Goal: Task Accomplishment & Management: Complete application form

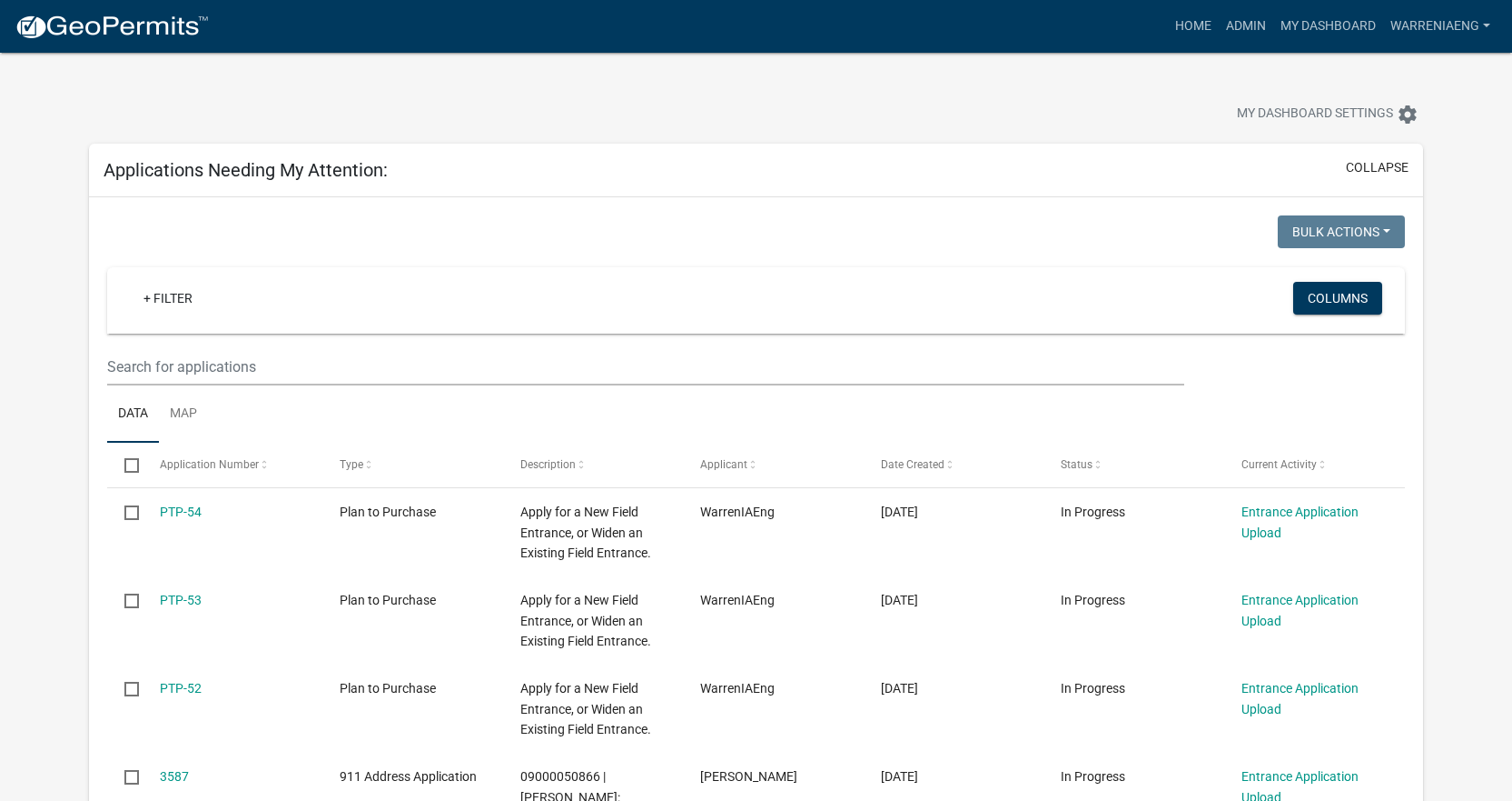
select select "2: 50"
select select "3: 100"
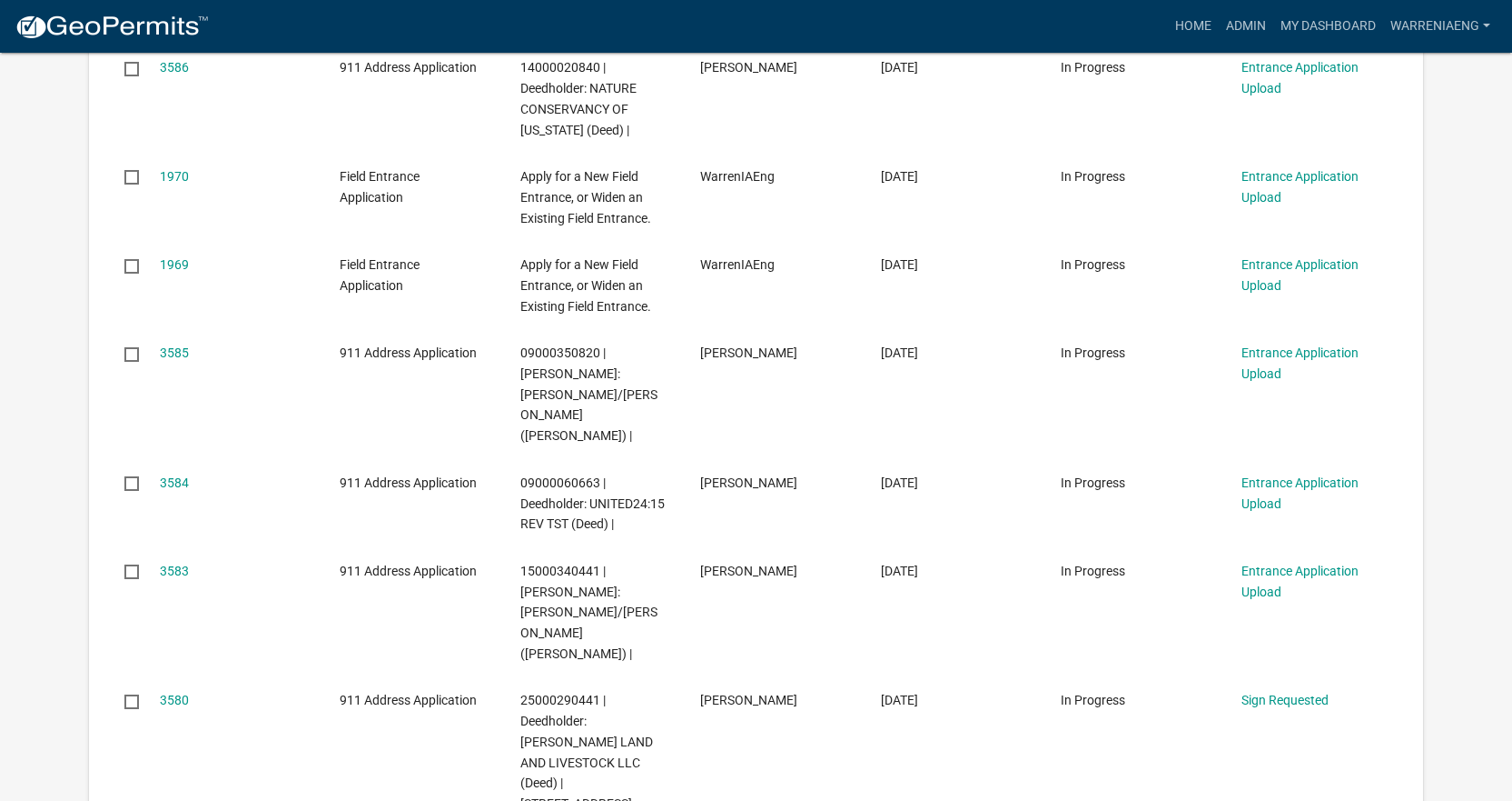
scroll to position [818, 0]
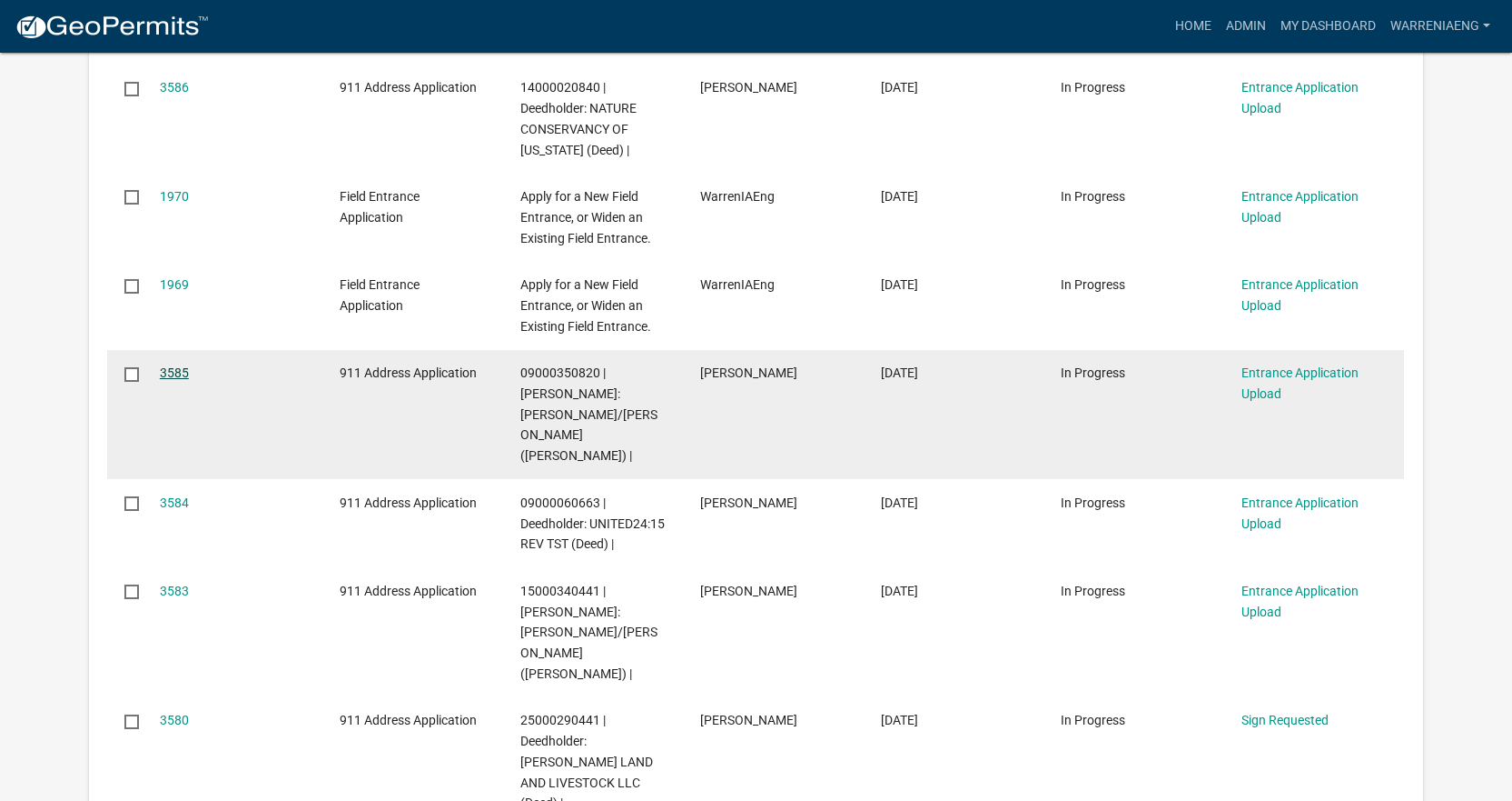
click at [176, 370] on link "3585" at bounding box center [175, 372] width 29 height 14
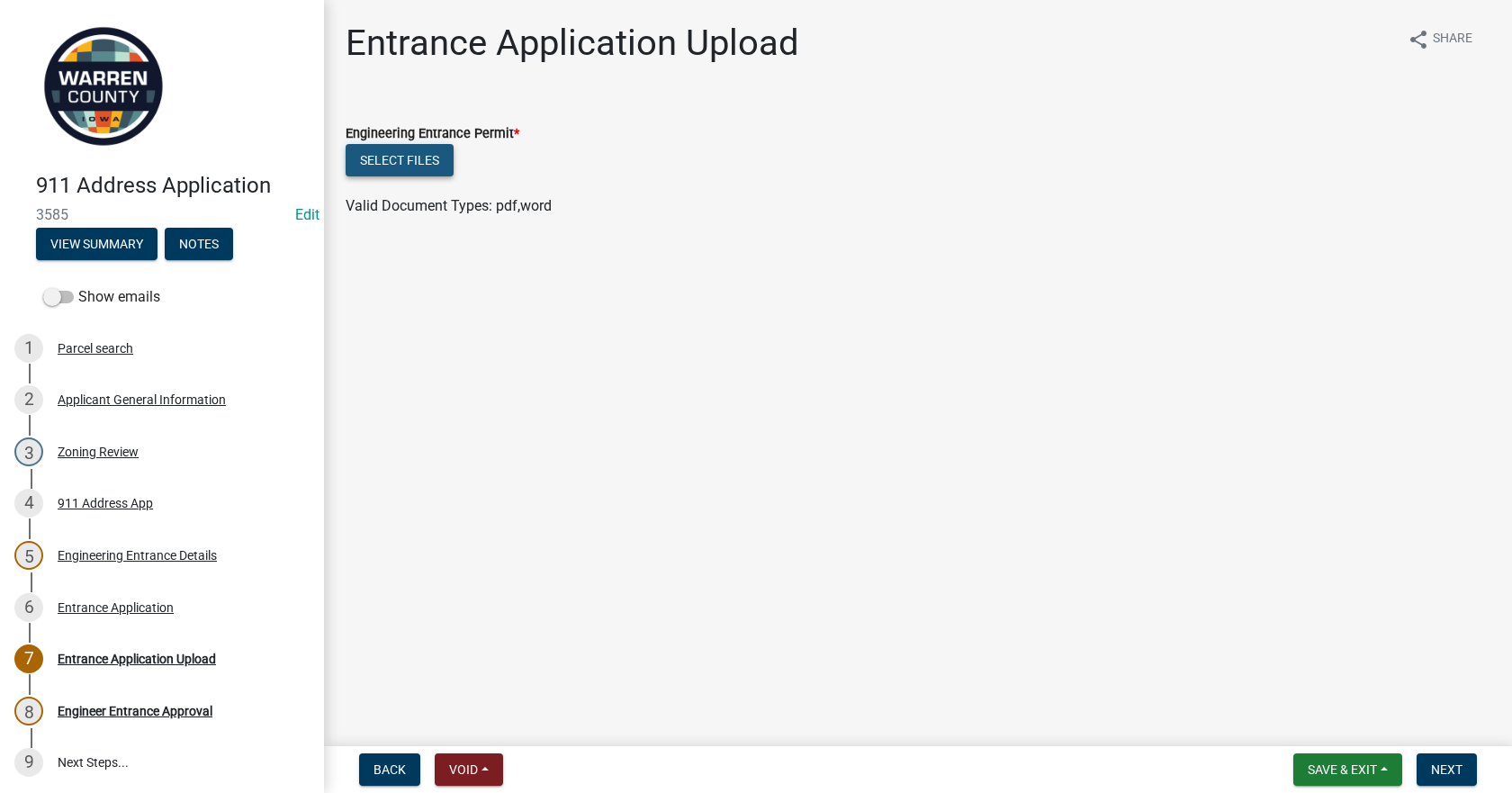
click at [413, 160] on button "Select files" at bounding box center [399, 160] width 108 height 32
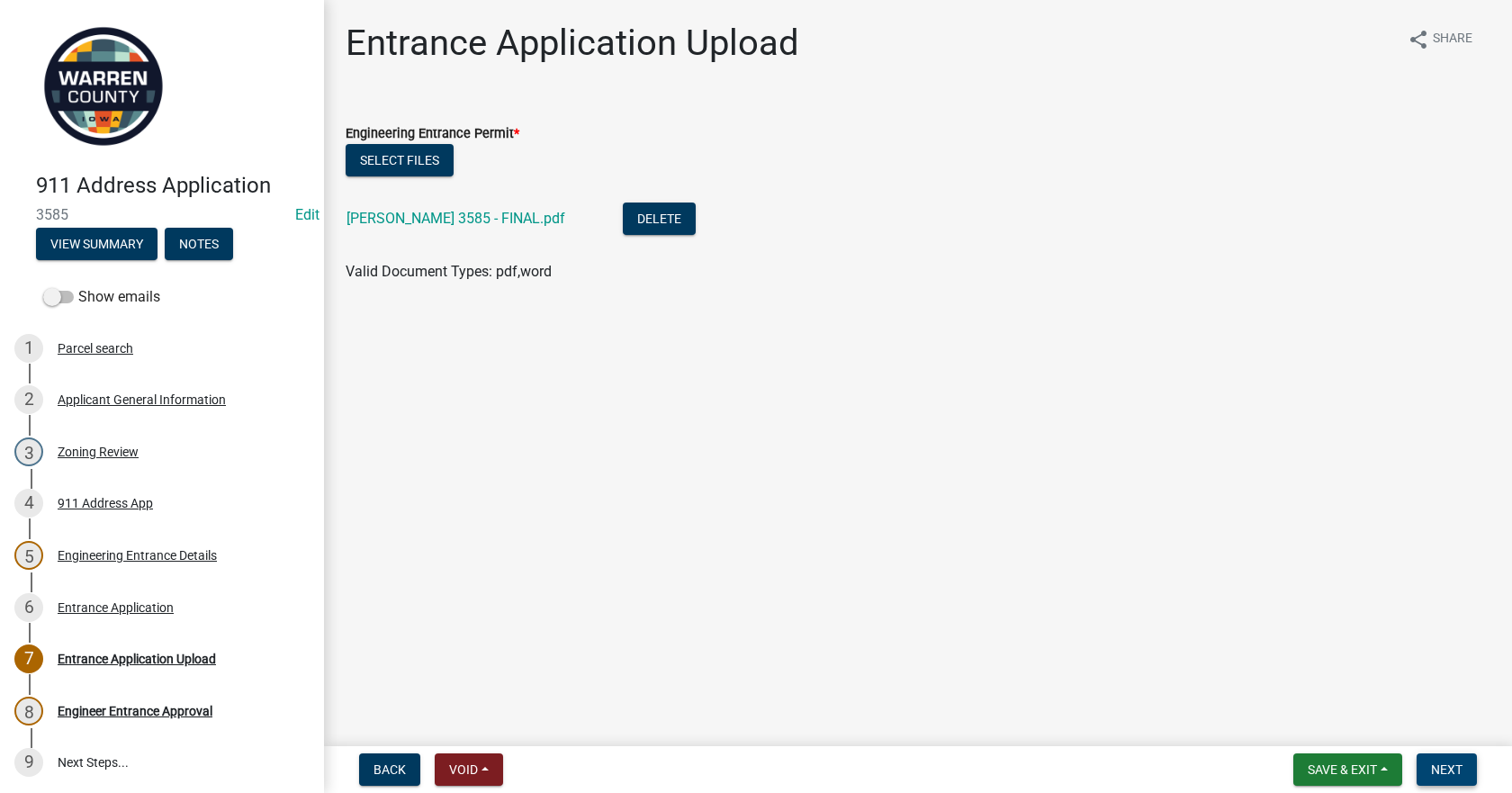
click at [1455, 775] on span "Next" at bounding box center [1447, 769] width 32 height 14
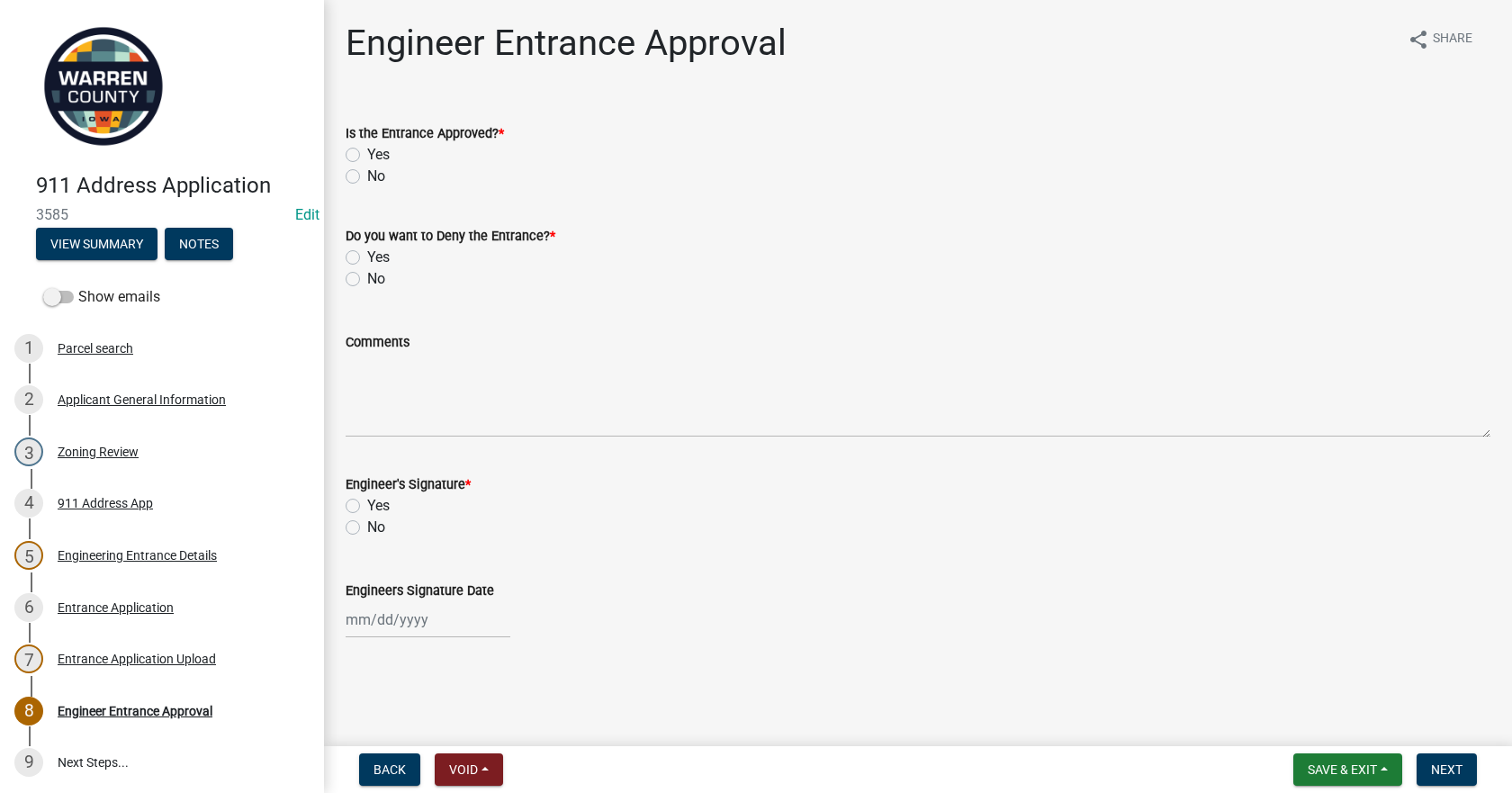
click at [367, 159] on label "Yes" at bounding box center [379, 154] width 23 height 22
click at [367, 156] on input "Yes" at bounding box center [373, 149] width 11 height 11
radio input "true"
drag, startPoint x: 355, startPoint y: 284, endPoint x: 351, endPoint y: 437, distance: 153.1
click at [367, 284] on label "No" at bounding box center [376, 278] width 18 height 22
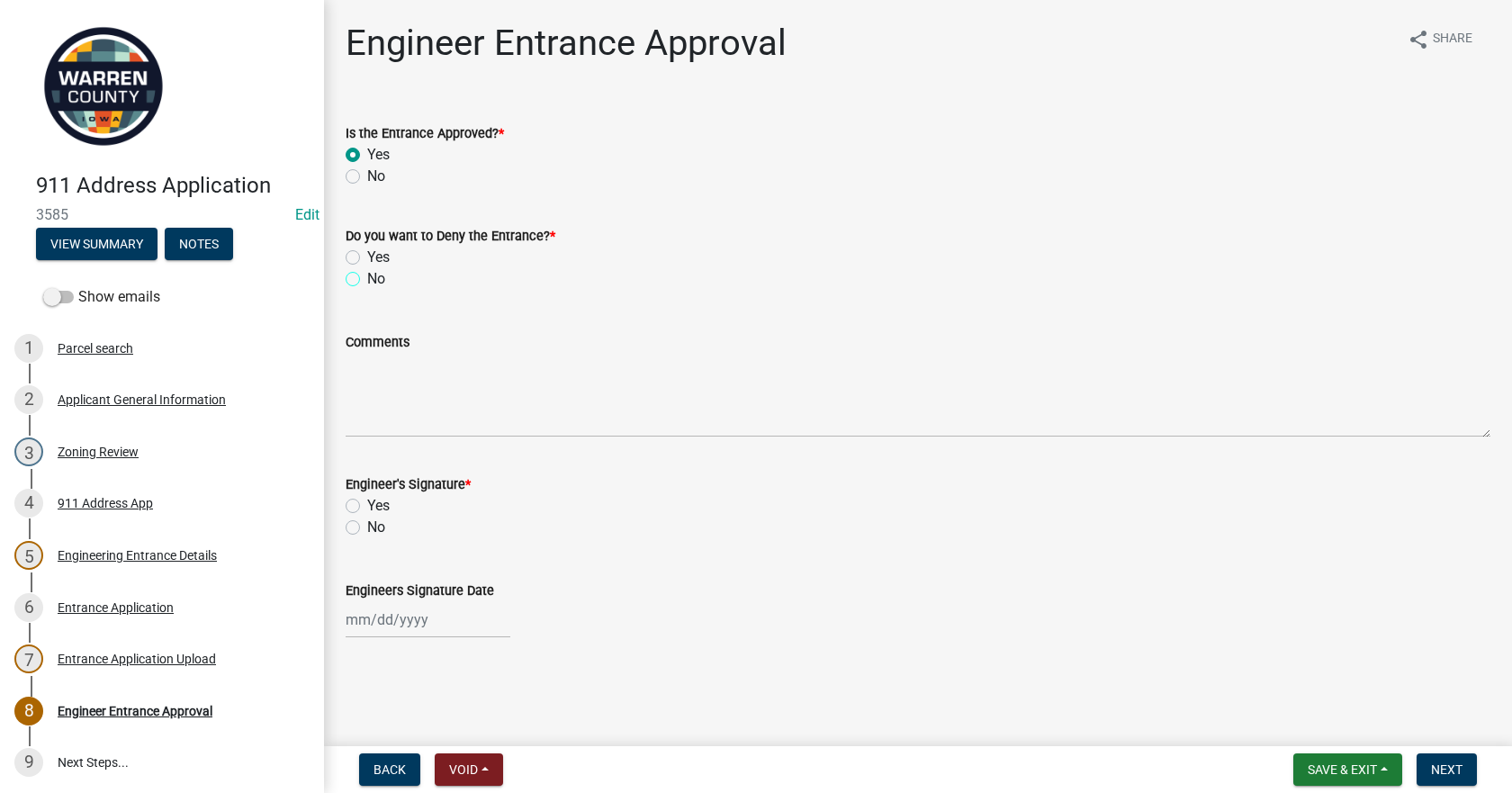
click at [367, 280] on input "No" at bounding box center [373, 273] width 11 height 11
radio input "true"
click at [367, 508] on label "Yes" at bounding box center [379, 505] width 23 height 22
click at [367, 506] on input "Yes" at bounding box center [373, 501] width 11 height 11
radio input "true"
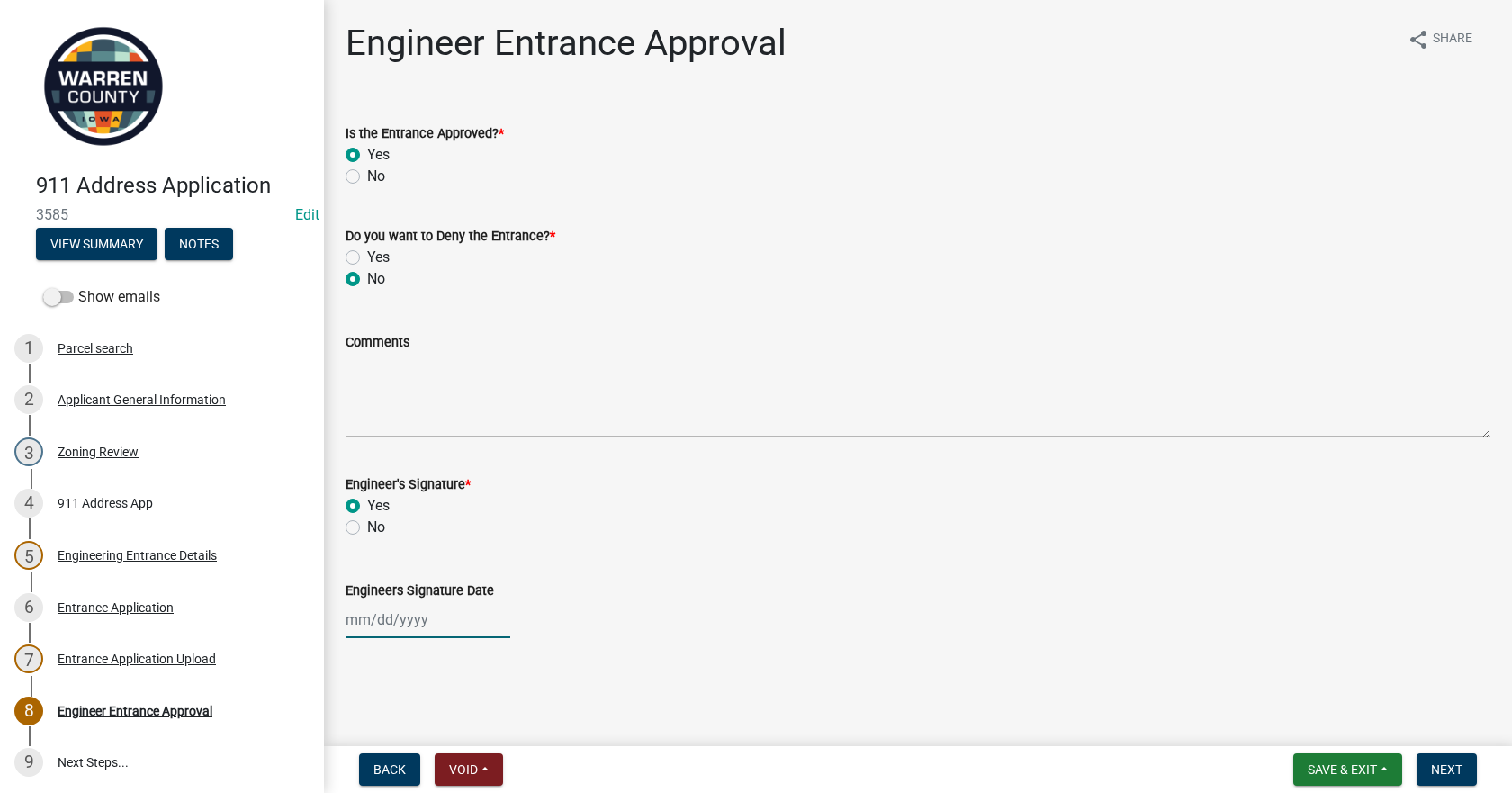
click at [397, 621] on div at bounding box center [428, 619] width 164 height 37
select select "10"
select select "2025"
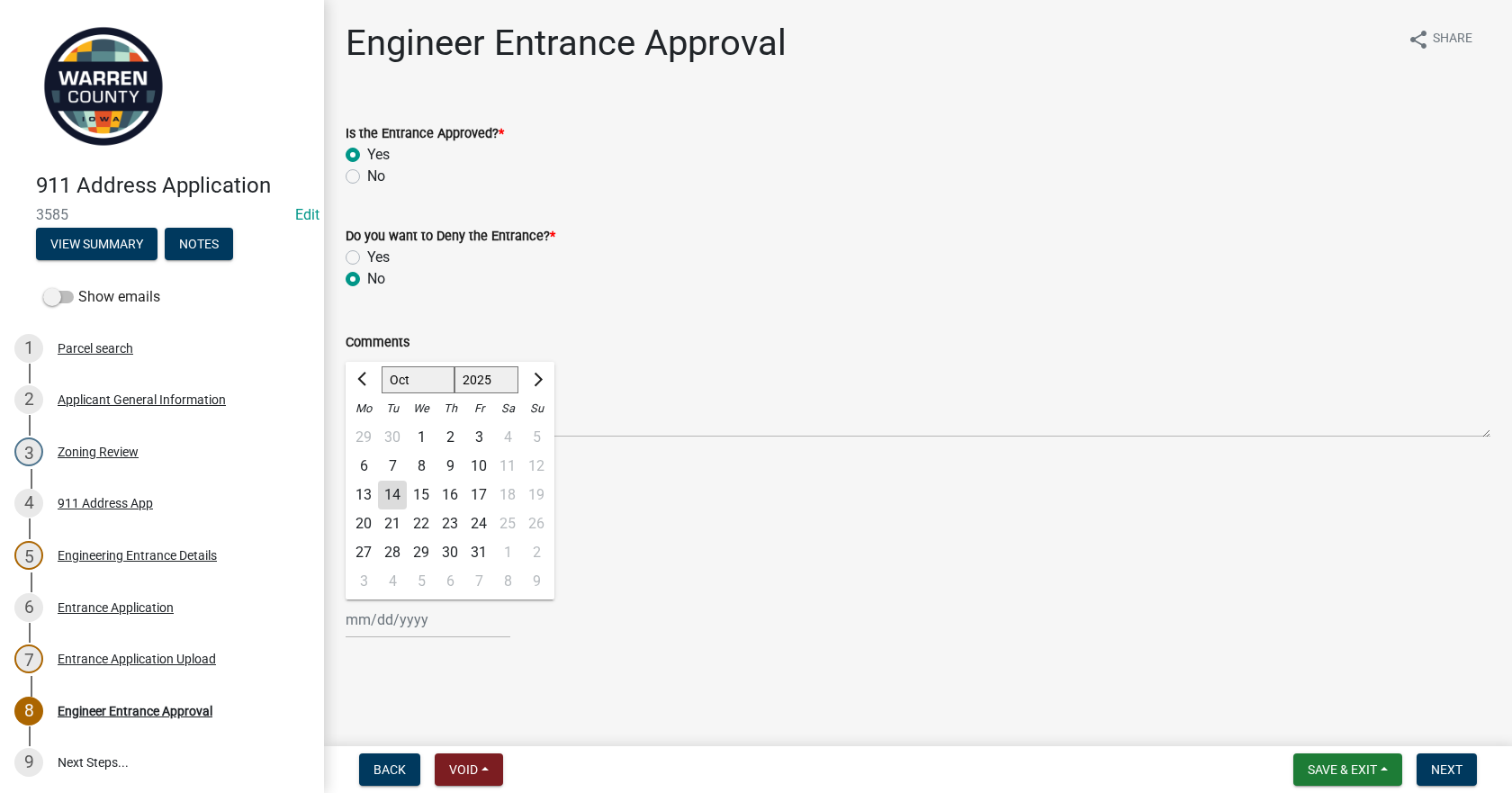
click at [475, 467] on div "10" at bounding box center [478, 466] width 29 height 29
type input "[DATE]"
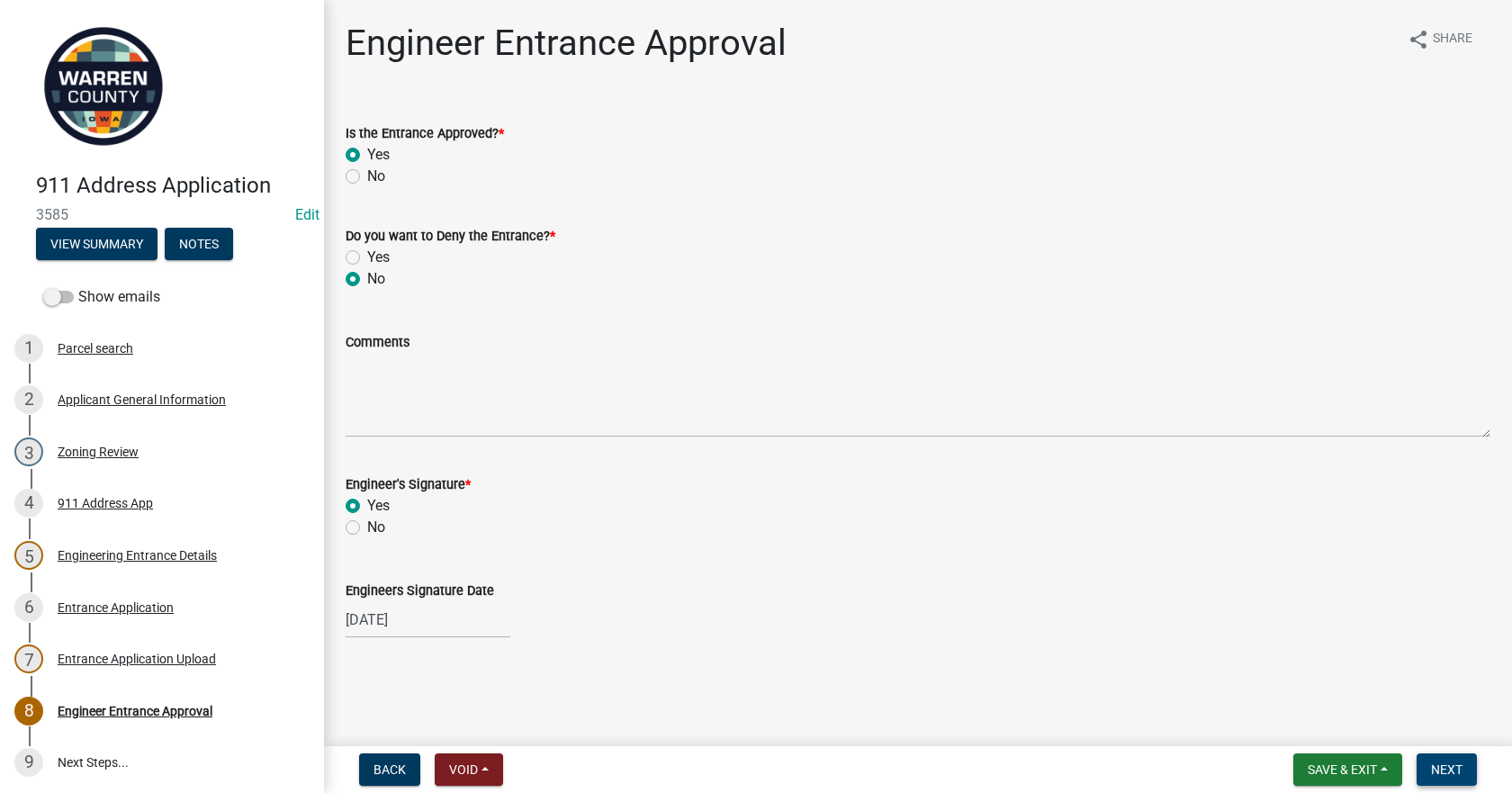
click at [1460, 760] on button "Next" at bounding box center [1446, 770] width 60 height 32
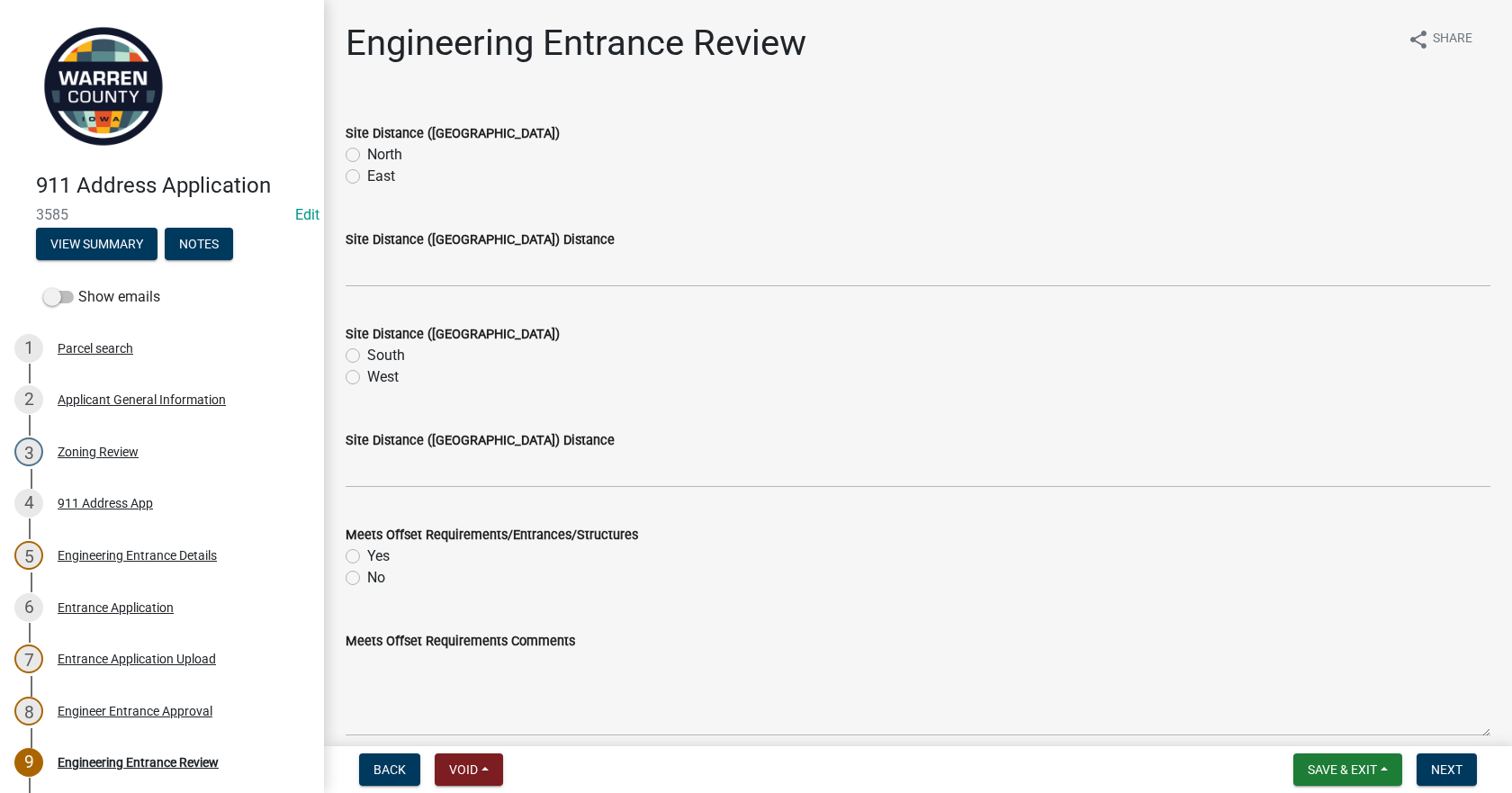
click at [367, 153] on label "North" at bounding box center [384, 154] width 35 height 22
click at [367, 153] on input "North" at bounding box center [373, 149] width 11 height 11
radio input "true"
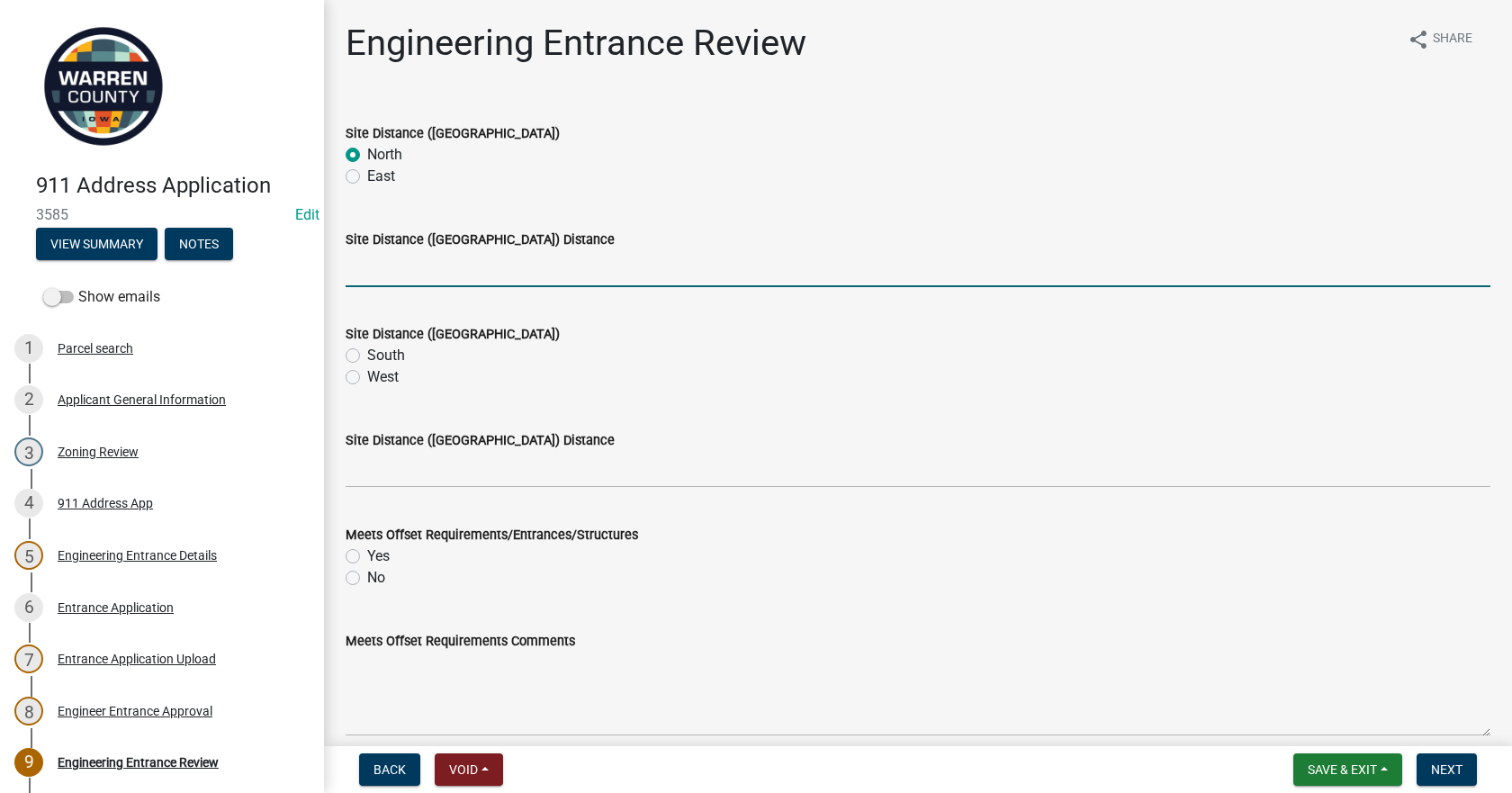
click at [364, 278] on input "Site Distance ([GEOGRAPHIC_DATA]) Distance" at bounding box center [918, 268] width 1145 height 37
type input ">500"
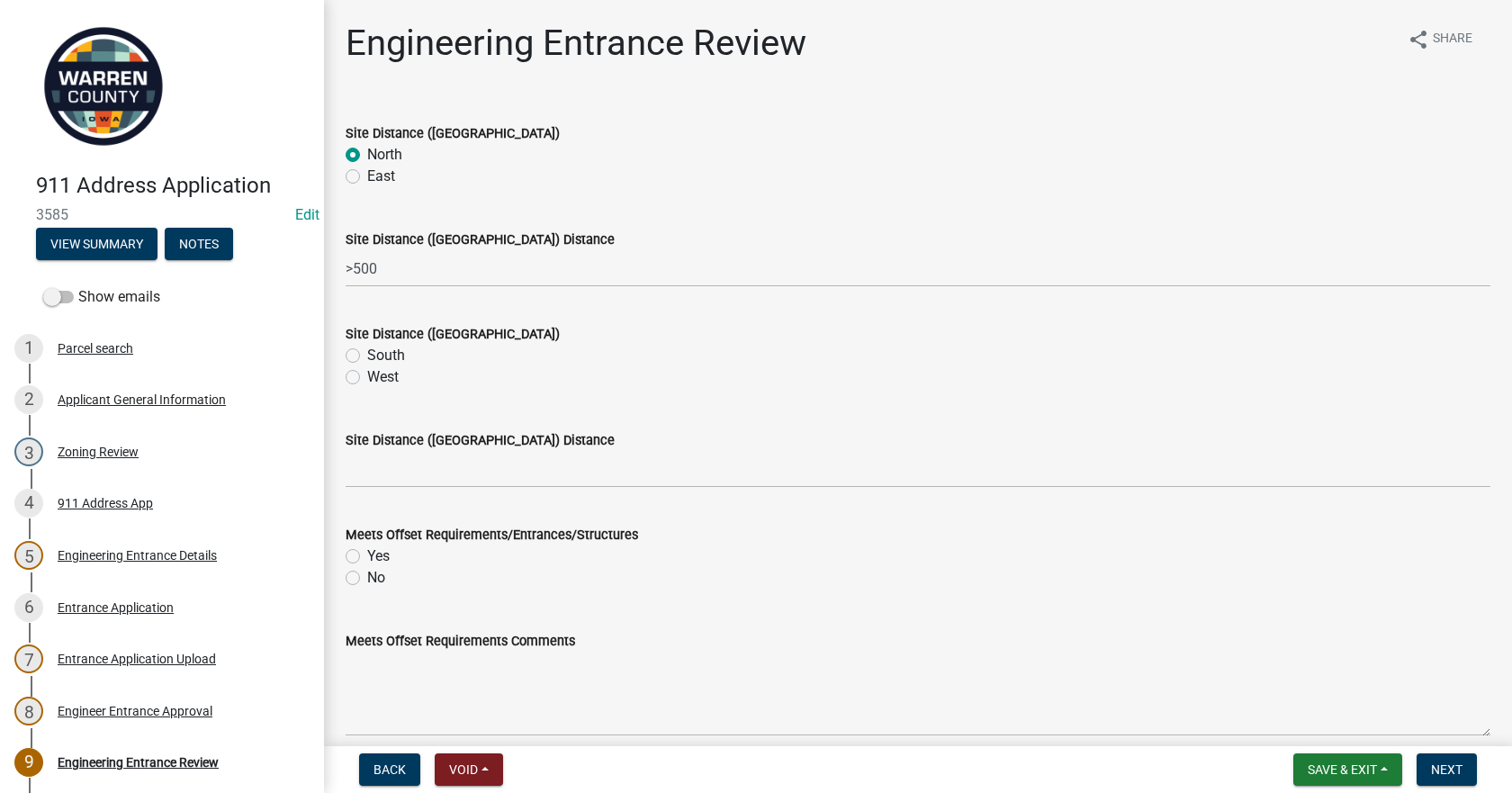
click at [367, 350] on label "South" at bounding box center [386, 355] width 38 height 22
click at [367, 350] on input "South" at bounding box center [373, 350] width 11 height 11
radio input "true"
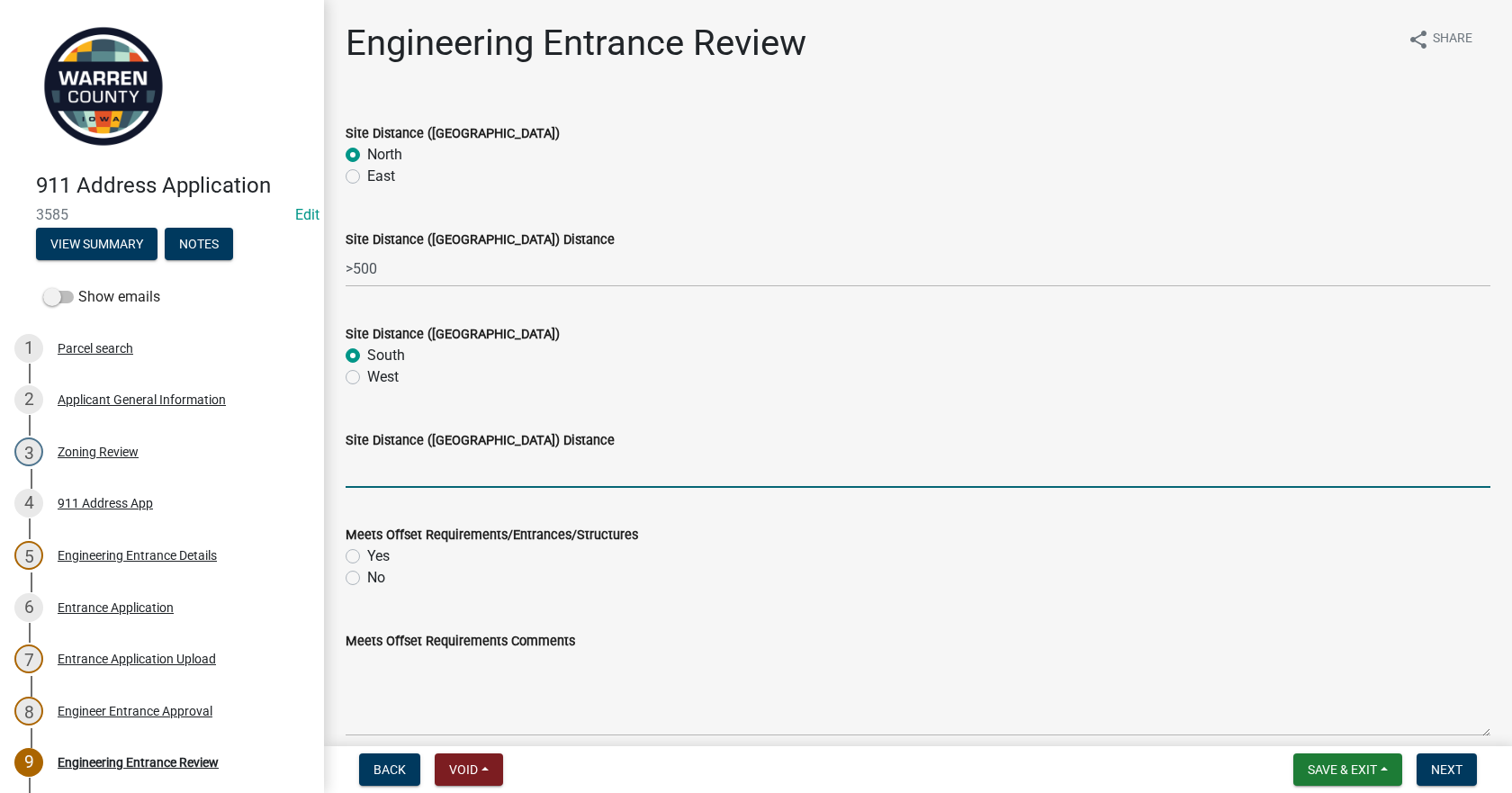
click at [399, 472] on input "Site Distance ([GEOGRAPHIC_DATA]) Distance" at bounding box center [918, 469] width 1145 height 37
type input ">500"
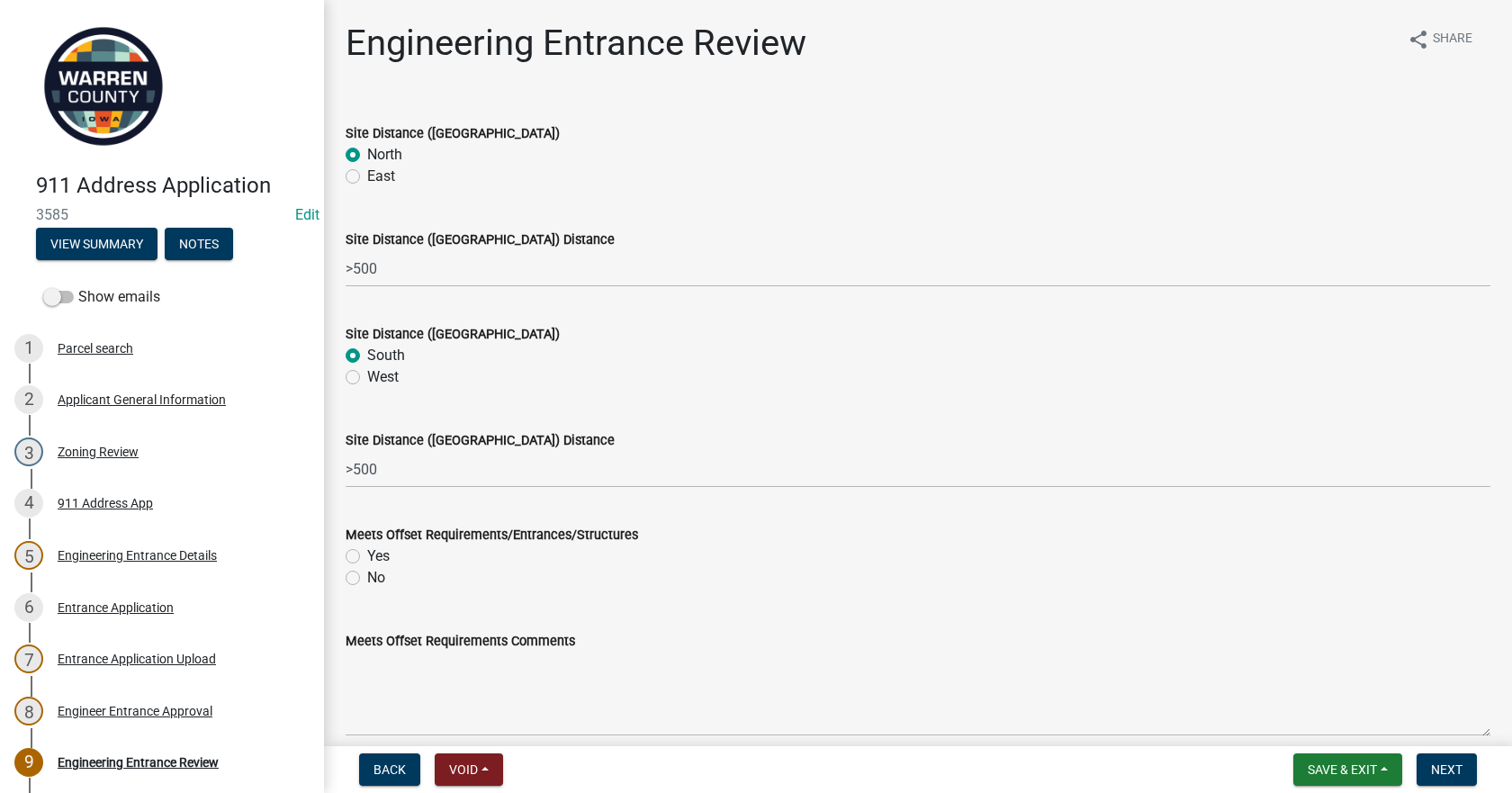
click at [367, 551] on label "Yes" at bounding box center [379, 555] width 23 height 22
click at [367, 551] on input "Yes" at bounding box center [373, 551] width 11 height 11
radio input "true"
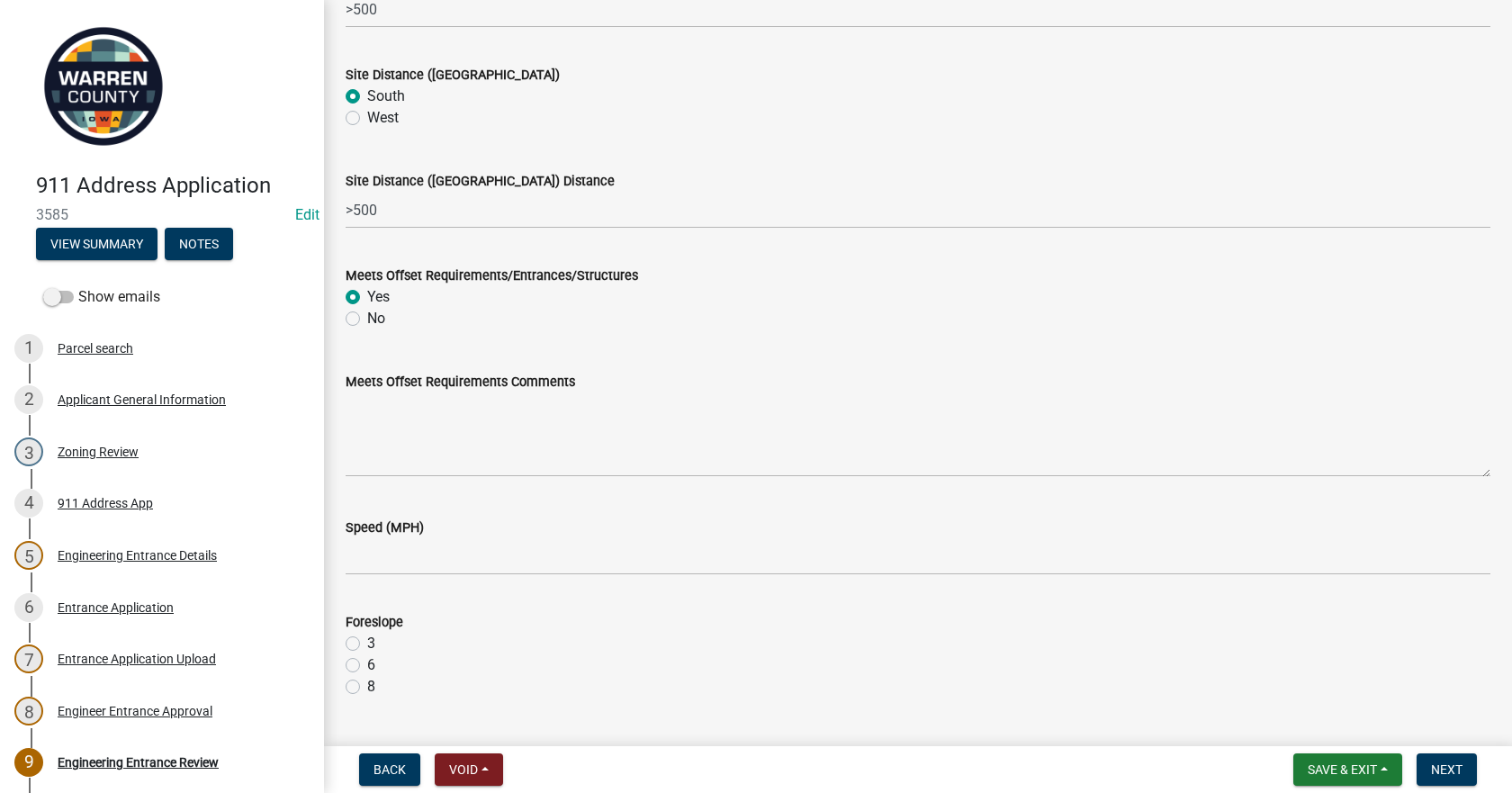
scroll to position [270, 0]
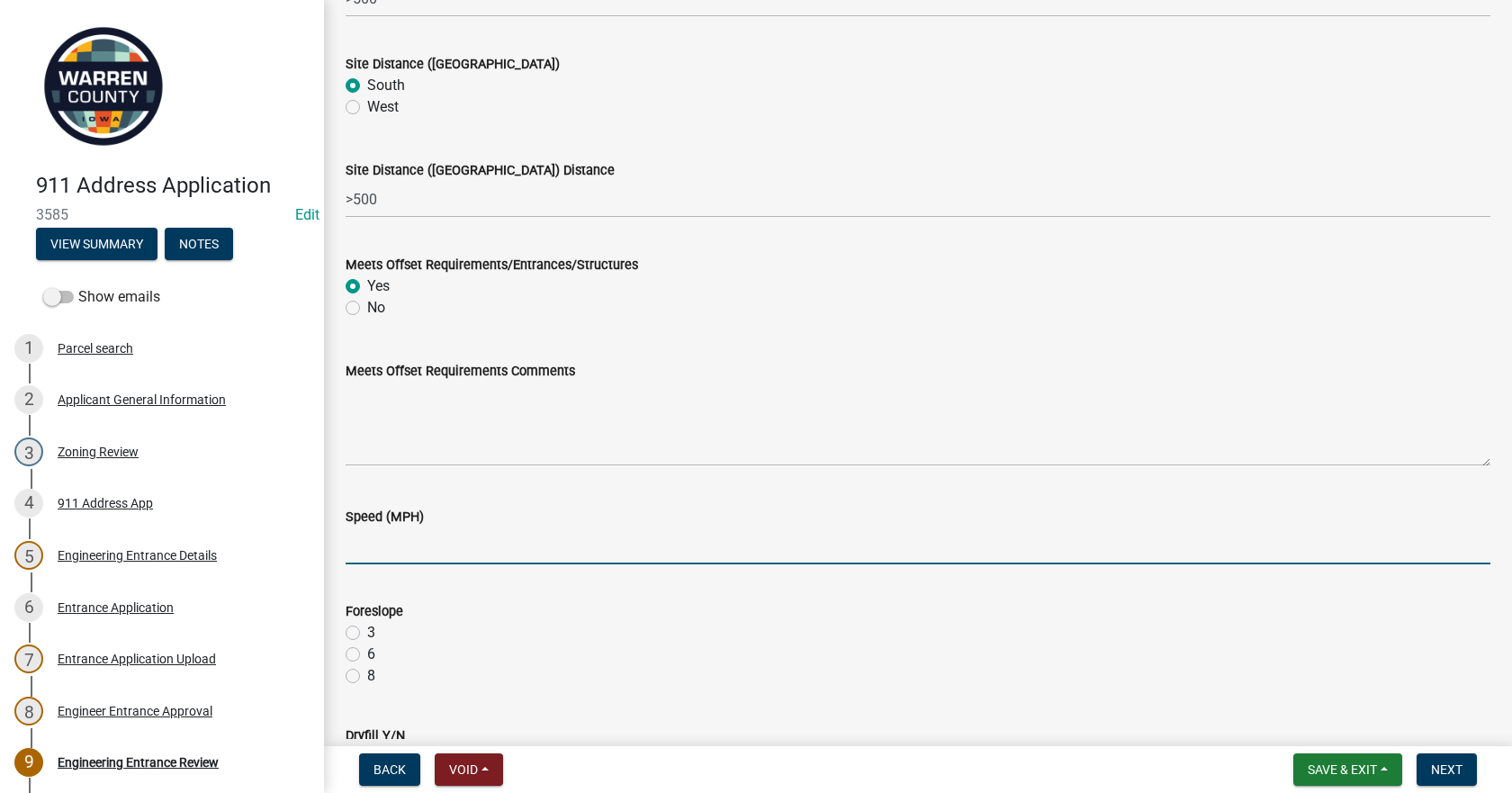
click at [450, 547] on input "Speed (MPH)" at bounding box center [918, 545] width 1145 height 37
type input "55"
click at [367, 635] on label "3" at bounding box center [371, 632] width 8 height 22
click at [367, 633] on input "3" at bounding box center [373, 628] width 11 height 11
radio input "true"
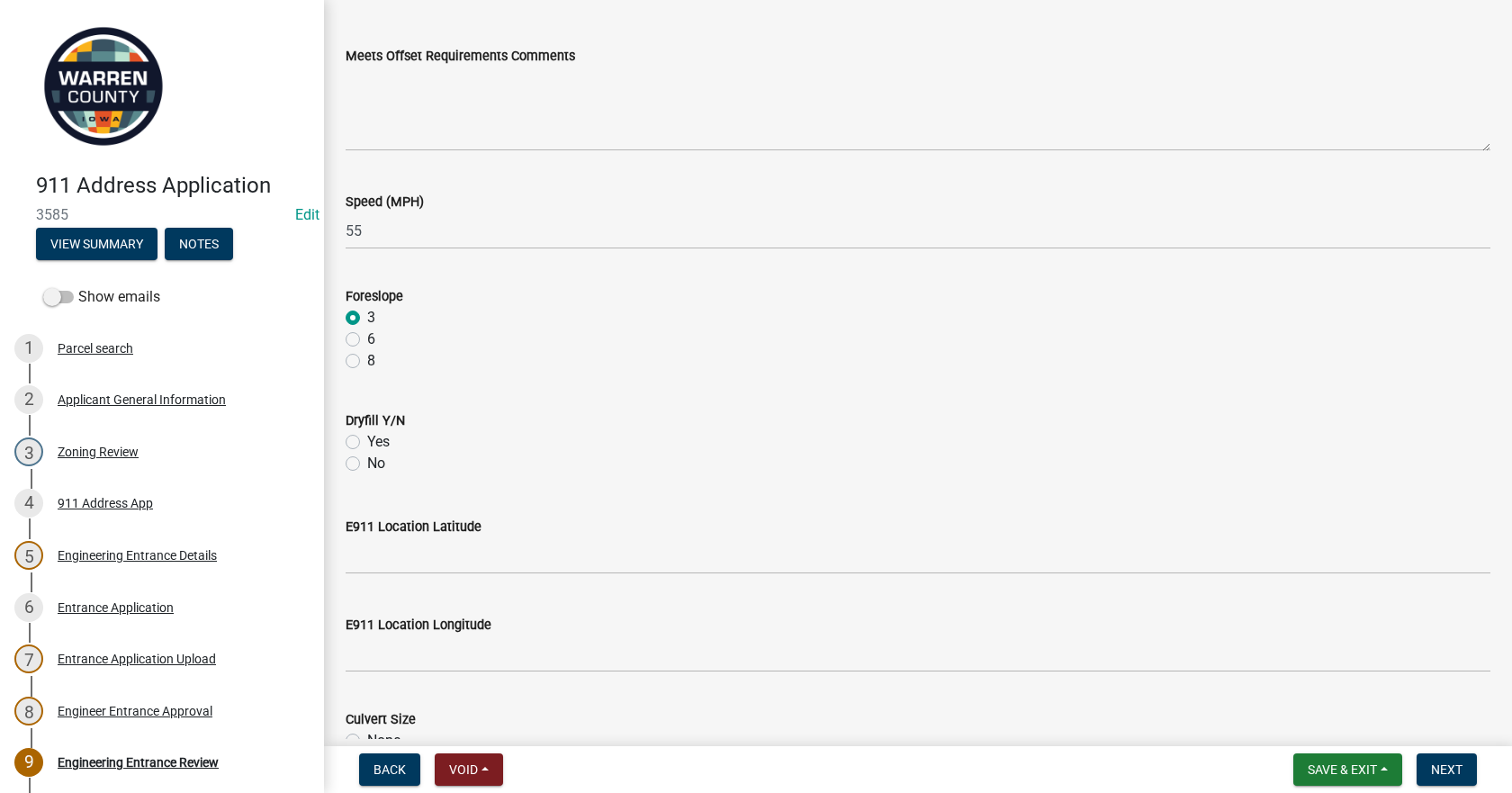
scroll to position [630, 0]
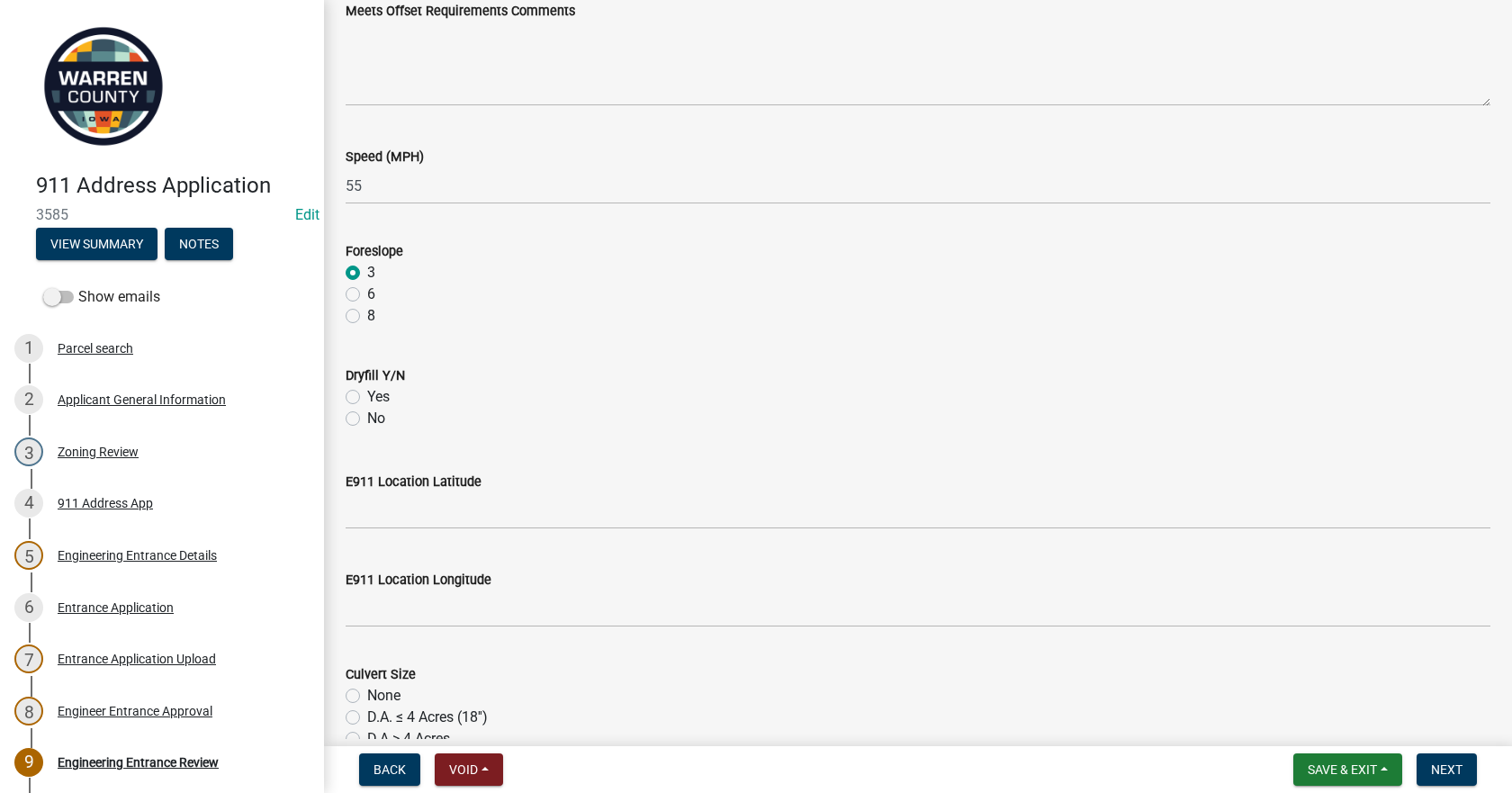
click at [367, 397] on label "Yes" at bounding box center [379, 396] width 23 height 22
click at [367, 397] on input "Yes" at bounding box center [373, 392] width 11 height 11
radio input "true"
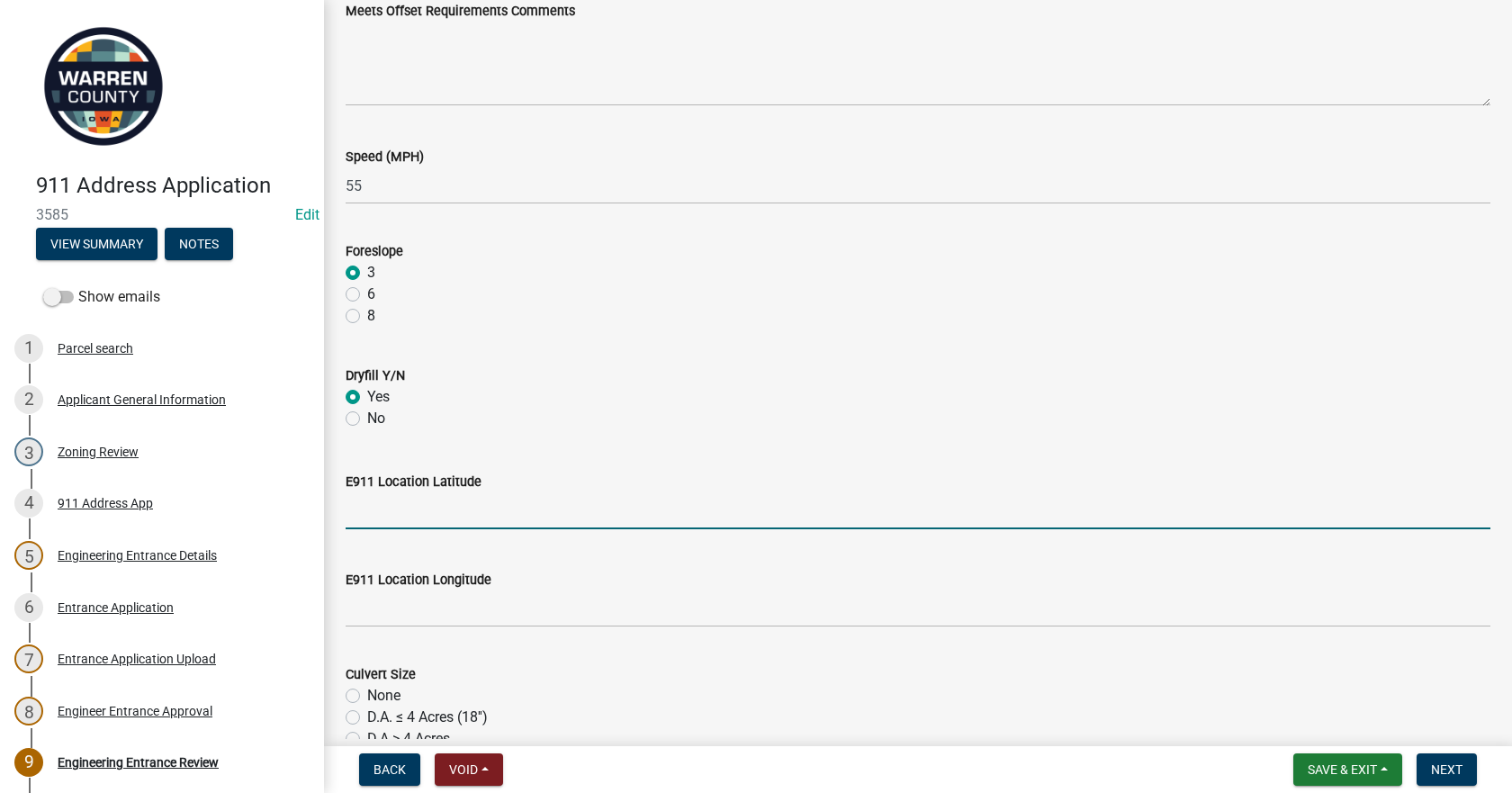
click at [424, 521] on input "E911 Location Latitude" at bounding box center [918, 510] width 1145 height 37
type input "4"
type input "344696"
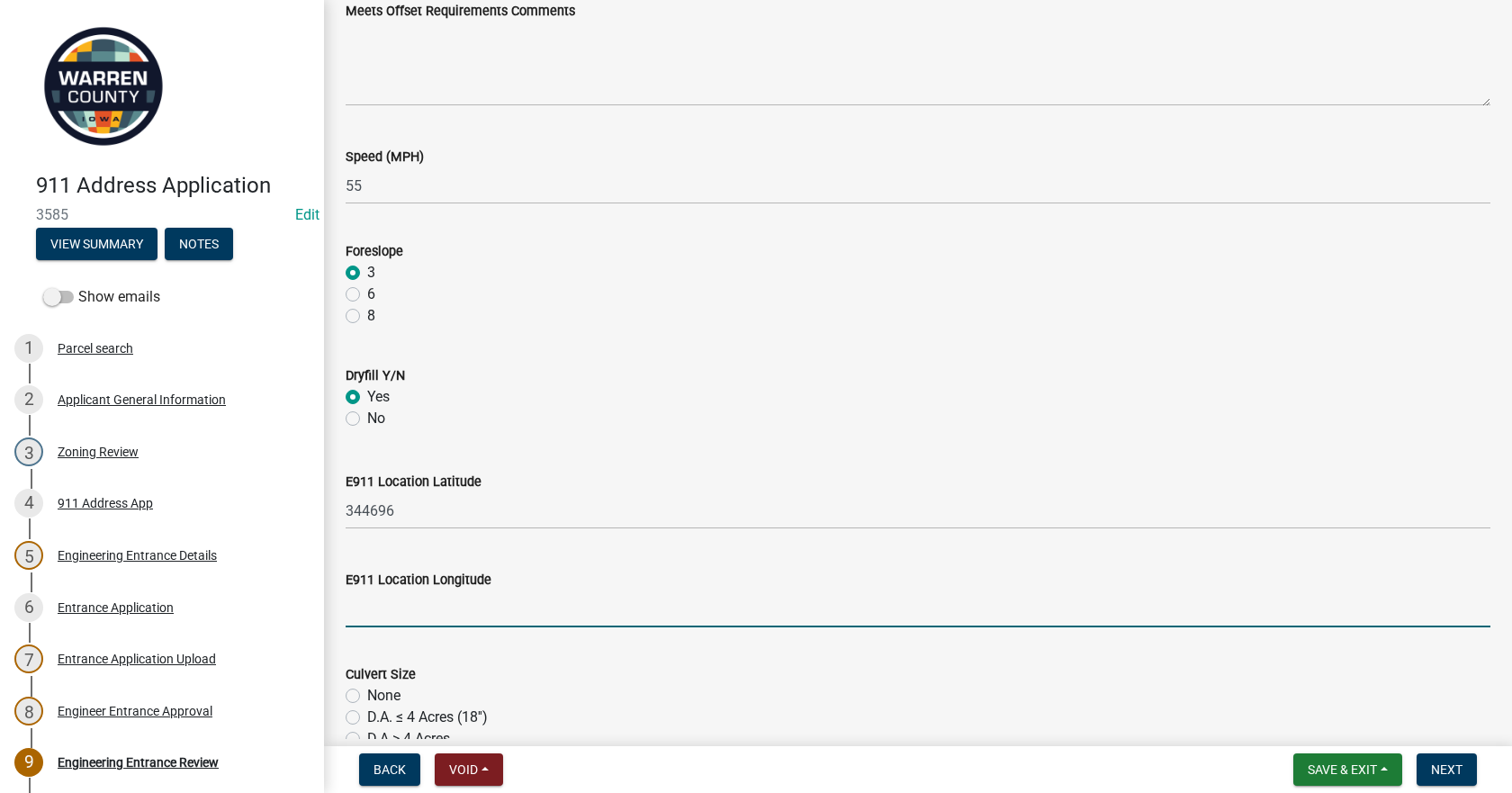
click at [386, 624] on input "E911 Location Longitude" at bounding box center [918, 608] width 1145 height 37
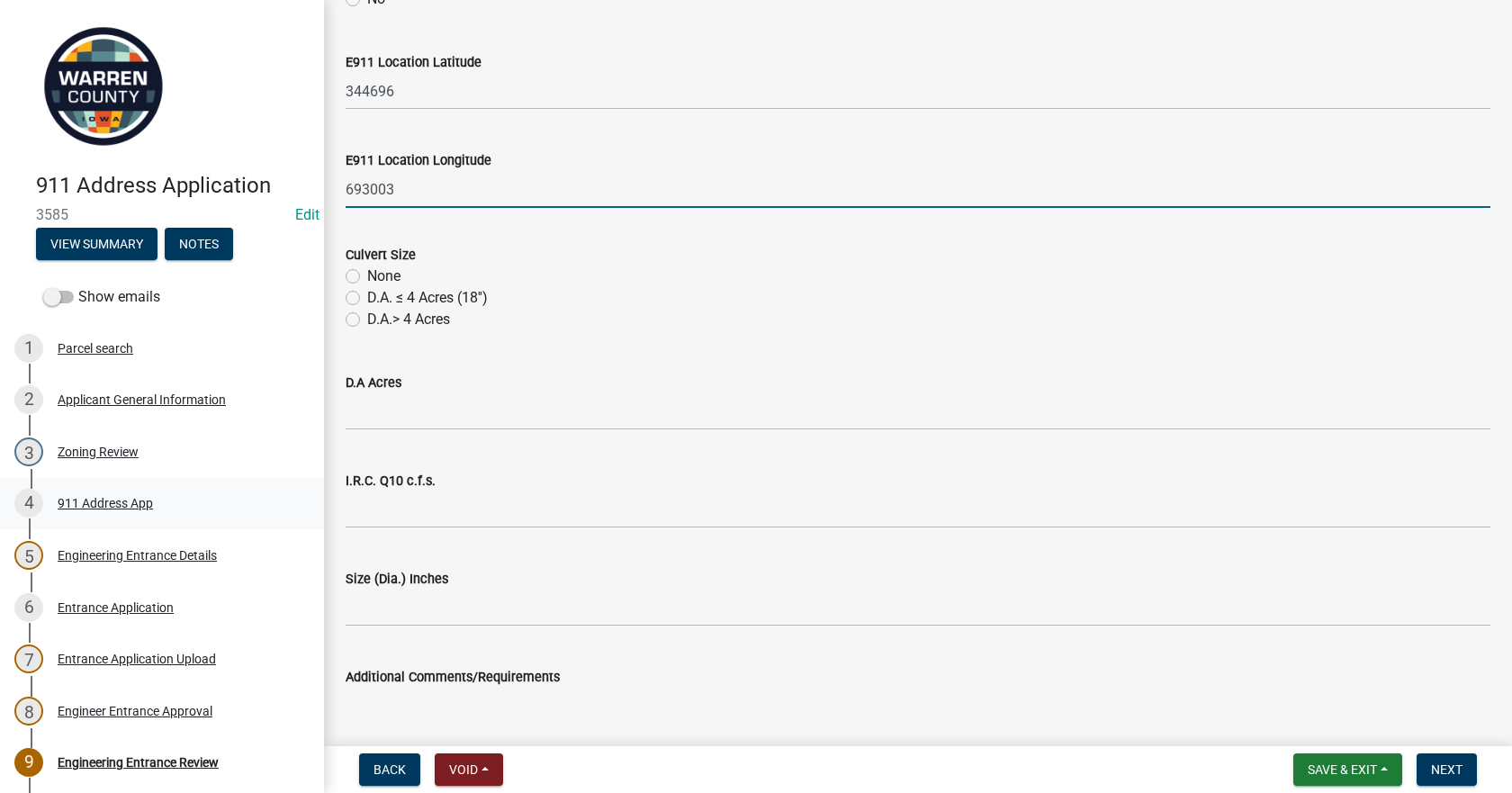
scroll to position [1080, 0]
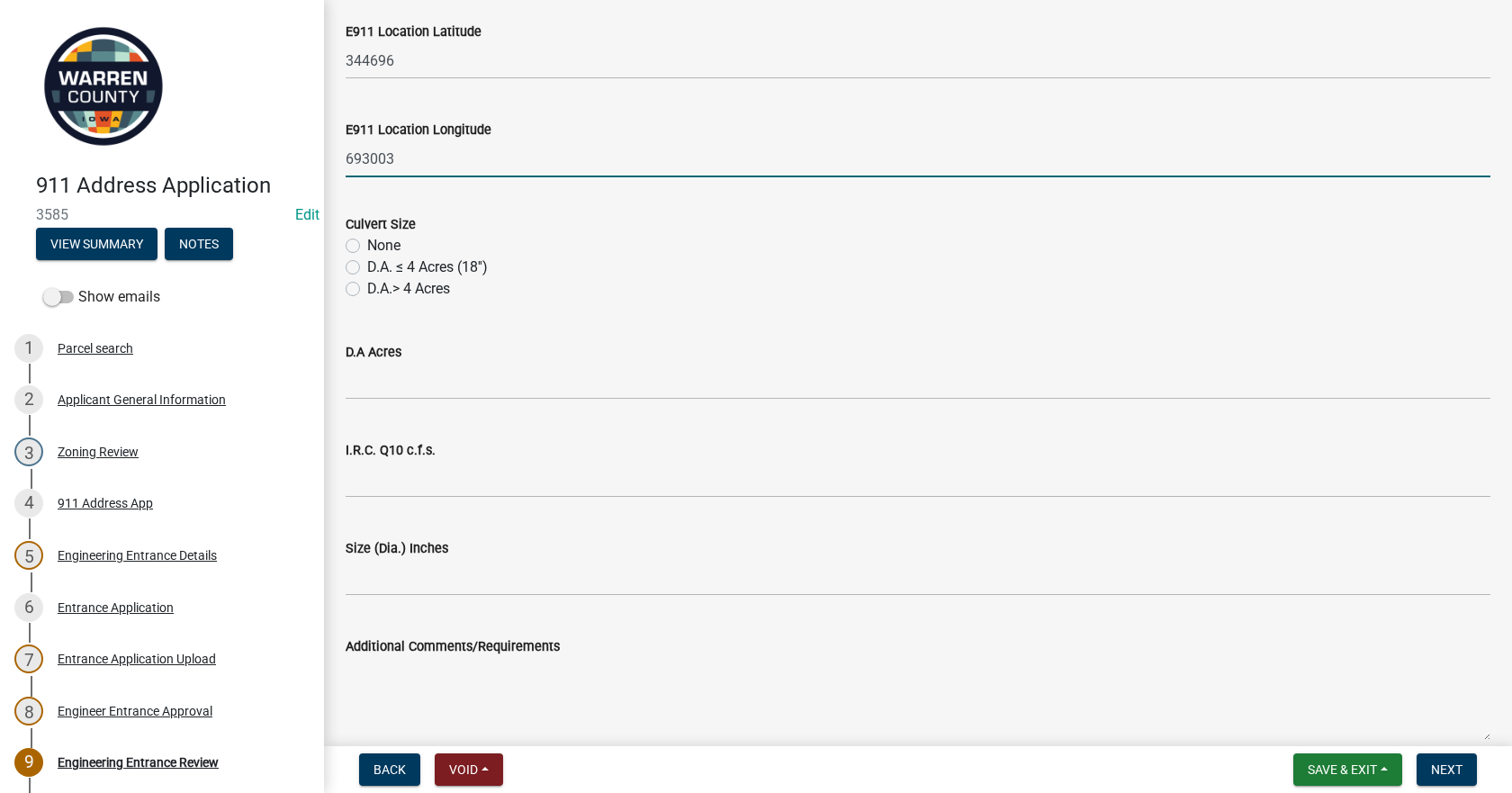
type input "693003"
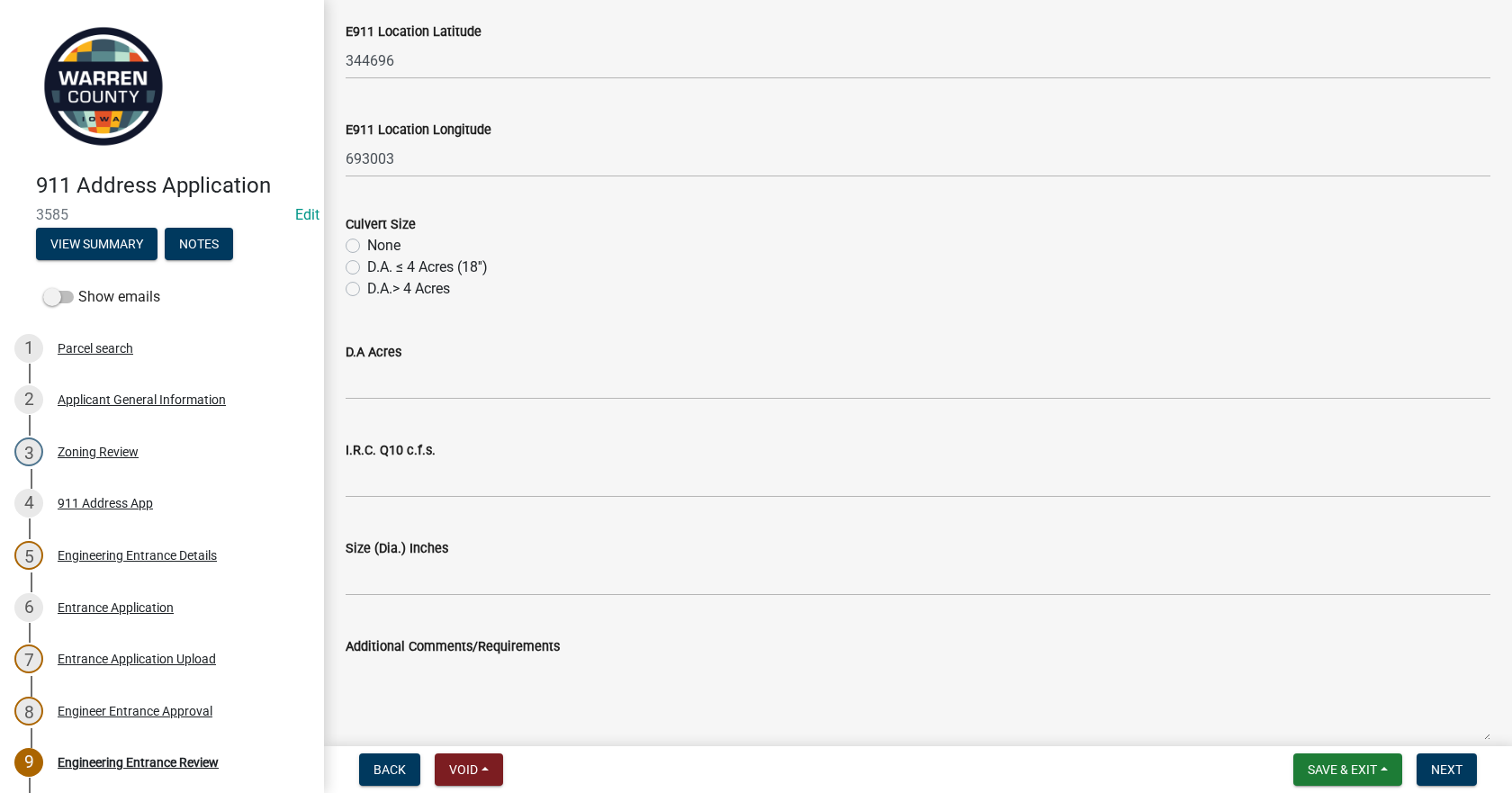
click at [367, 242] on label "None" at bounding box center [383, 245] width 33 height 22
click at [367, 242] on input "None" at bounding box center [373, 241] width 11 height 11
radio input "true"
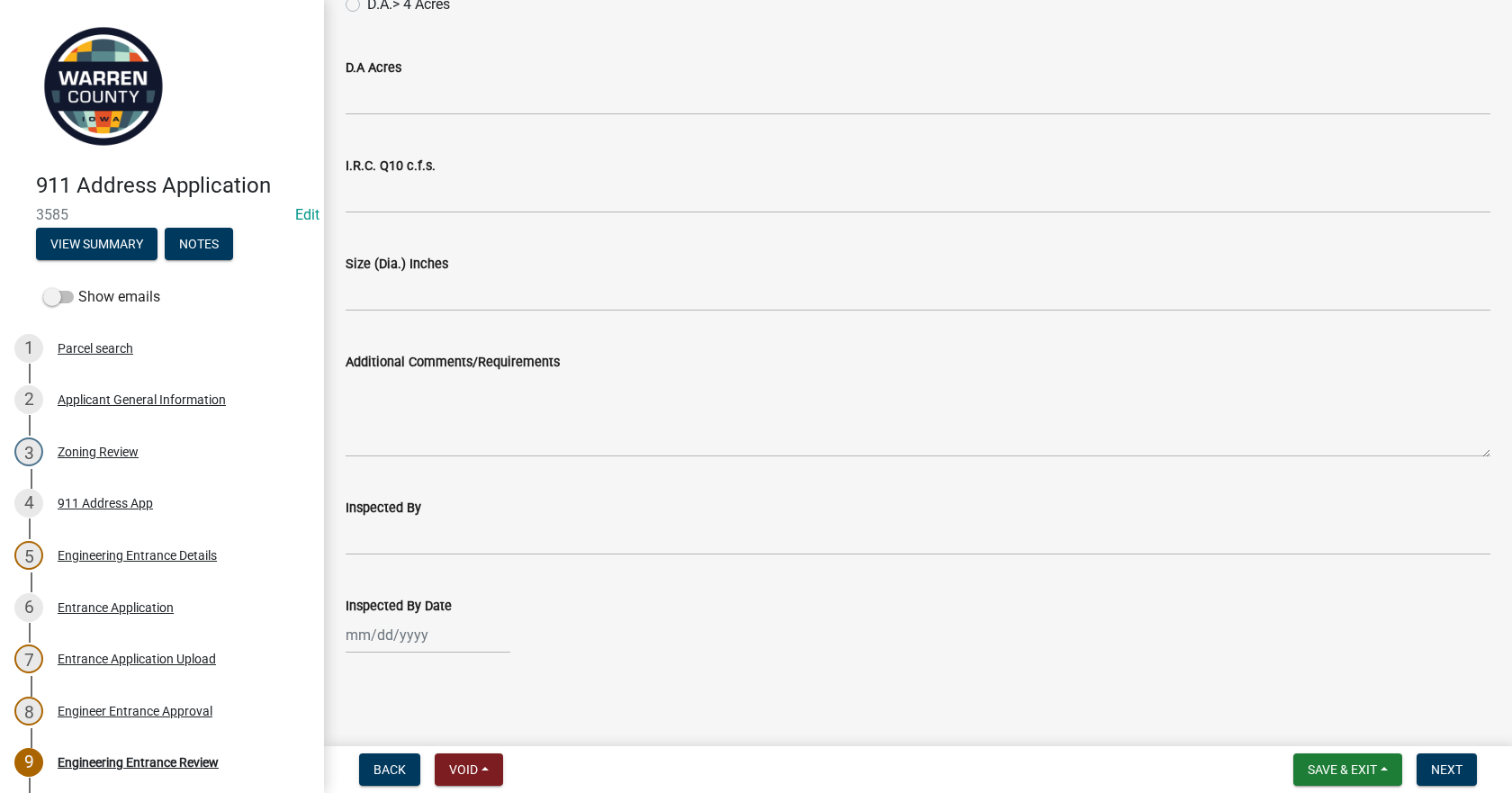
scroll to position [1365, 0]
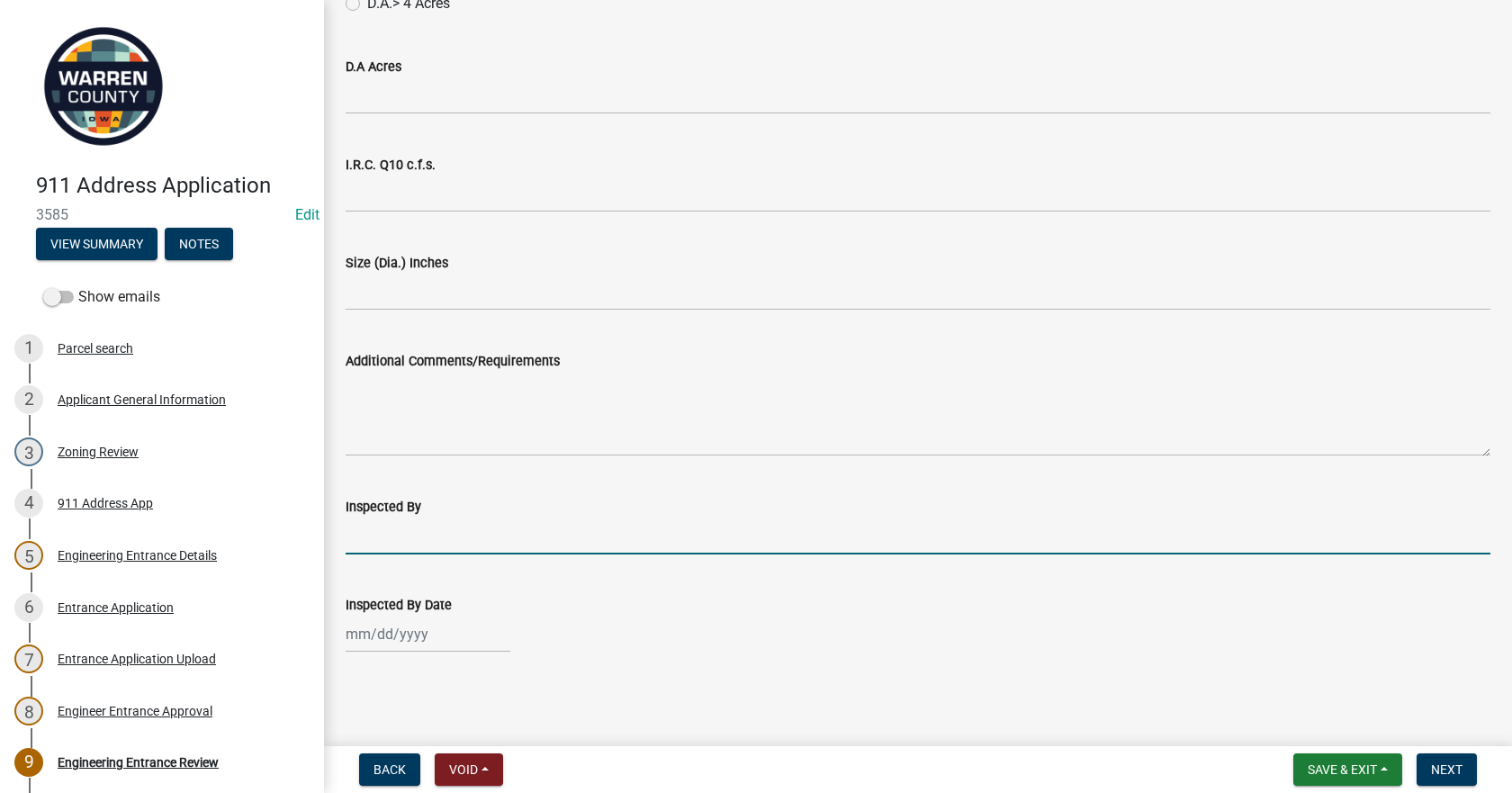
click at [366, 525] on input "Inspected By" at bounding box center [918, 536] width 1145 height 37
click at [457, 538] on input "BK & TH" at bounding box center [918, 536] width 1145 height 37
type input "BK & TH & JM"
click at [423, 648] on div at bounding box center [428, 633] width 164 height 37
select select "10"
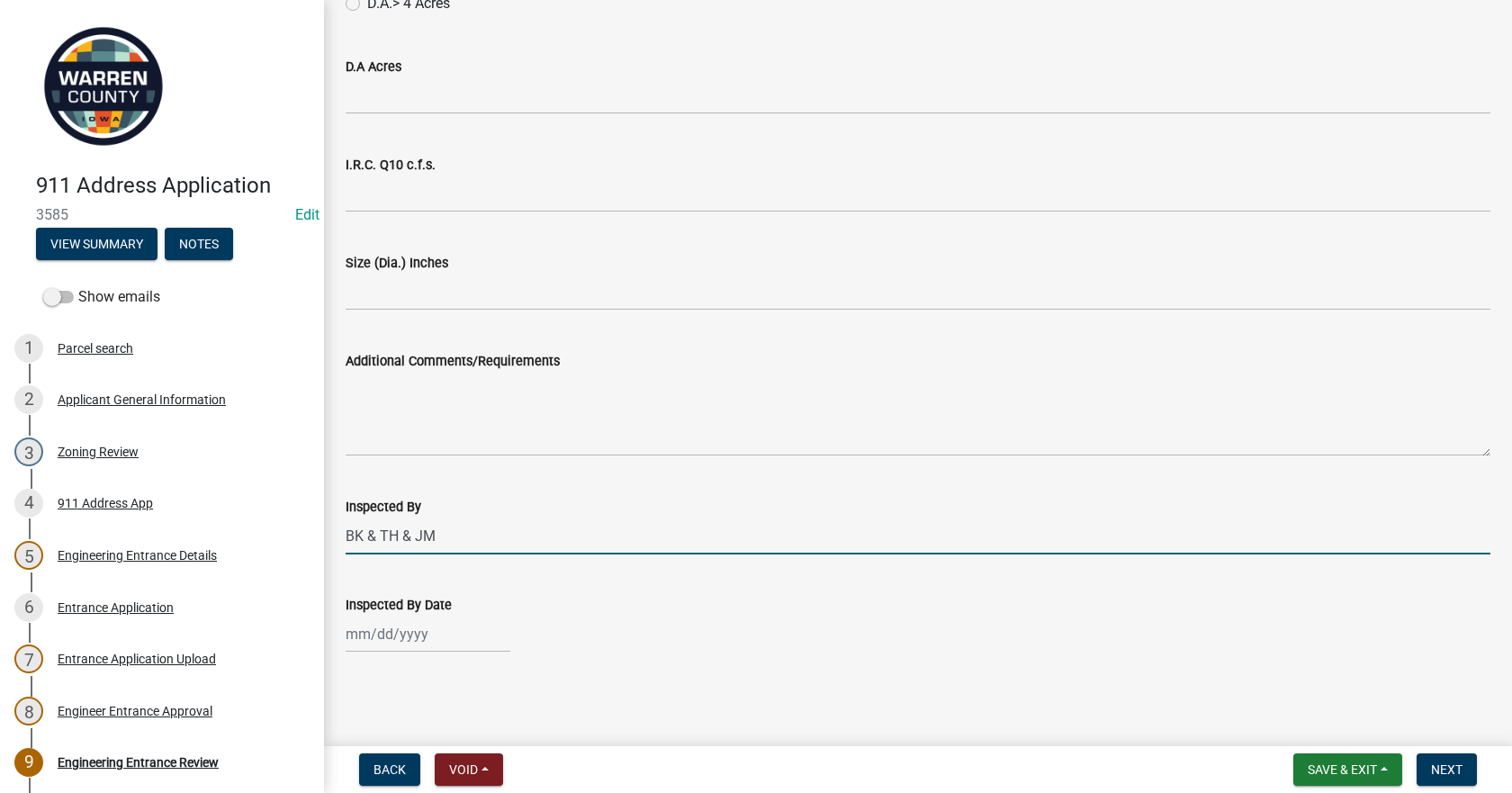
select select "2025"
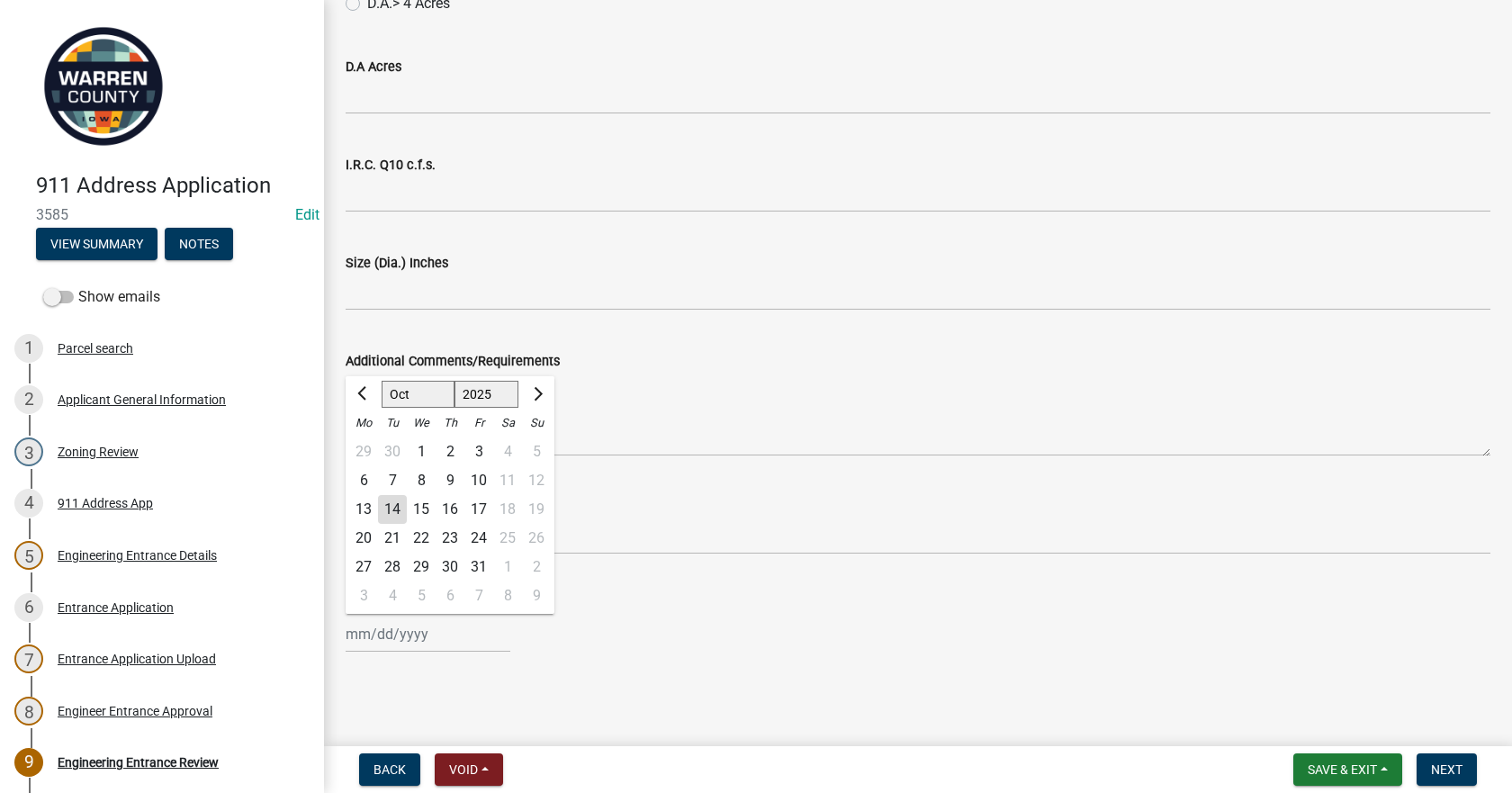
click at [481, 478] on div "10" at bounding box center [478, 480] width 29 height 29
type input "[DATE]"
click at [741, 604] on div "Inspected By Date" at bounding box center [918, 604] width 1145 height 22
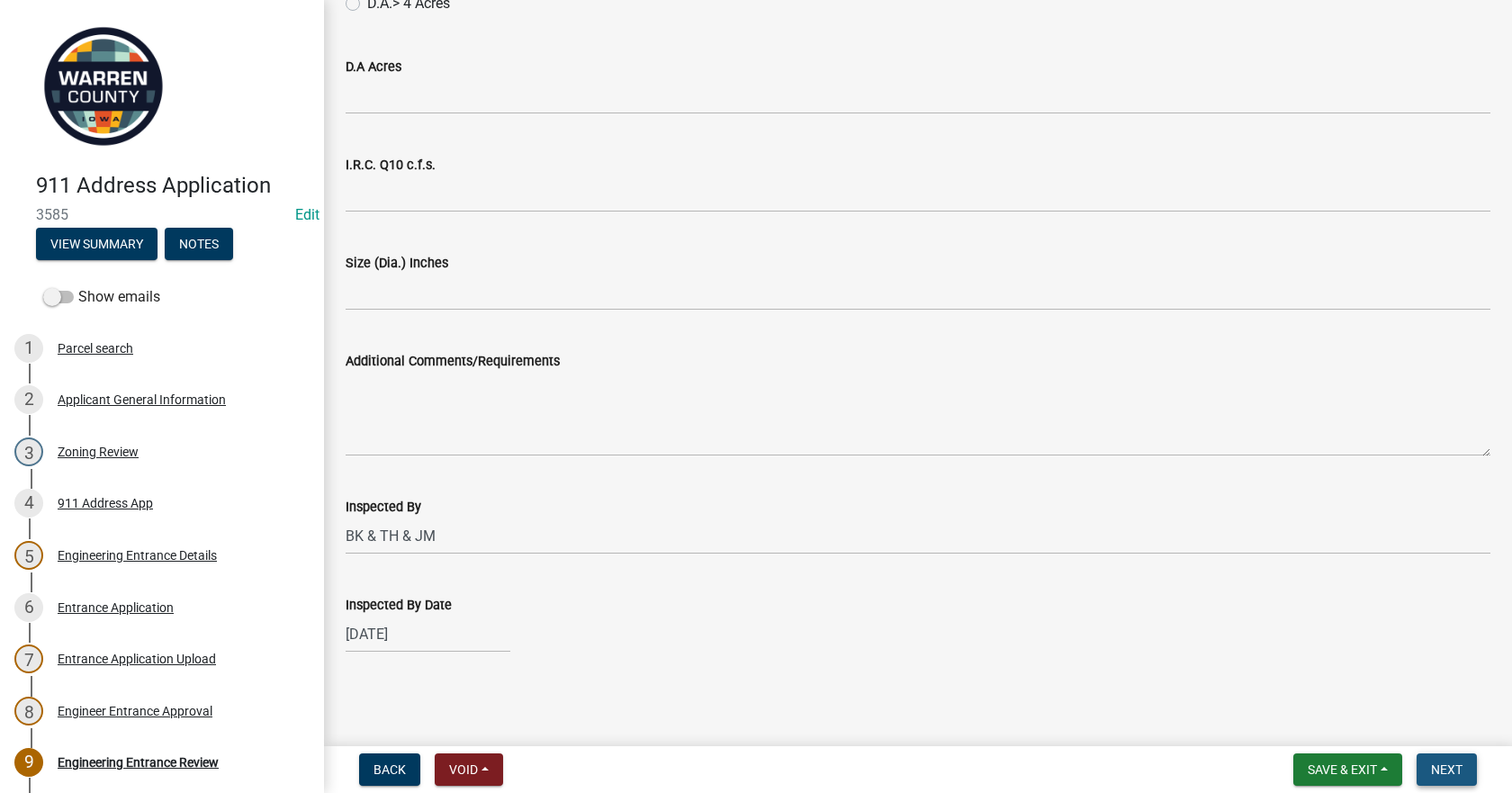
click at [1460, 772] on span "Next" at bounding box center [1447, 769] width 32 height 14
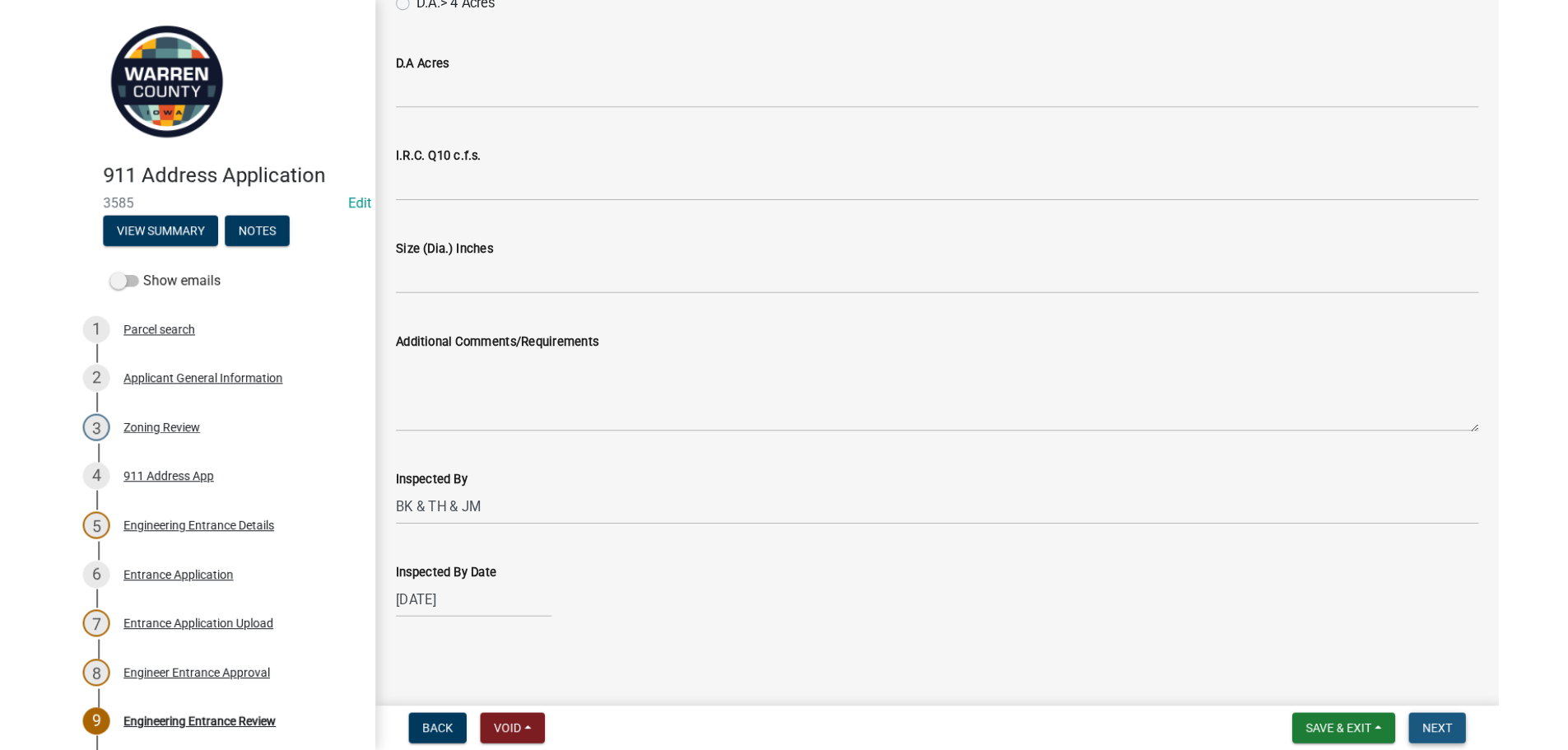
scroll to position [0, 0]
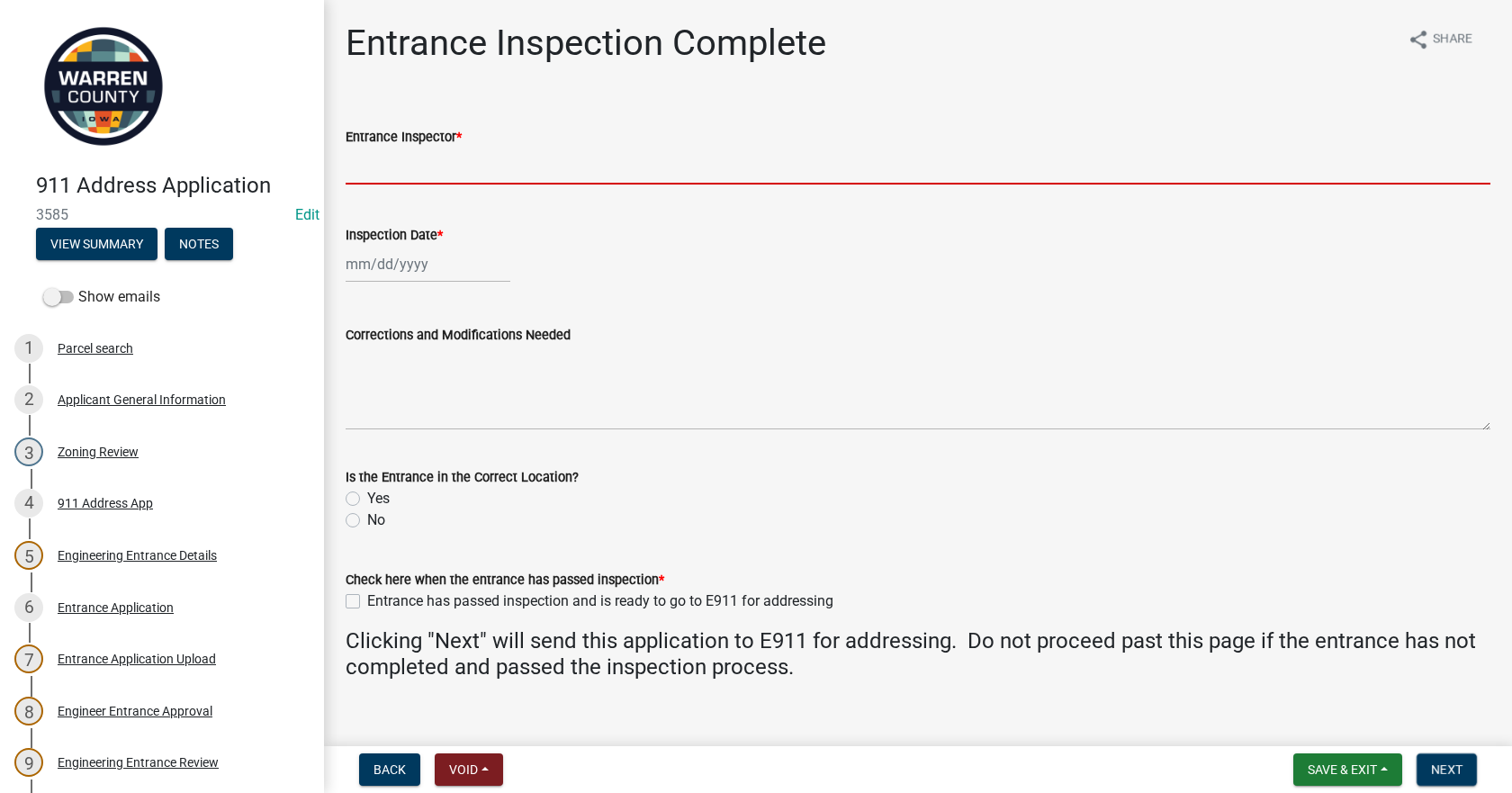
click at [416, 169] on input "Entrance Inspector *" at bounding box center [918, 165] width 1145 height 37
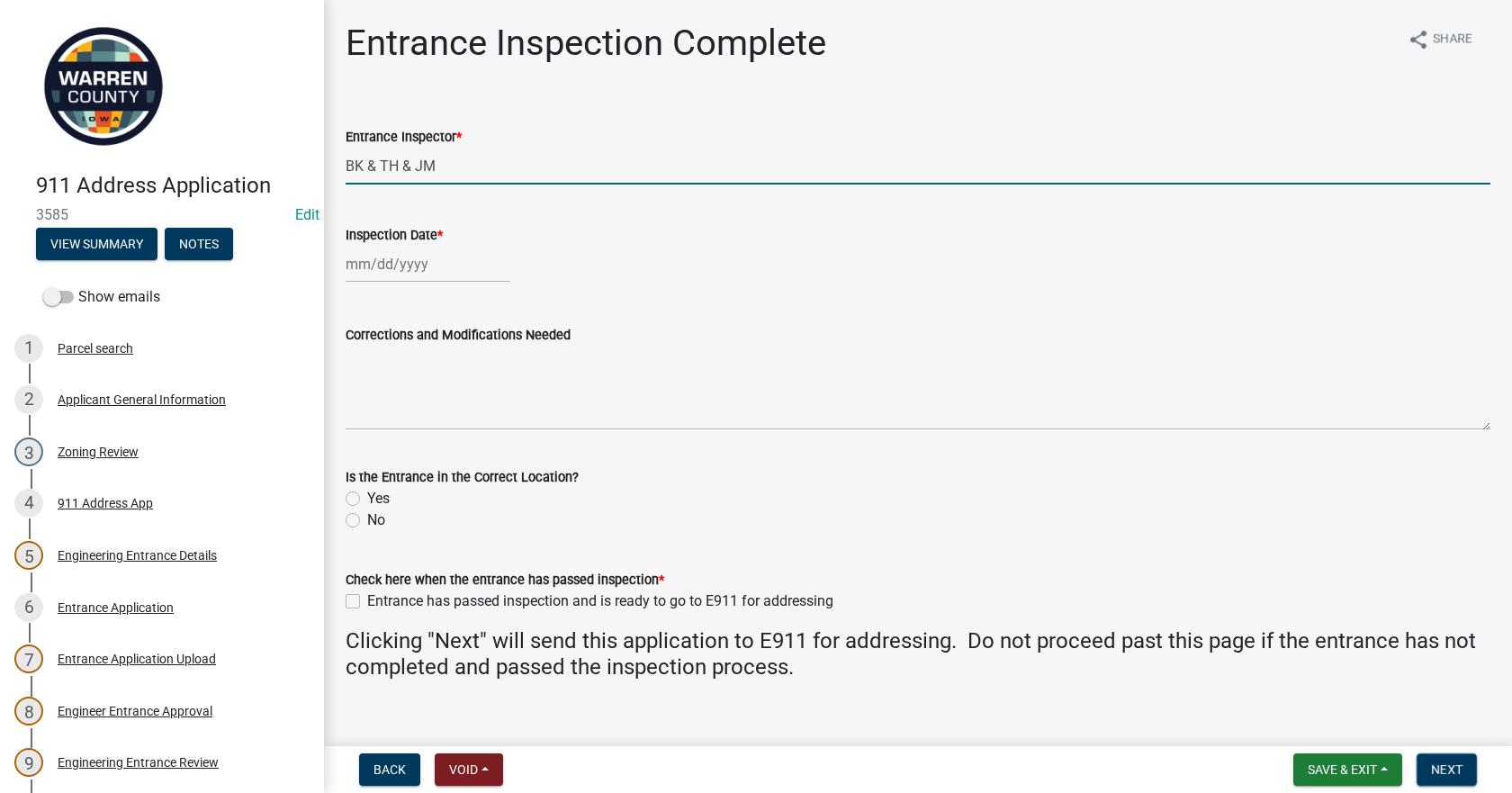
type input "BK & TH & JM"
click at [393, 265] on div at bounding box center [428, 263] width 164 height 37
select select "10"
select select "2025"
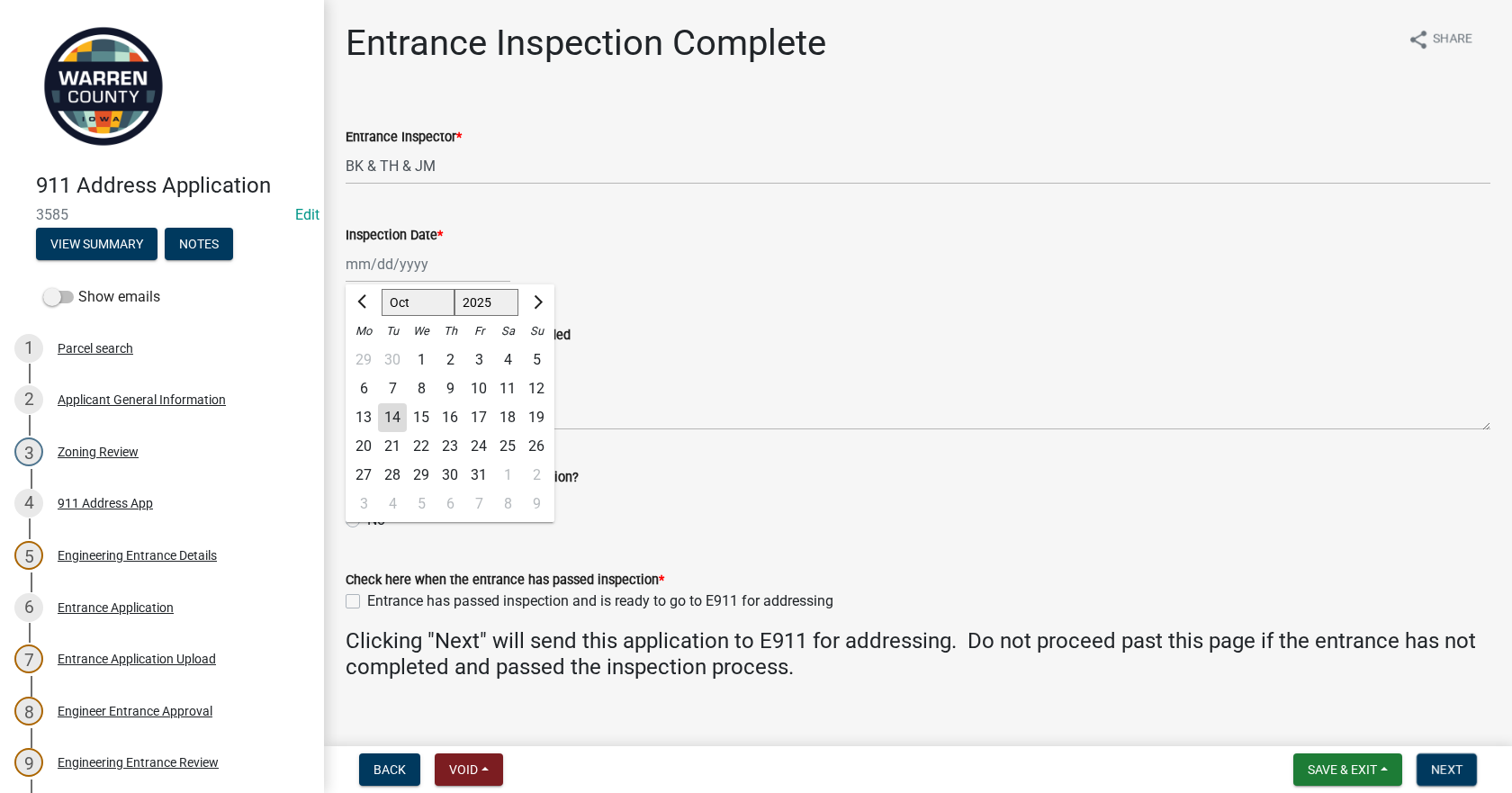
click at [481, 384] on div "10" at bounding box center [478, 388] width 29 height 29
type input "[DATE]"
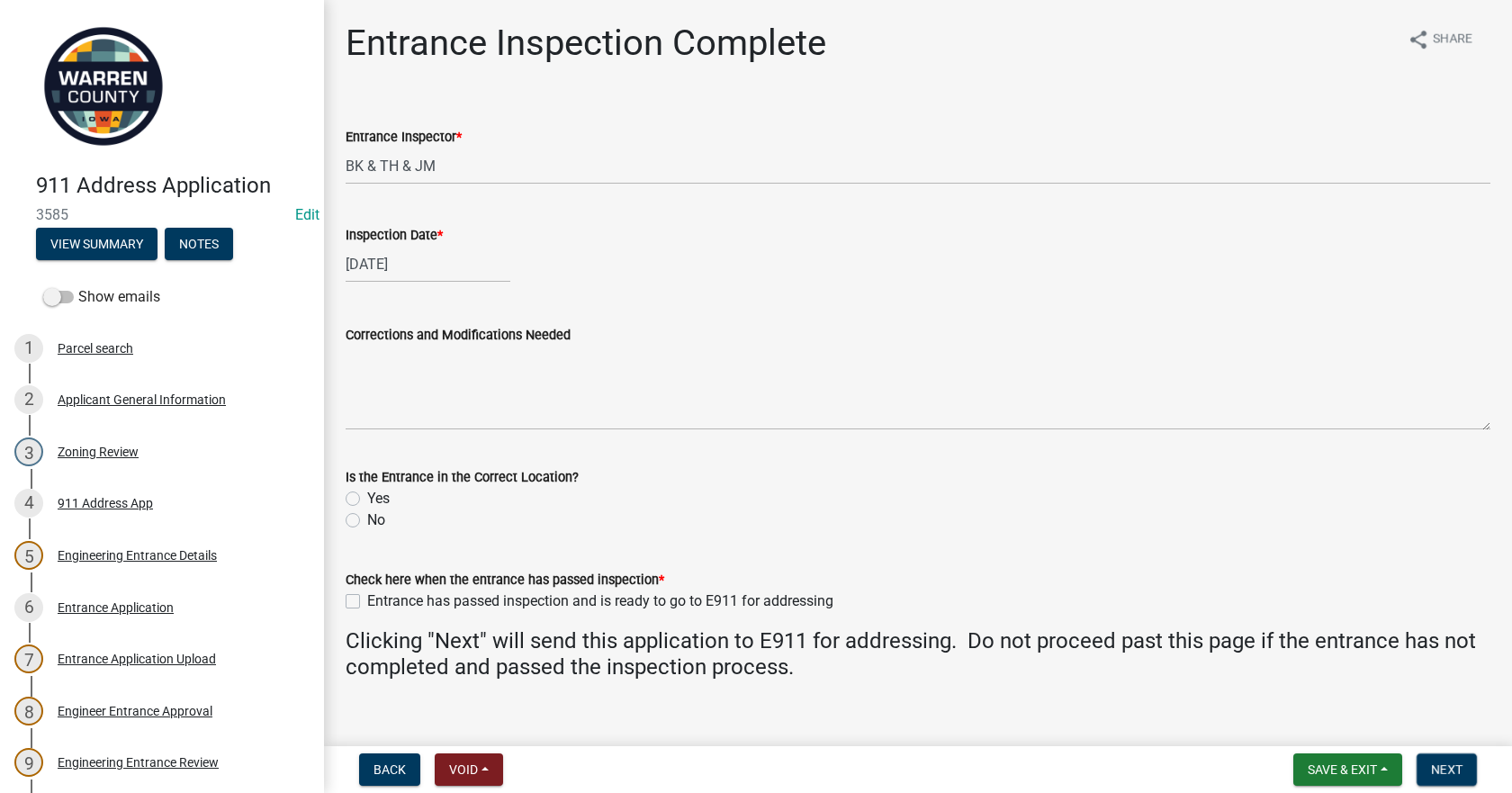
click at [367, 497] on label "Yes" at bounding box center [379, 498] width 23 height 22
click at [367, 497] on input "Yes" at bounding box center [373, 493] width 11 height 11
radio input "true"
drag, startPoint x: 354, startPoint y: 600, endPoint x: 571, endPoint y: 606, distance: 217.1
click at [367, 600] on label "Entrance has passed inspection and is ready to go to E911 for addressing" at bounding box center [600, 600] width 466 height 22
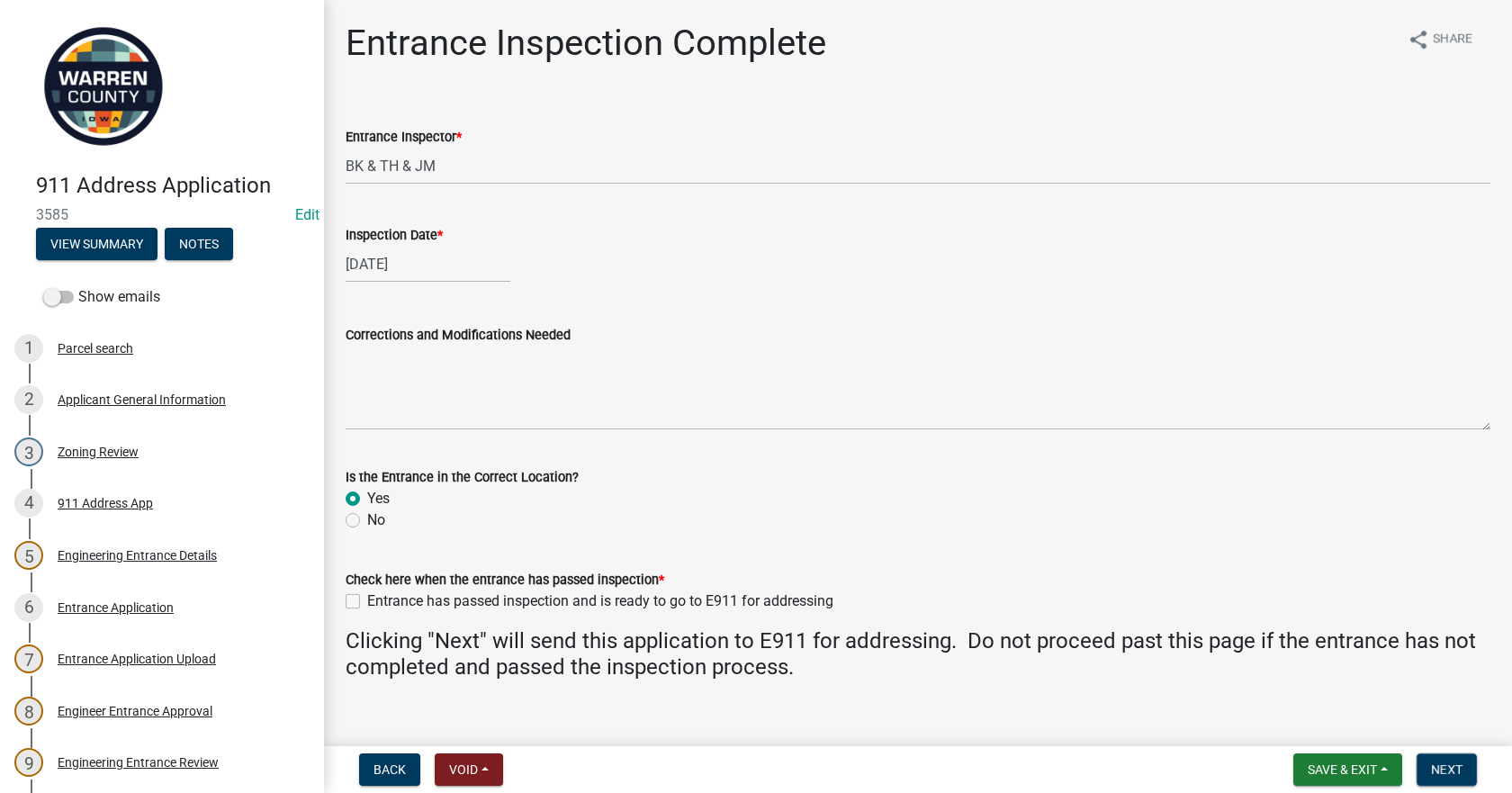
click at [367, 600] on input "Entrance has passed inspection and is ready to go to E911 for addressing" at bounding box center [373, 596] width 11 height 11
checkbox input "true"
click at [1455, 763] on span "Next" at bounding box center [1447, 769] width 32 height 14
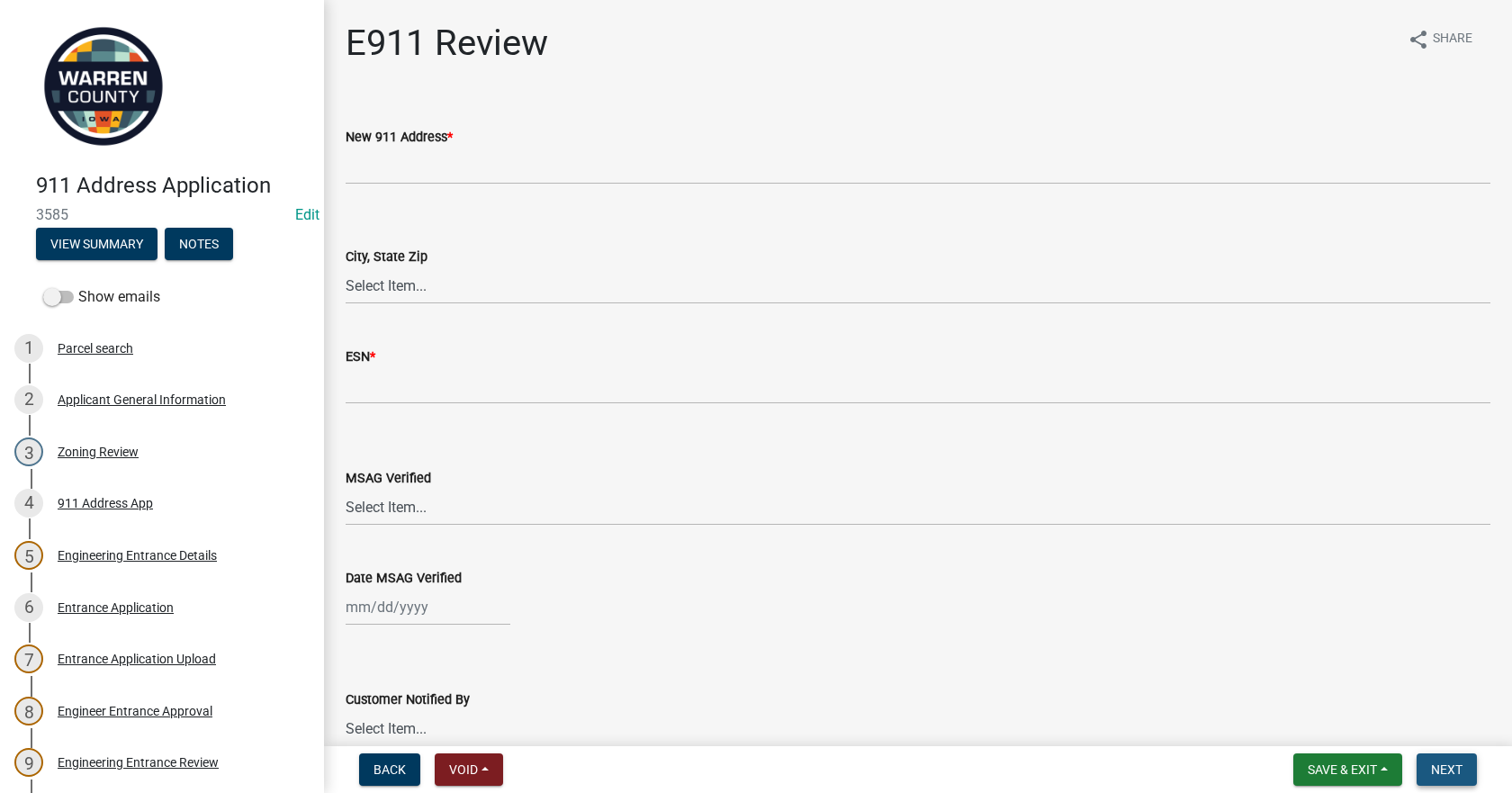
click at [1455, 763] on span "Next" at bounding box center [1447, 769] width 32 height 14
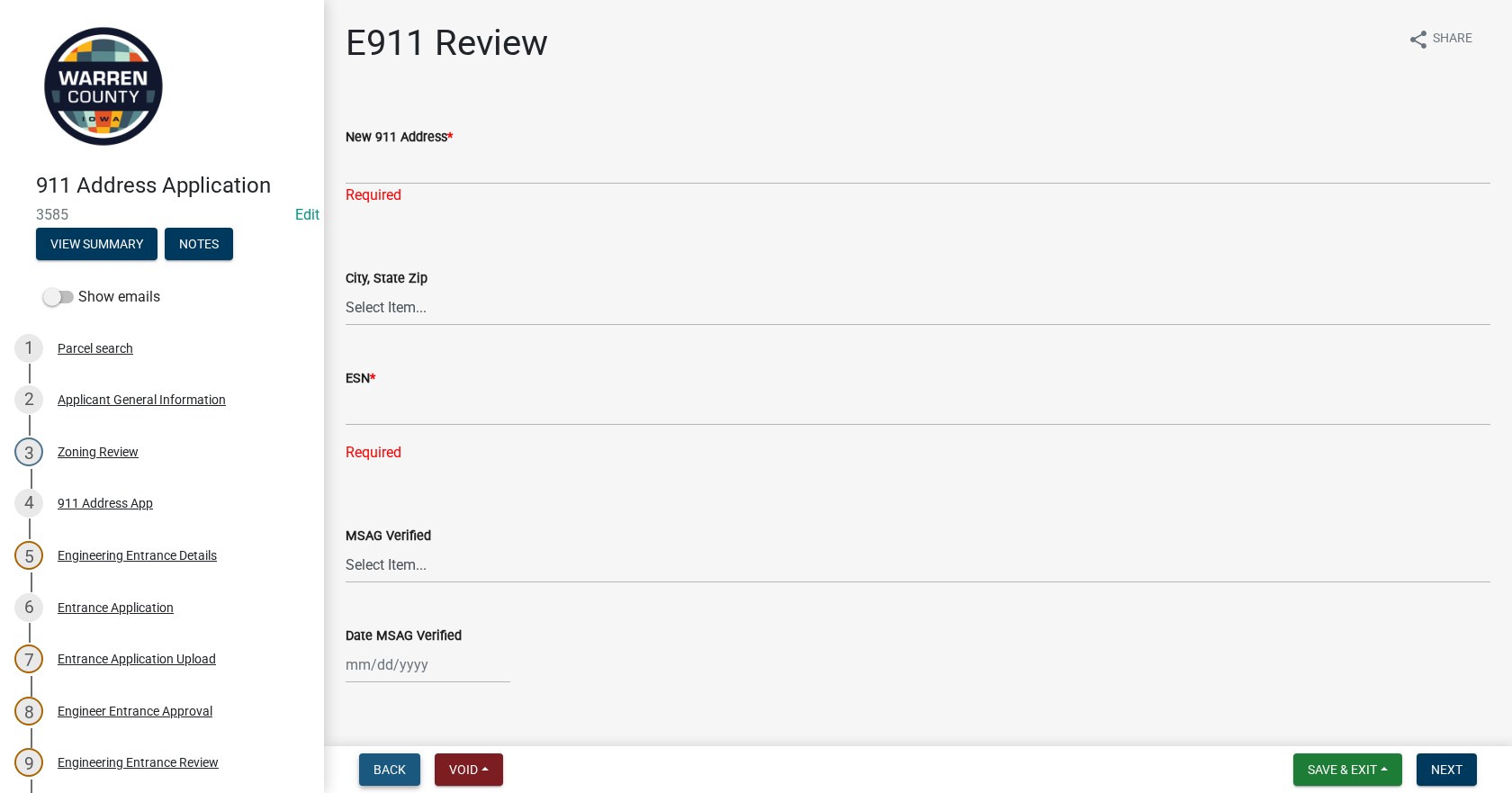
click at [385, 770] on span "Back" at bounding box center [389, 769] width 32 height 14
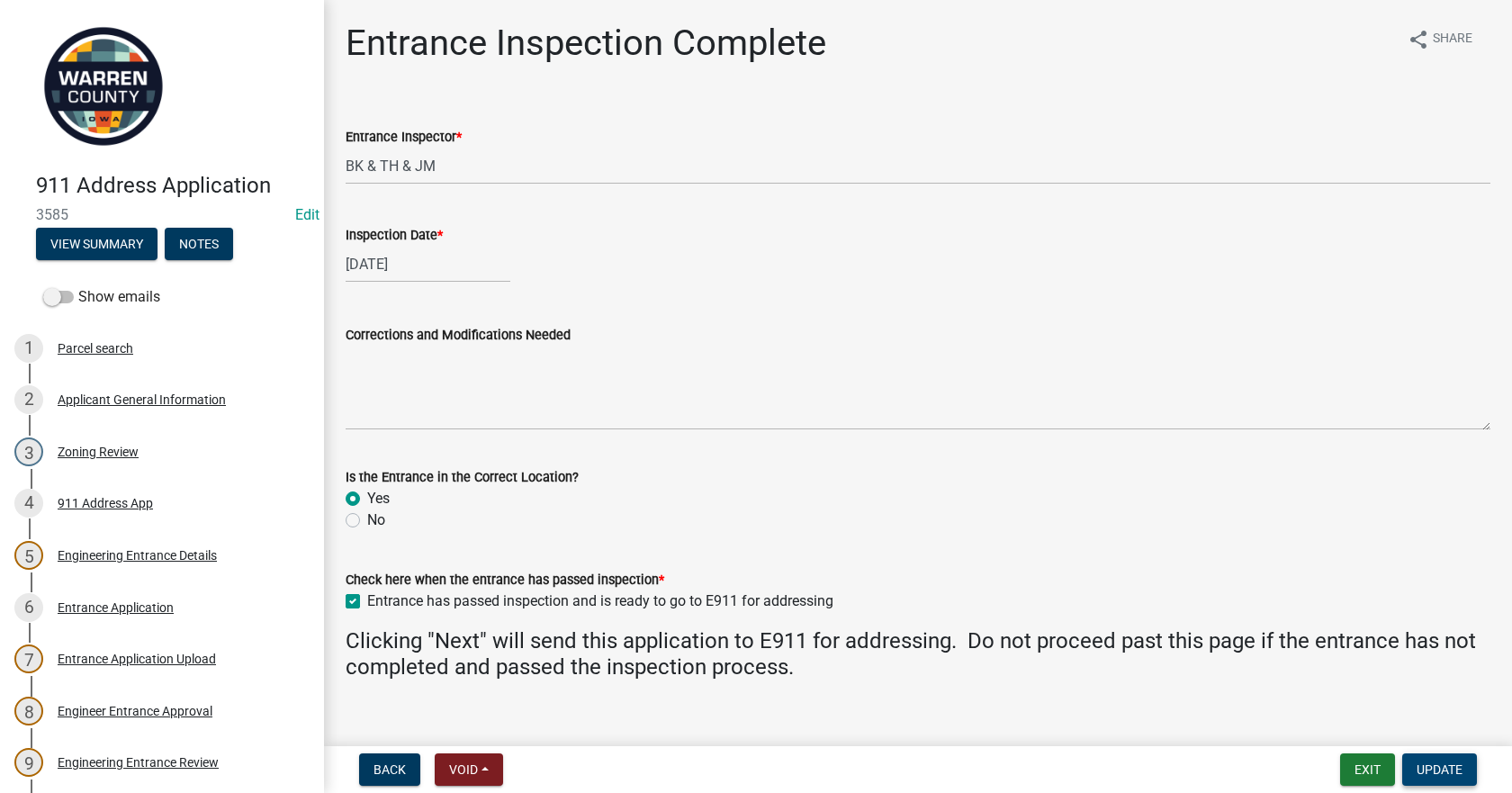
click at [1442, 770] on span "Update" at bounding box center [1439, 769] width 46 height 14
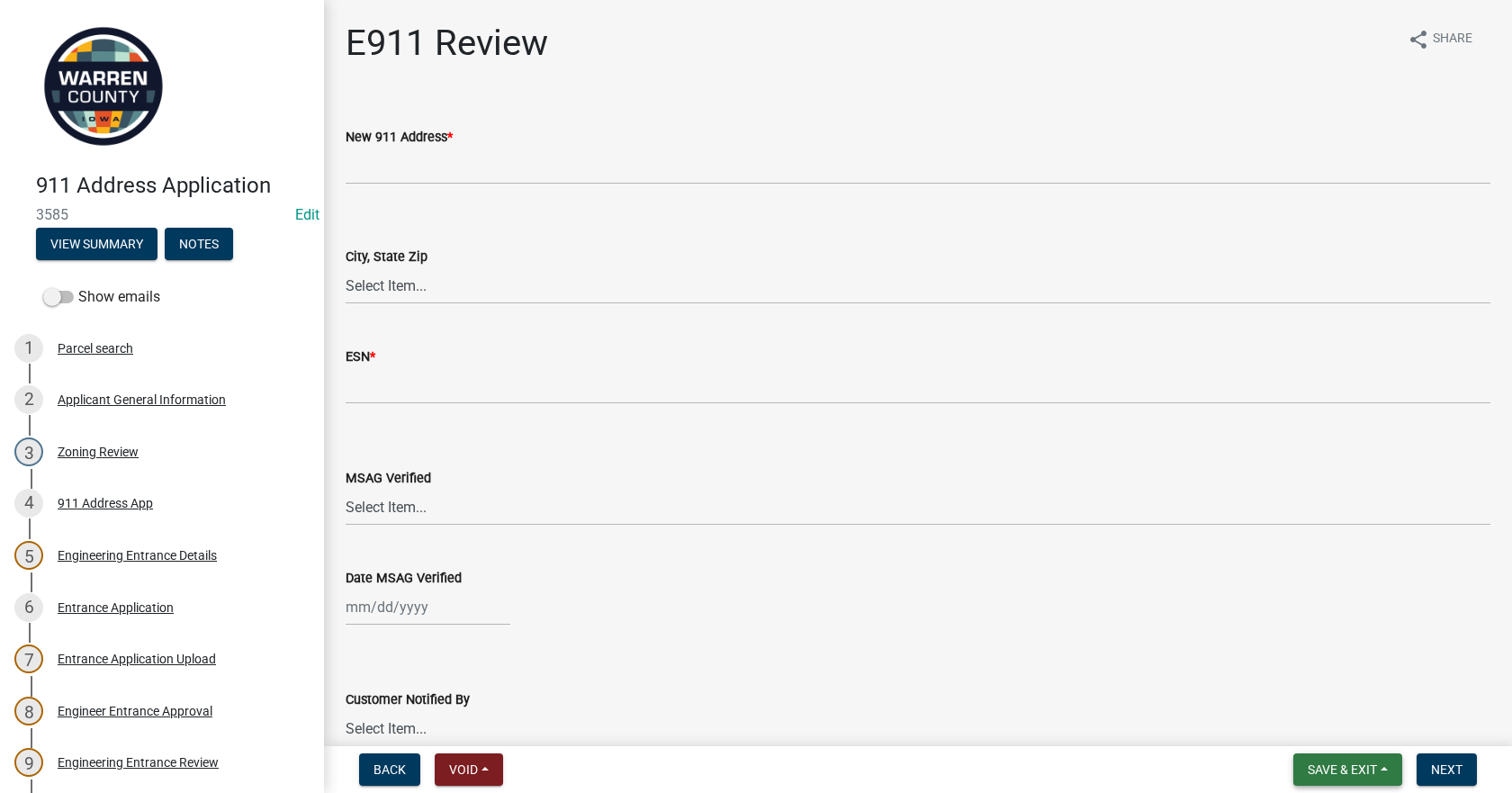
click at [1341, 767] on span "Save & Exit" at bounding box center [1342, 769] width 70 height 14
click at [1336, 722] on button "Save & Exit" at bounding box center [1330, 723] width 144 height 43
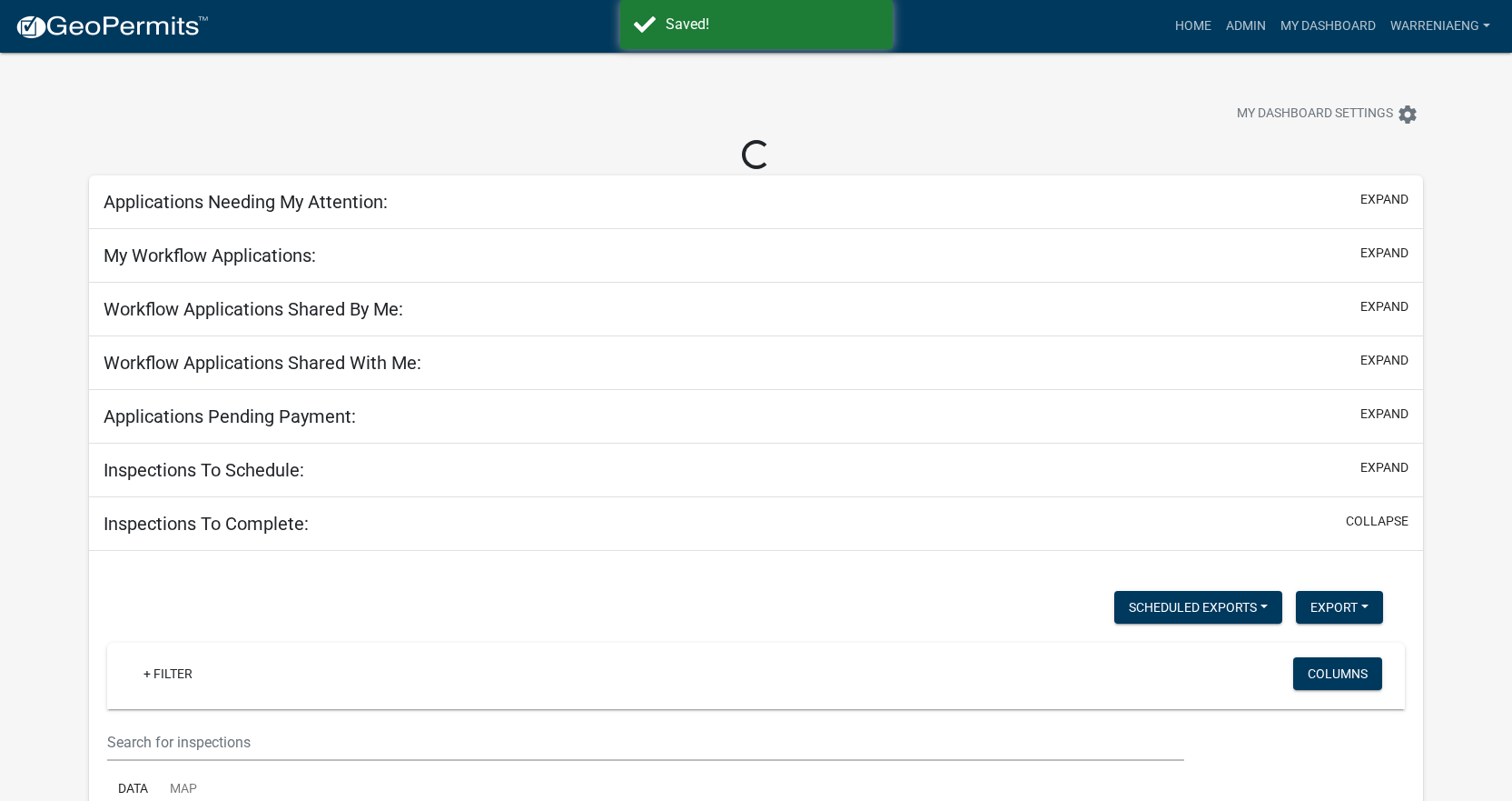
select select "3: 100"
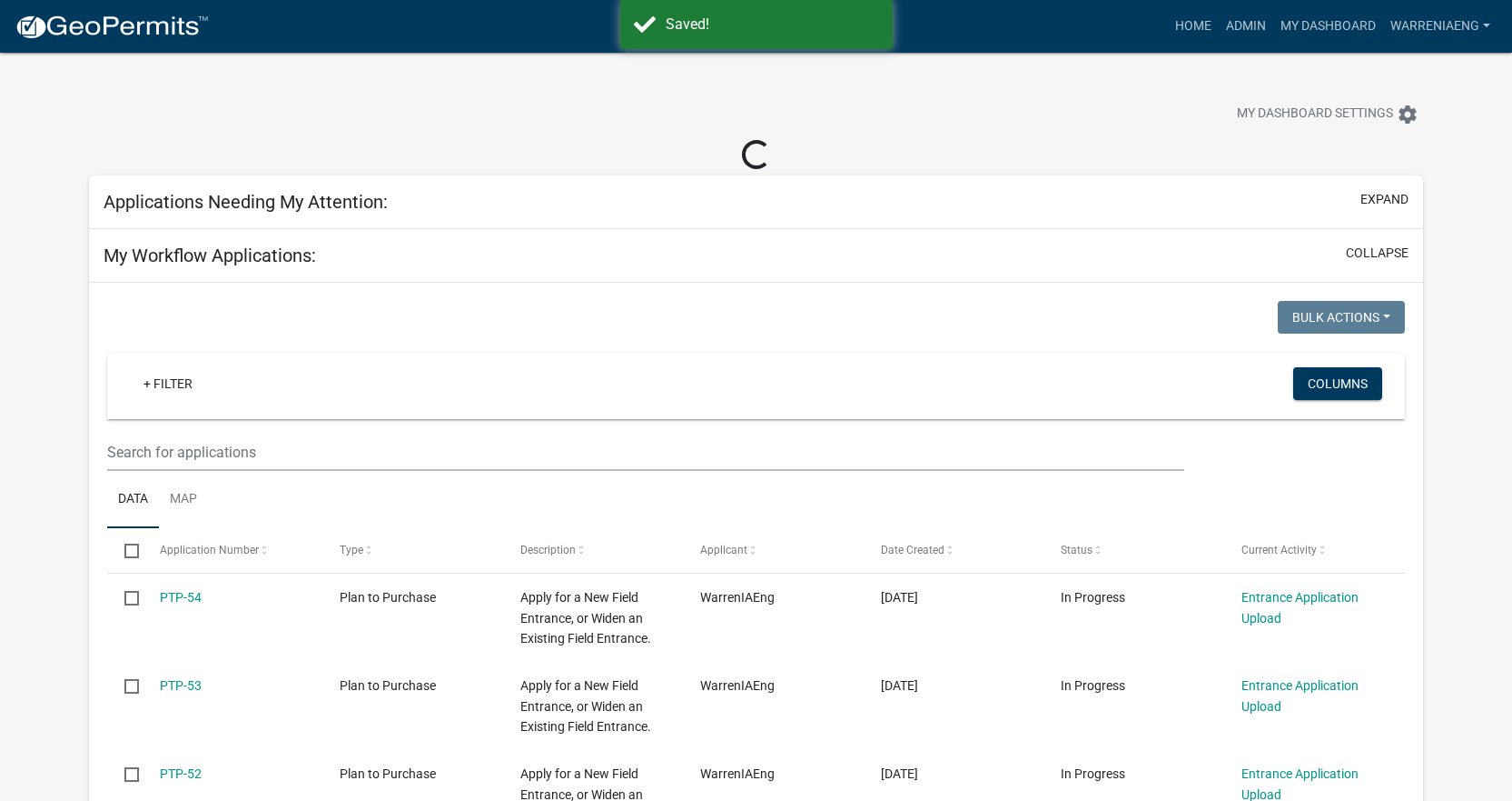
select select "2: 50"
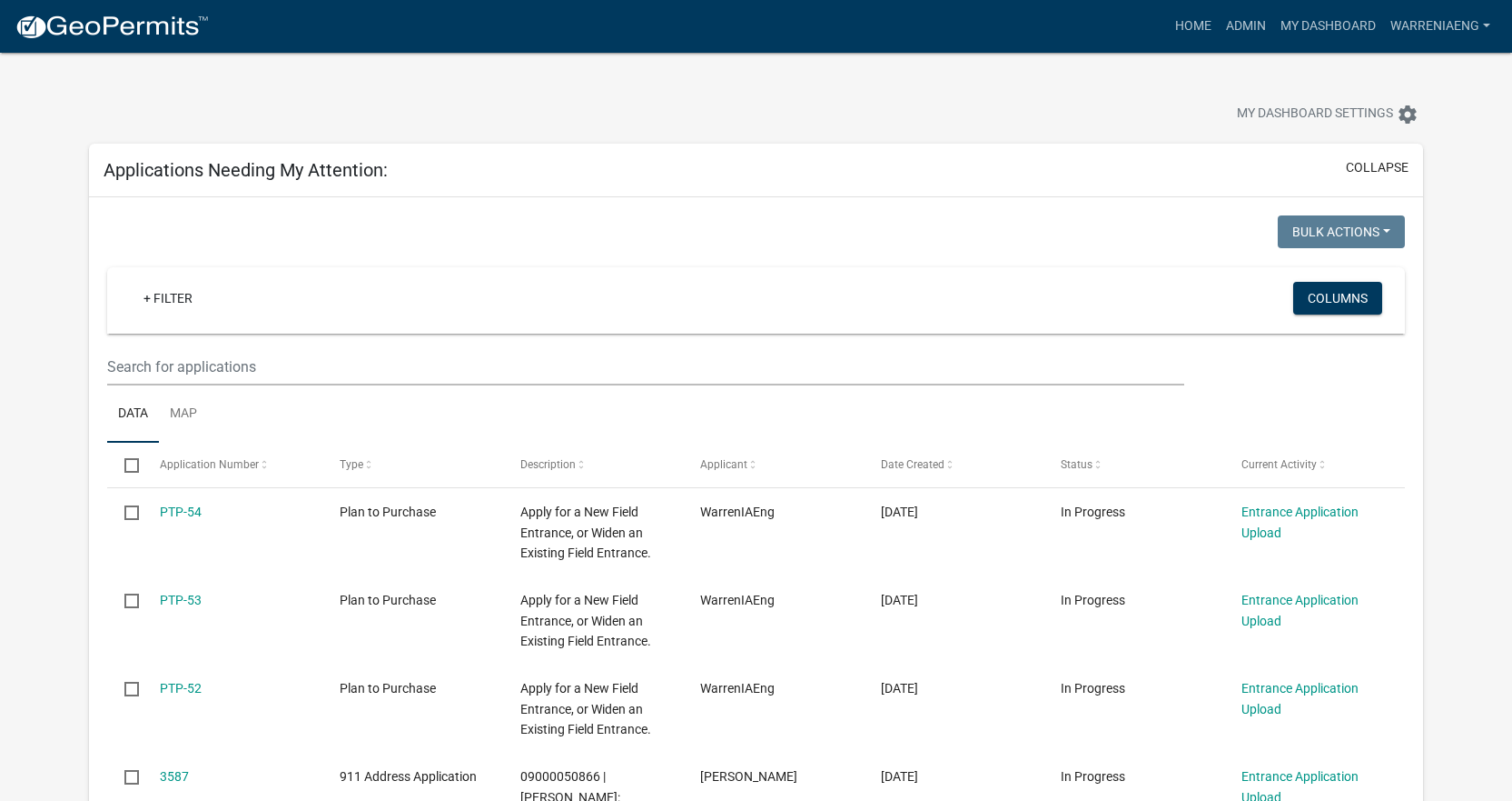
click at [927, 111] on div "My Dashboard Settings settings" at bounding box center [1152, 117] width 567 height 40
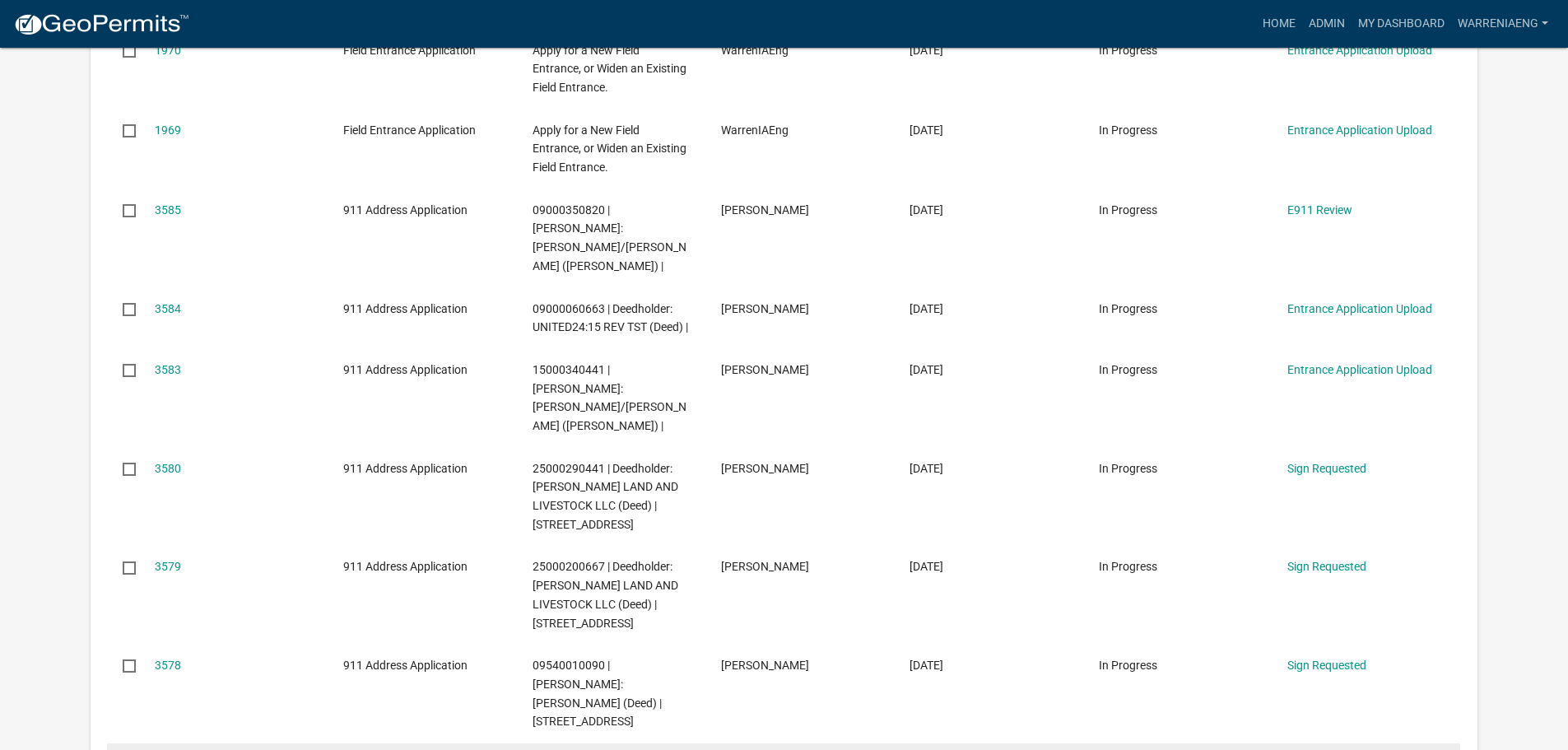
scroll to position [824, 0]
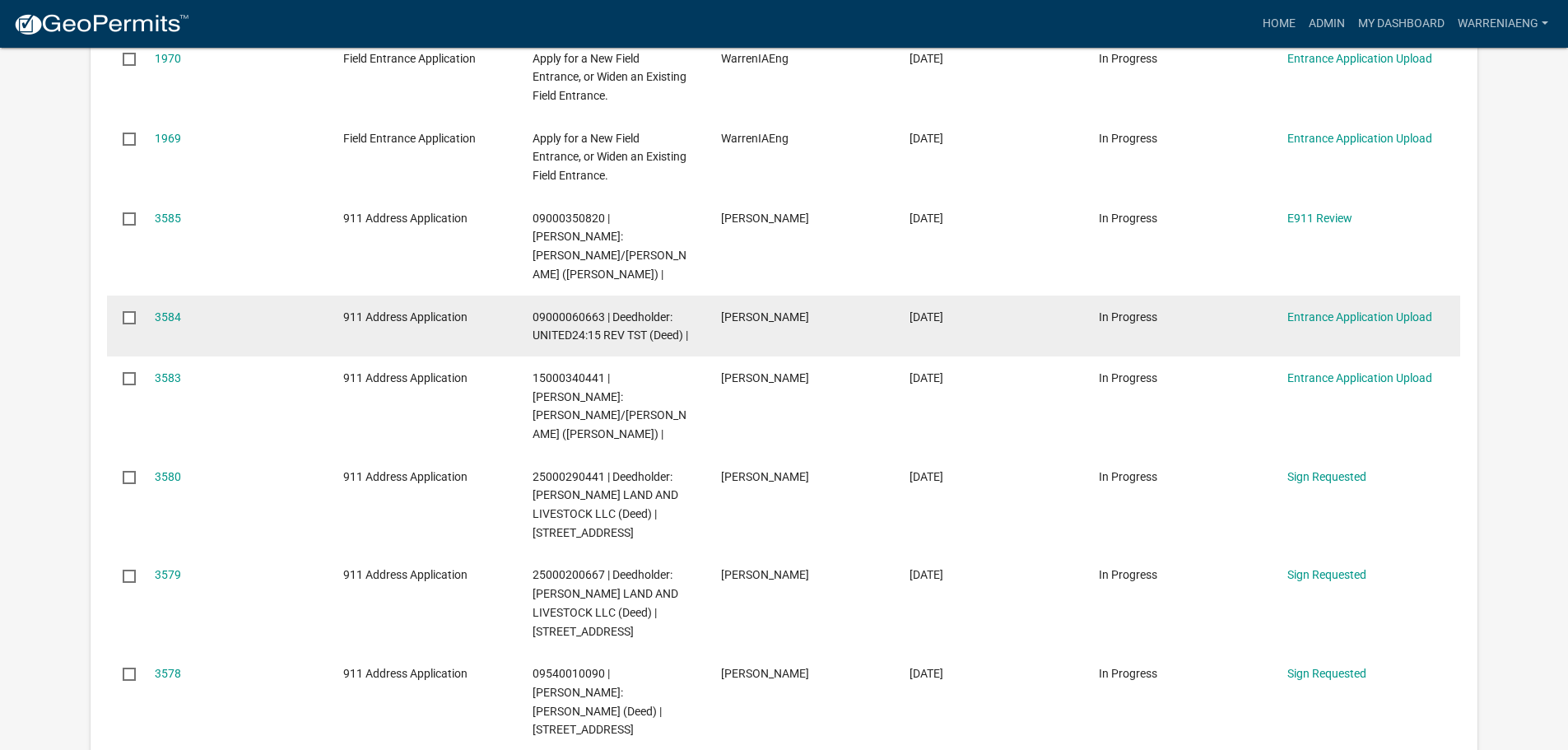
click at [156, 327] on datatable-body-cell "3584" at bounding box center [233, 326] width 188 height 61
click at [171, 321] on link "3584" at bounding box center [168, 317] width 27 height 13
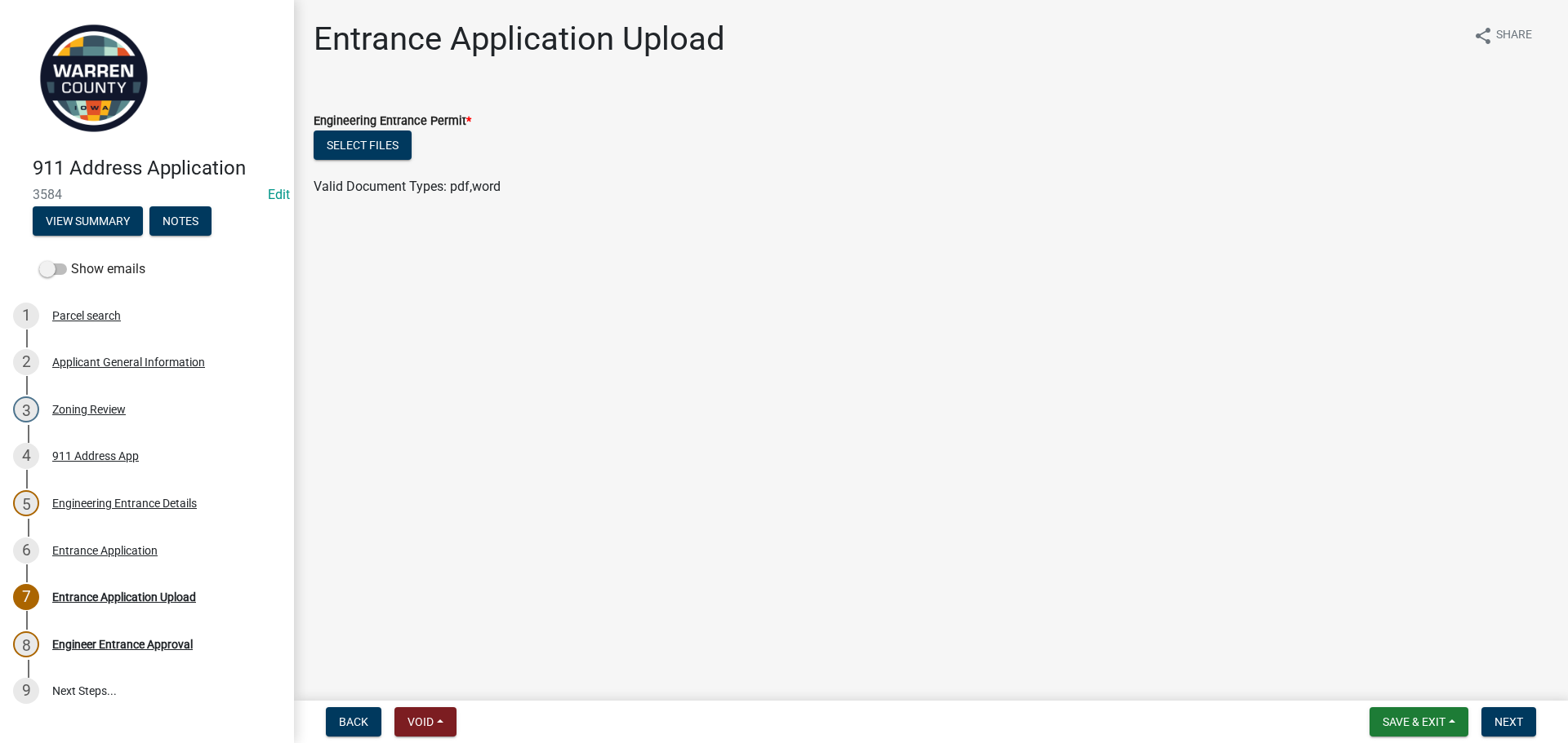
click at [63, 97] on img at bounding box center [94, 78] width 123 height 123
click at [88, 70] on img at bounding box center [94, 78] width 123 height 123
click at [1359, 718] on span "Save & Exit" at bounding box center [1414, 722] width 63 height 13
click at [1359, 684] on button "Save & Exit" at bounding box center [1403, 680] width 130 height 39
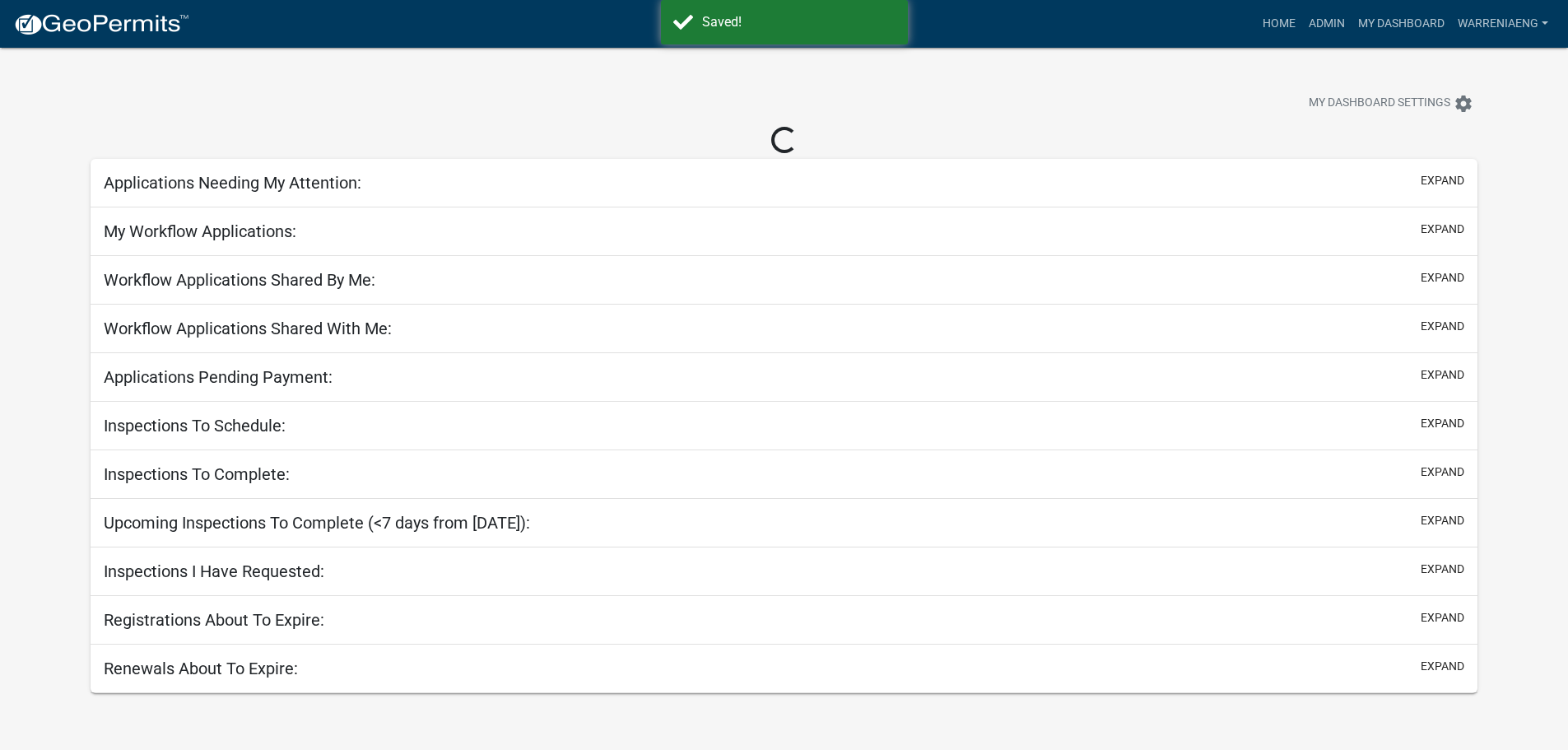
select select "3: 100"
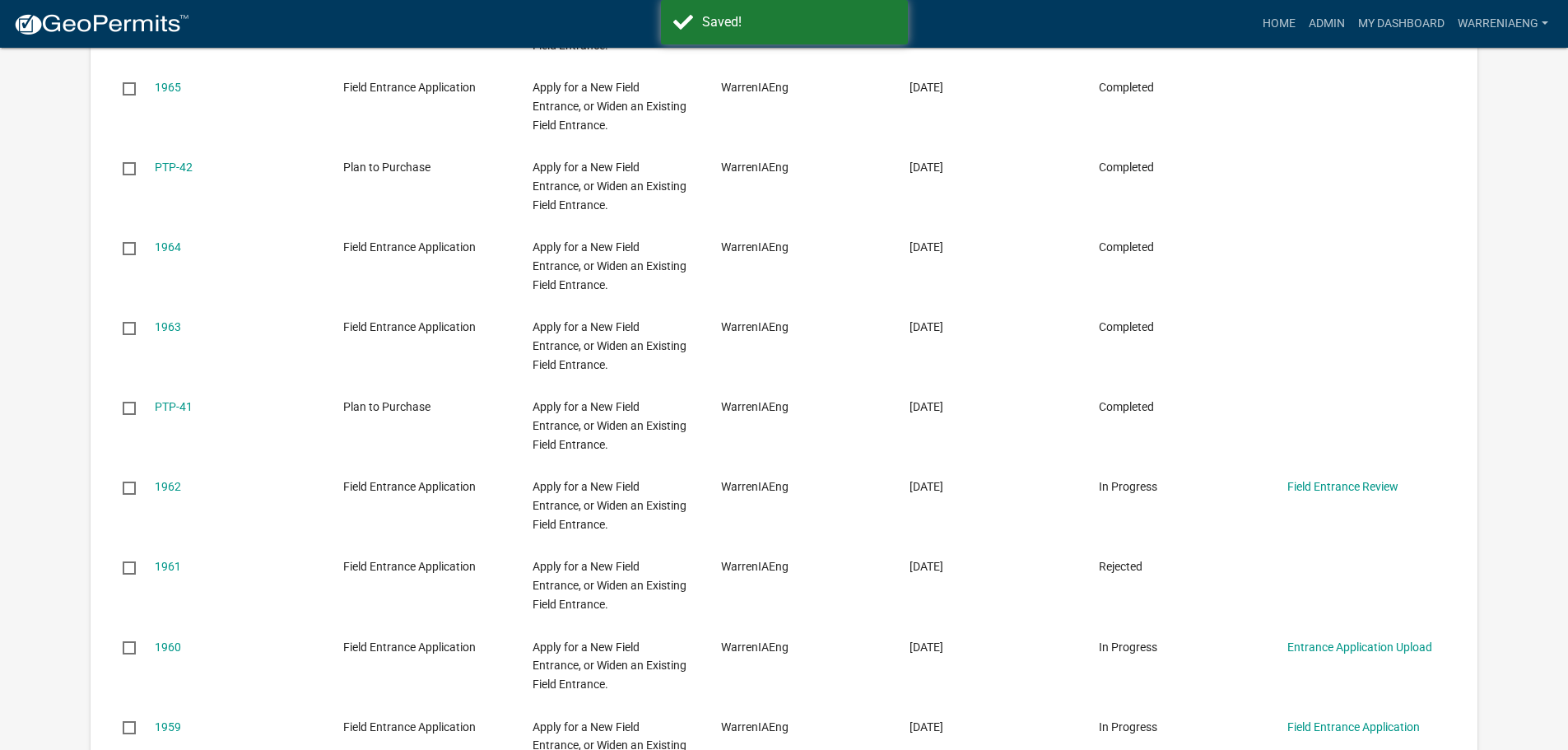
select select "2: 50"
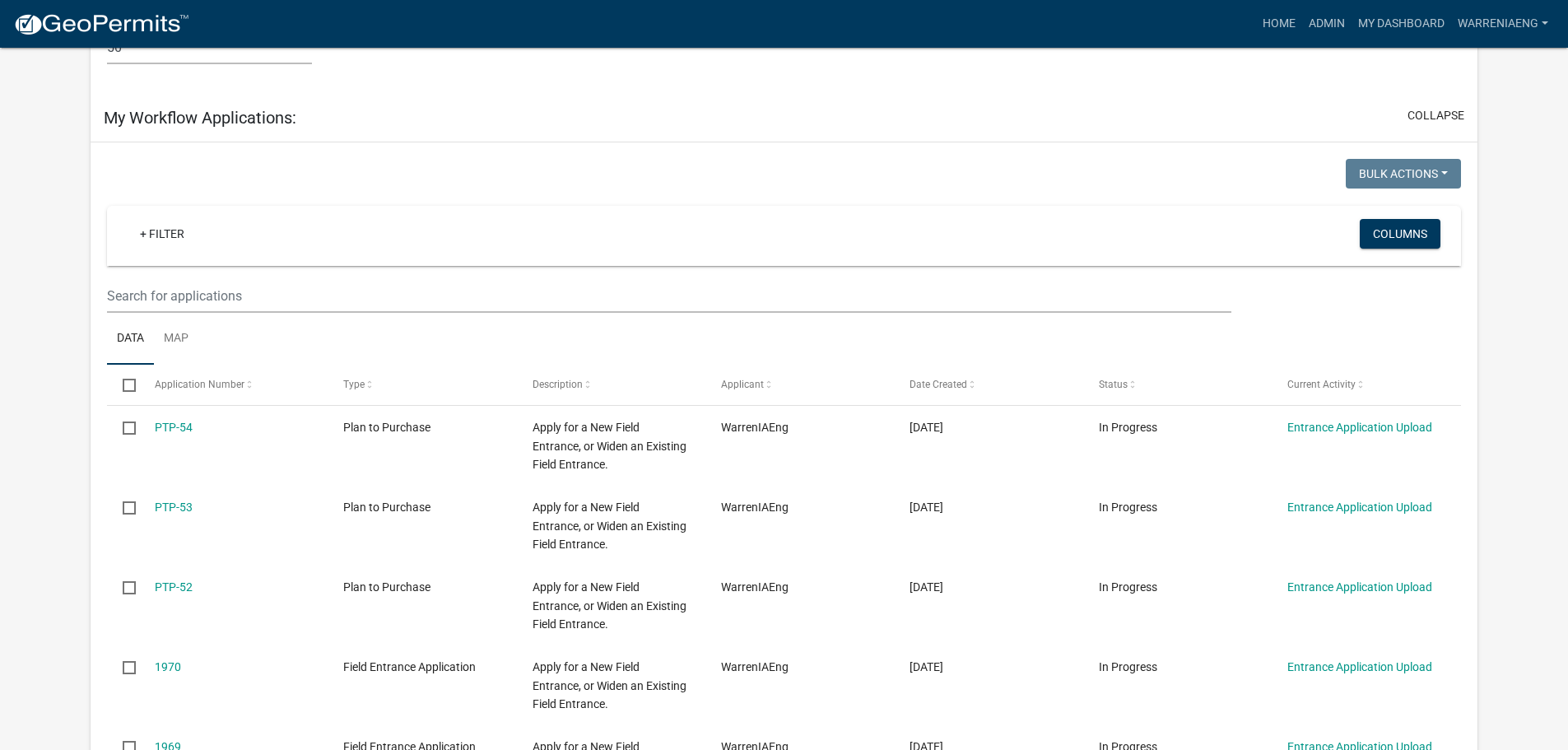
scroll to position [5053, 0]
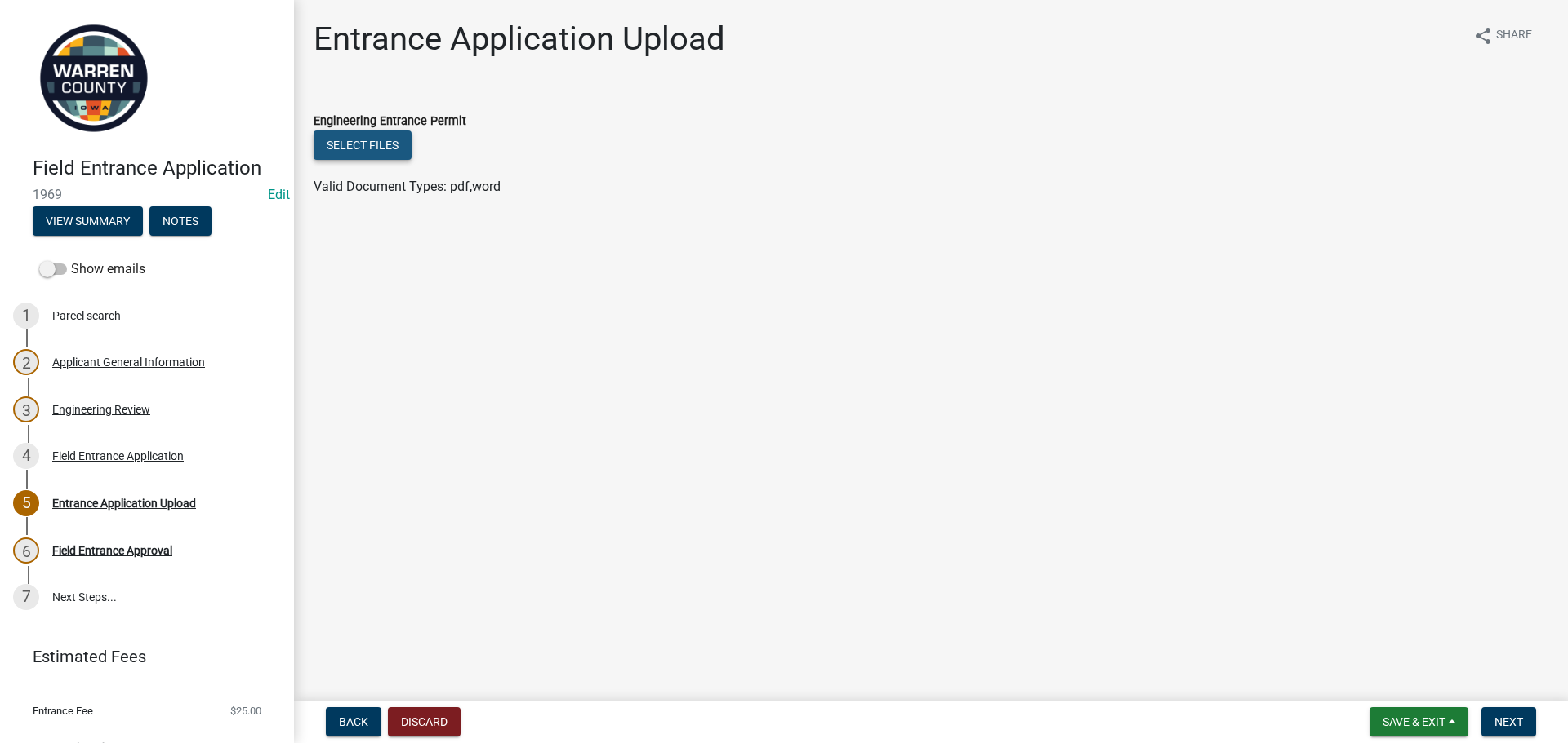
click at [385, 147] on button "Select files" at bounding box center [362, 145] width 98 height 29
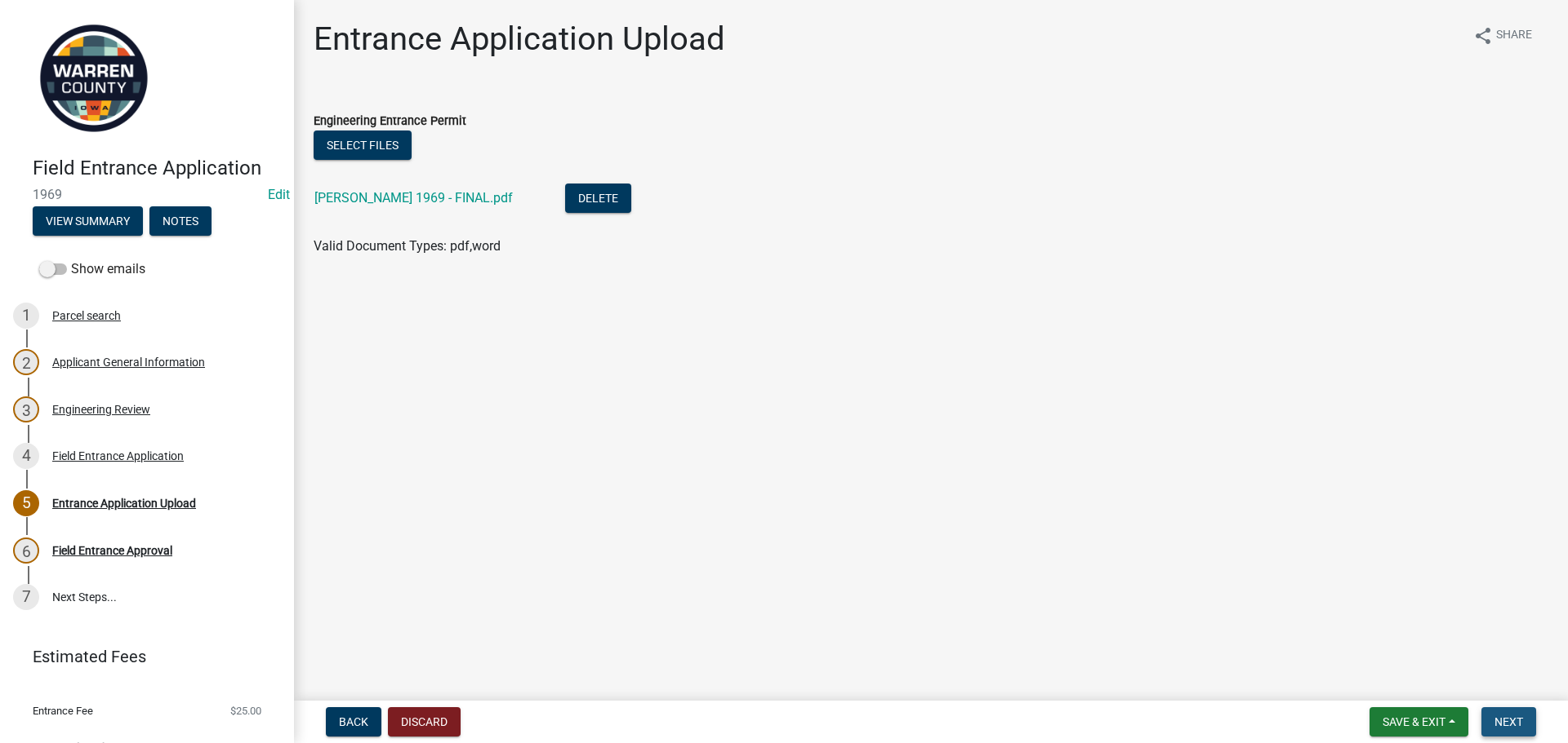
click at [1359, 718] on span "Next" at bounding box center [1509, 722] width 29 height 13
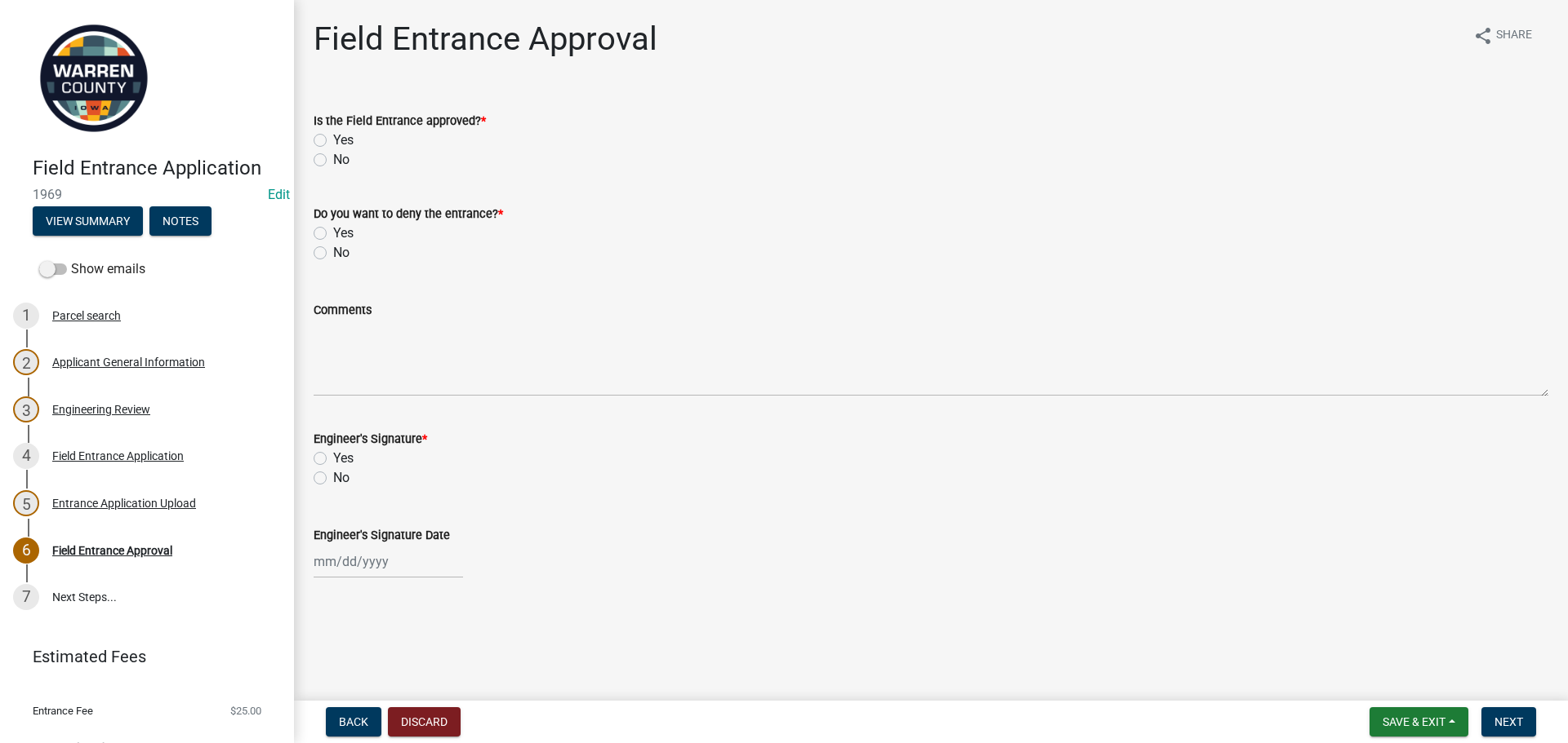
click at [333, 145] on label "Yes" at bounding box center [344, 140] width 20 height 20
click at [333, 141] on input "Yes" at bounding box center [338, 135] width 10 height 10
radio input "true"
click at [333, 250] on label "No" at bounding box center [341, 252] width 16 height 20
click at [333, 250] on input "No" at bounding box center [338, 248] width 10 height 10
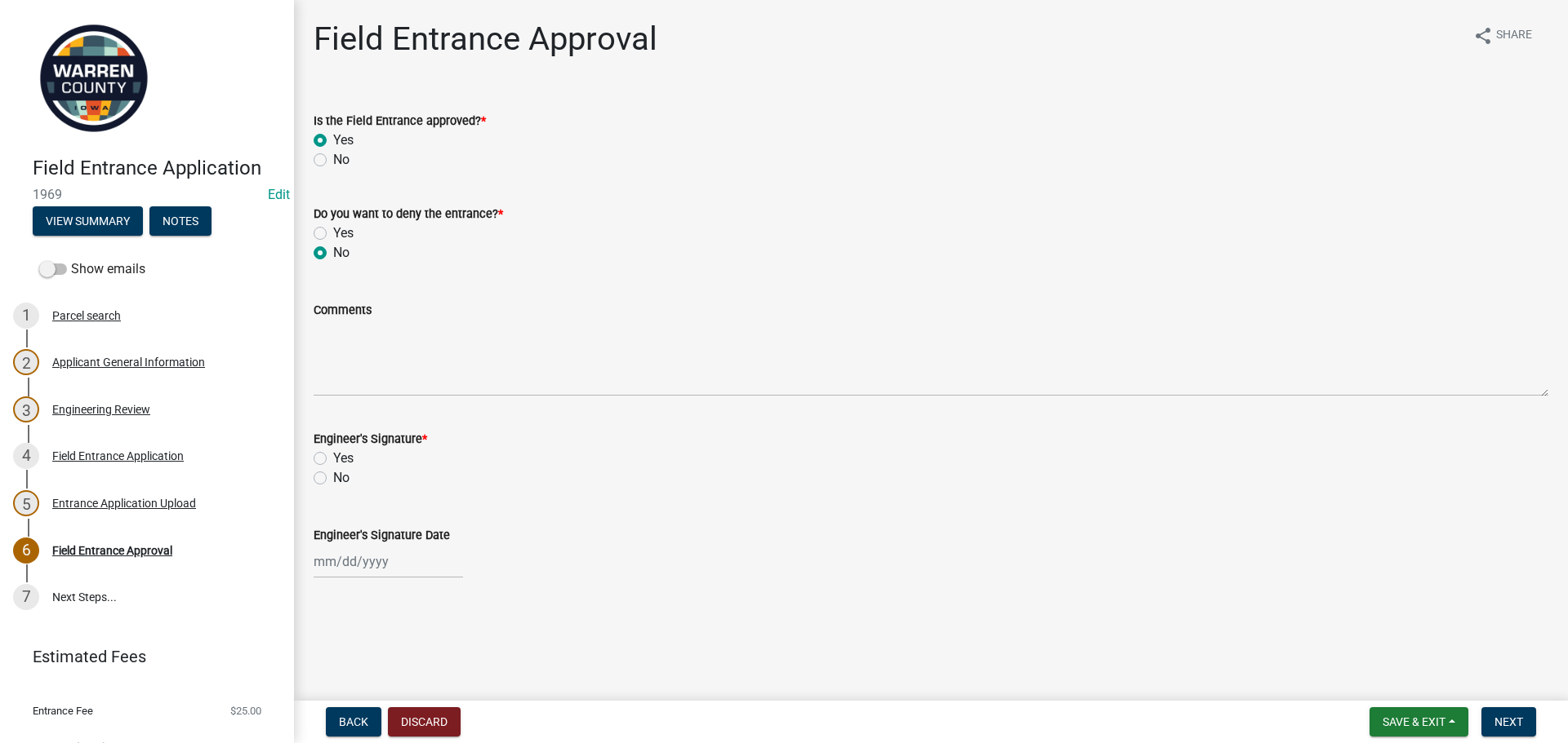
radio input "true"
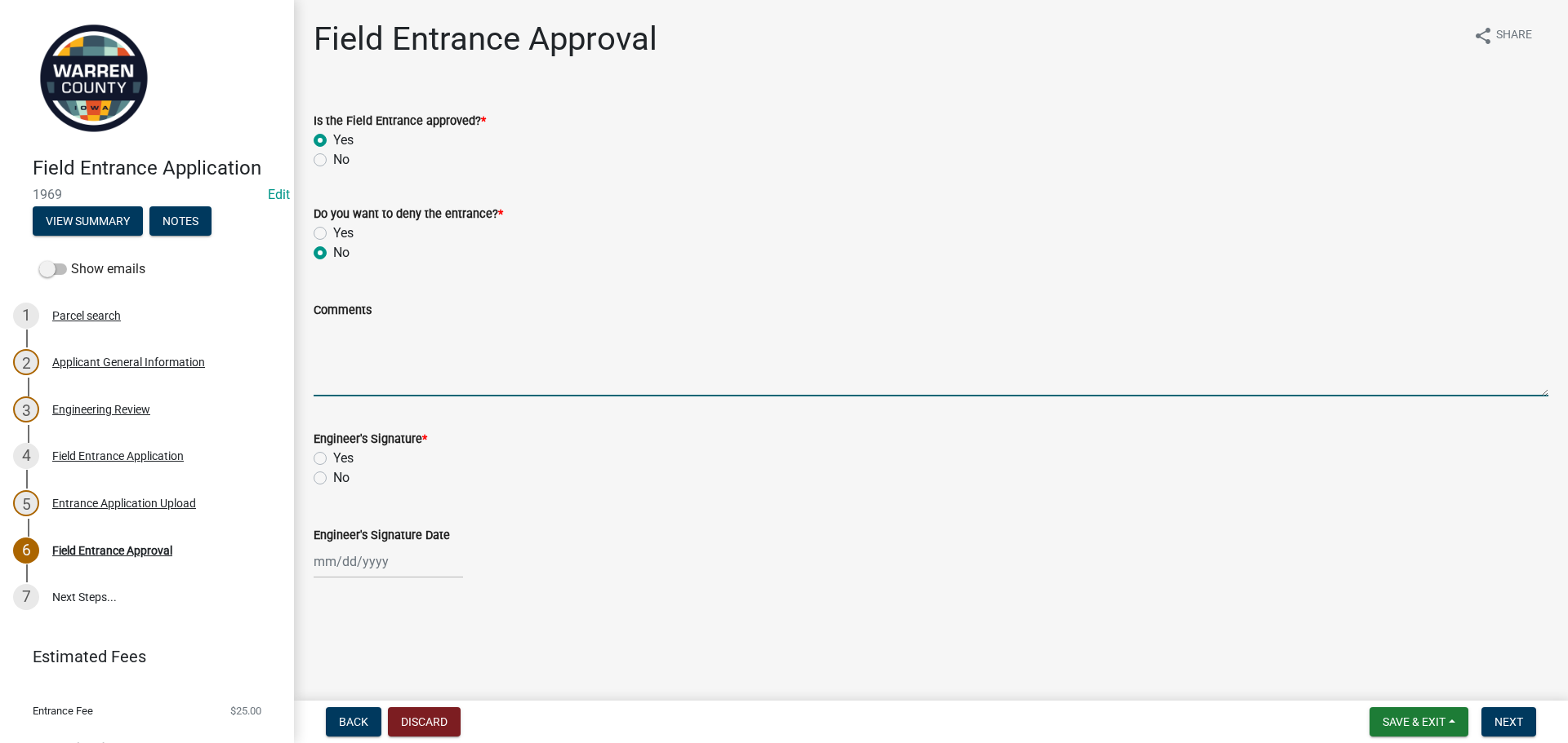
click at [357, 367] on textarea "Comments" at bounding box center [931, 358] width 1235 height 77
click at [461, 356] on textarea "Comments" at bounding box center [931, 358] width 1235 height 77
click at [472, 350] on textarea "Comments" at bounding box center [931, 358] width 1235 height 77
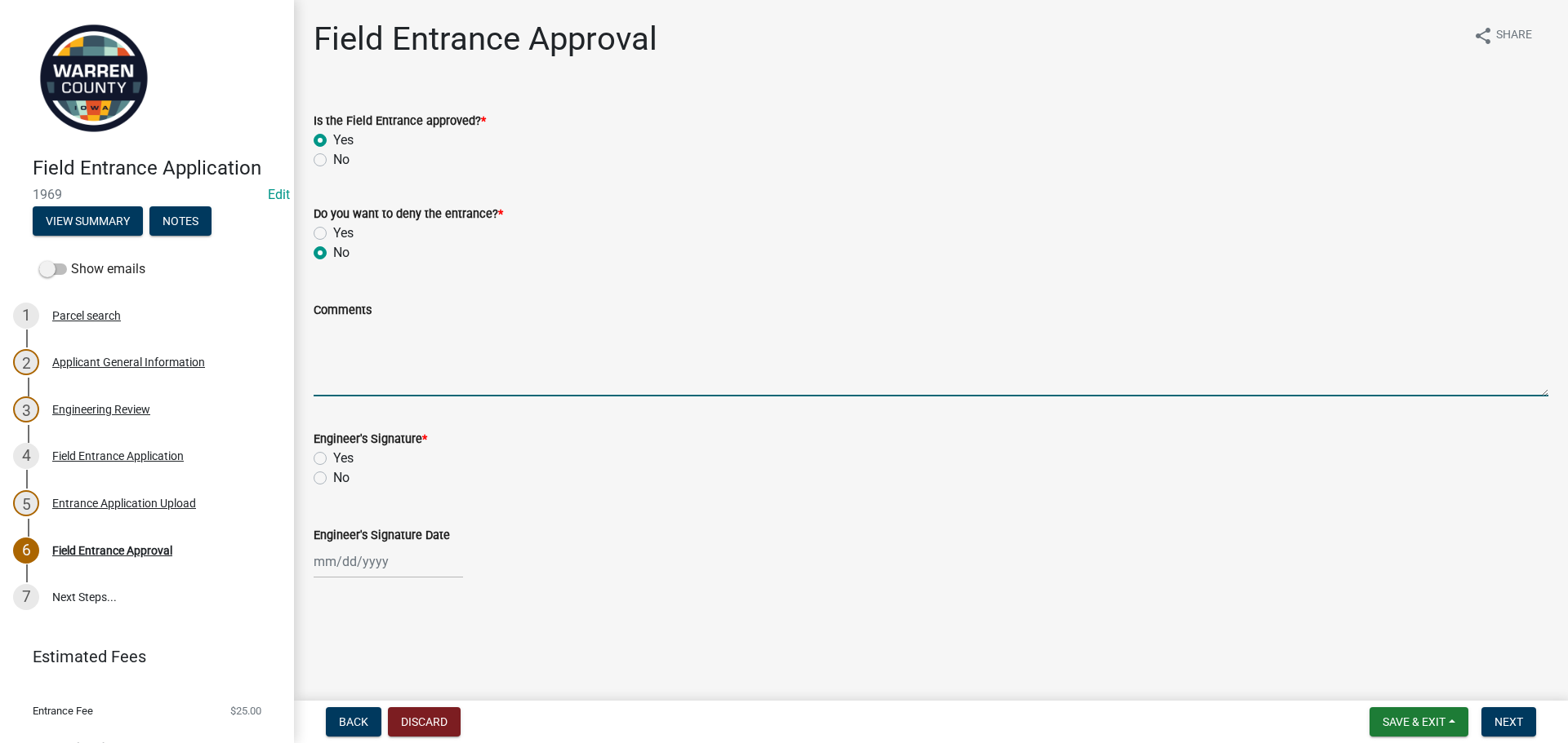
click at [476, 355] on textarea "Comments" at bounding box center [931, 358] width 1235 height 77
click at [336, 357] on textarea "Comments" at bounding box center [931, 358] width 1235 height 77
click at [325, 449] on div "Yes" at bounding box center [931, 458] width 1235 height 20
click at [472, 341] on textarea "Comments" at bounding box center [931, 358] width 1235 height 77
type textarea "Replace existing 15" pipe with 18" allowing broken concrete to be placed at inl…"
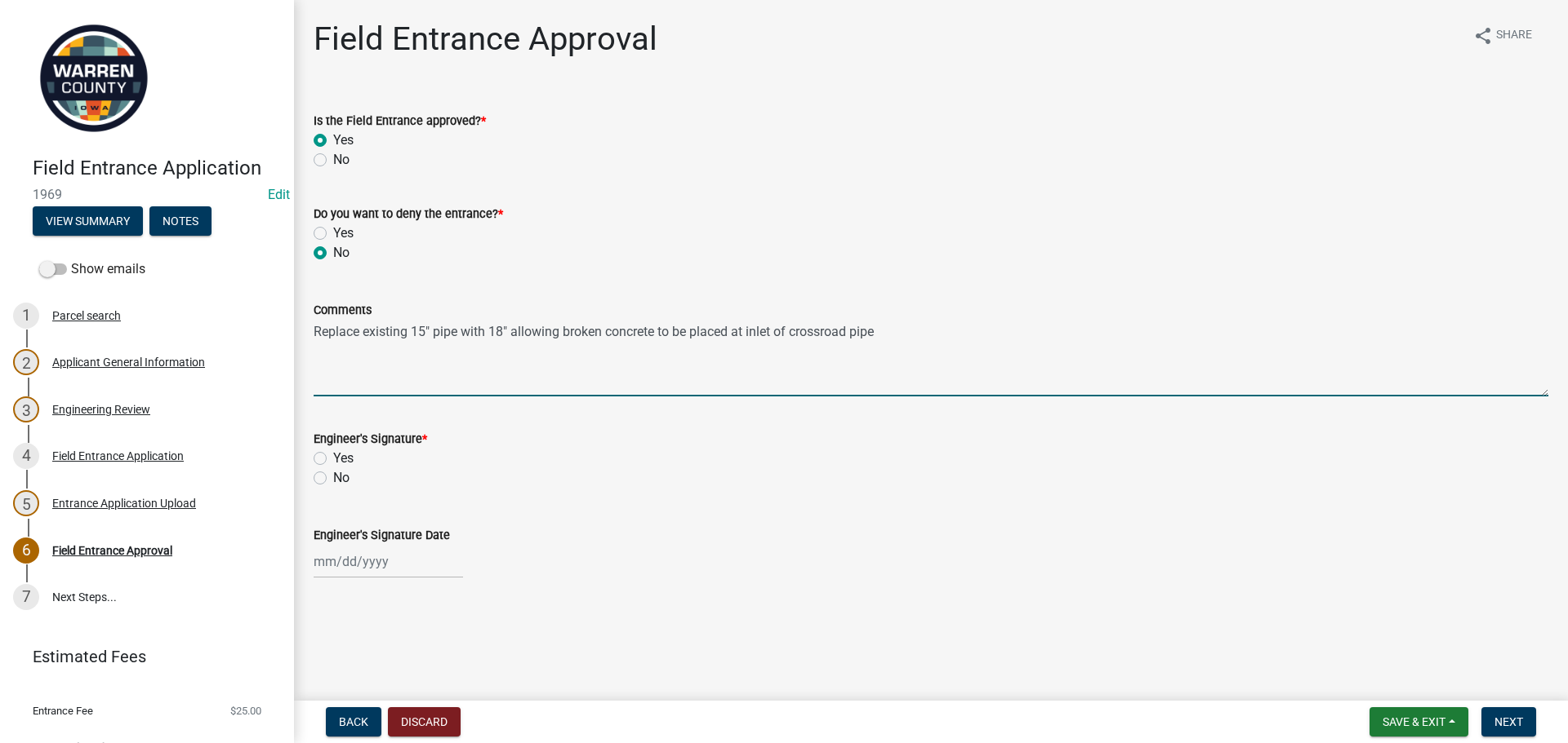
click at [333, 459] on label "Yes" at bounding box center [344, 458] width 20 height 20
click at [333, 459] on input "Yes" at bounding box center [338, 454] width 10 height 10
radio input "true"
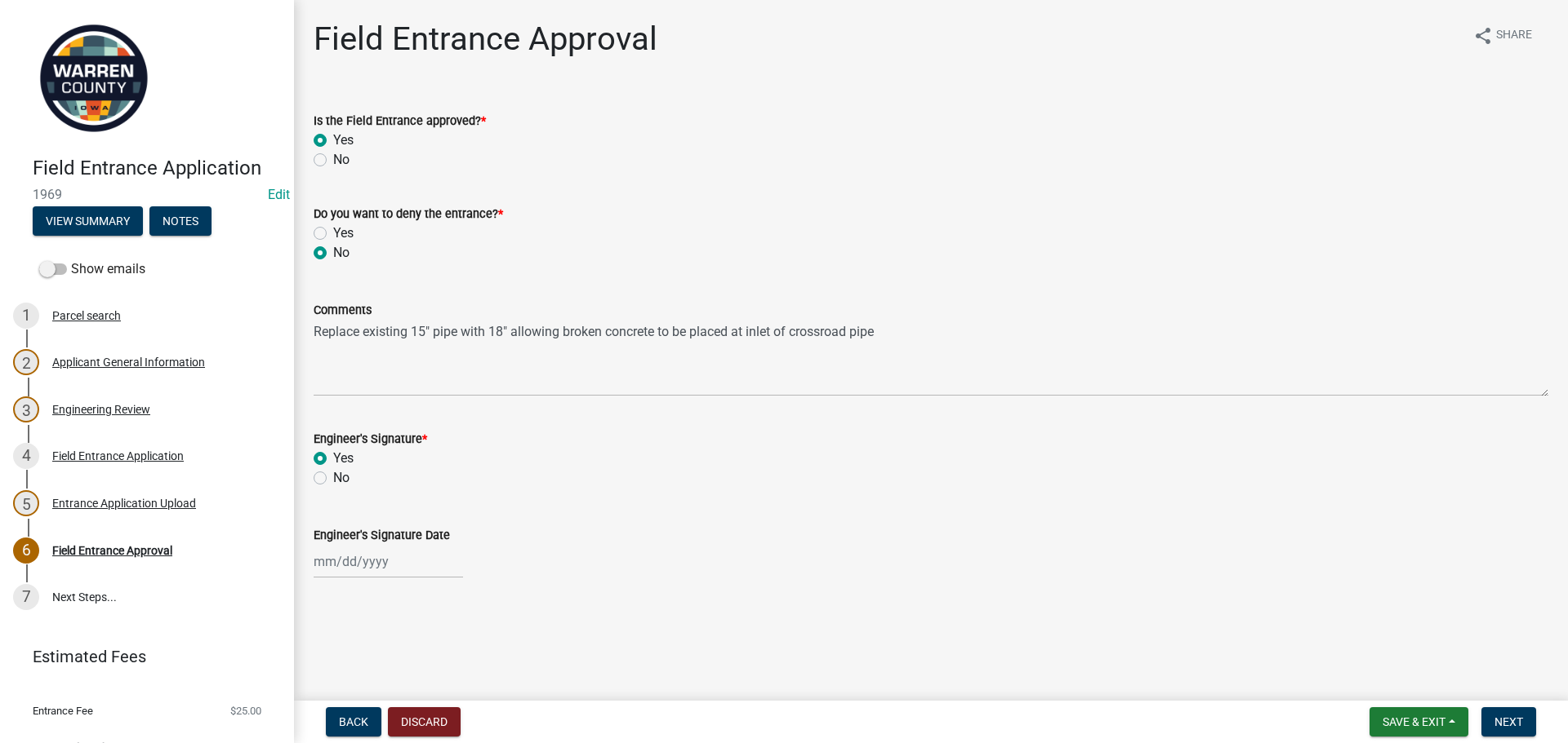
drag, startPoint x: 338, startPoint y: 579, endPoint x: 453, endPoint y: 569, distance: 115.4
click at [338, 579] on wm-data-entity-input "Engineer's Signature Date" at bounding box center [931, 548] width 1235 height 90
click at [402, 575] on div at bounding box center [388, 562] width 149 height 33
select select "10"
select select "2025"
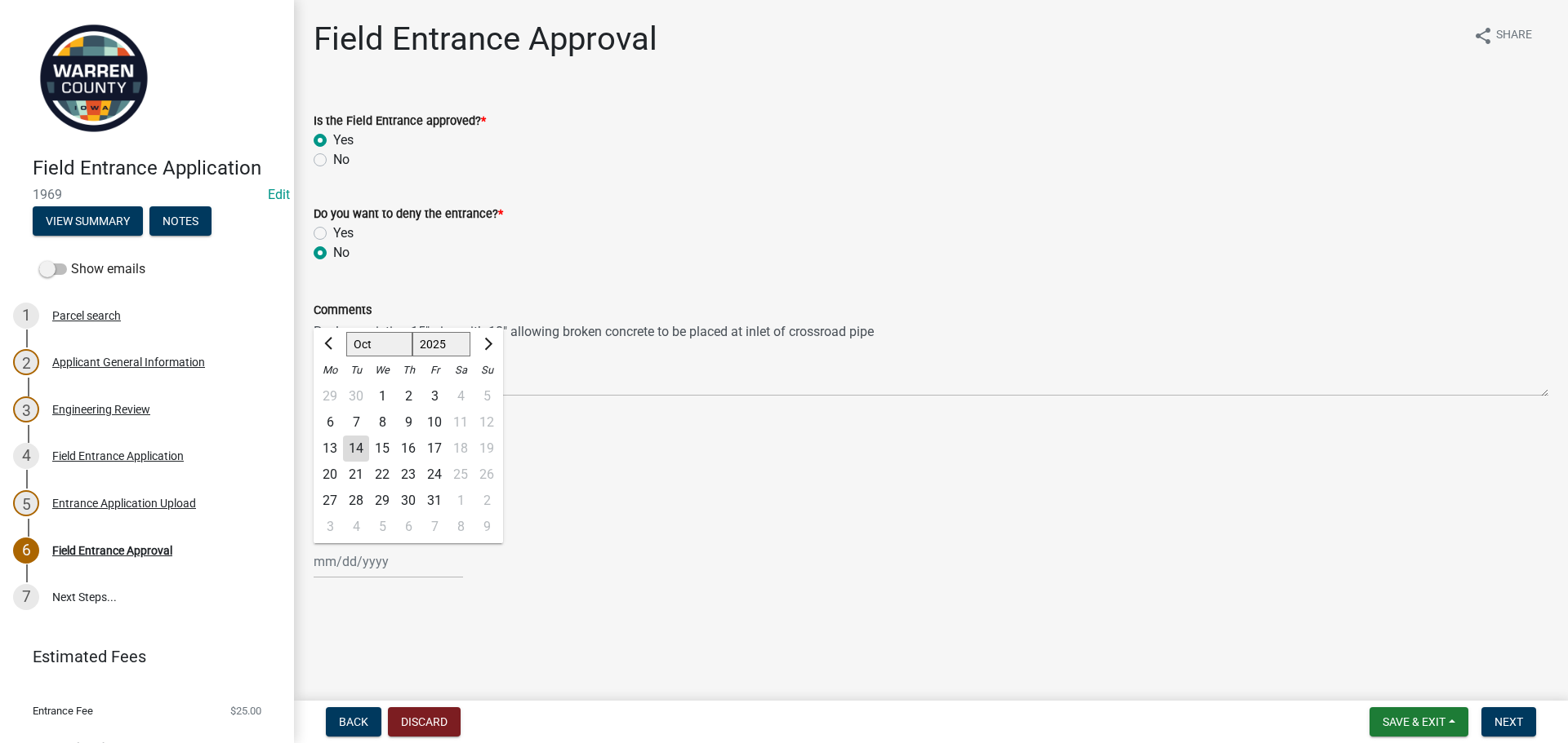
click at [431, 419] on div "10" at bounding box center [434, 423] width 26 height 26
type input "[DATE]"
click at [1359, 717] on span "Next" at bounding box center [1509, 722] width 29 height 13
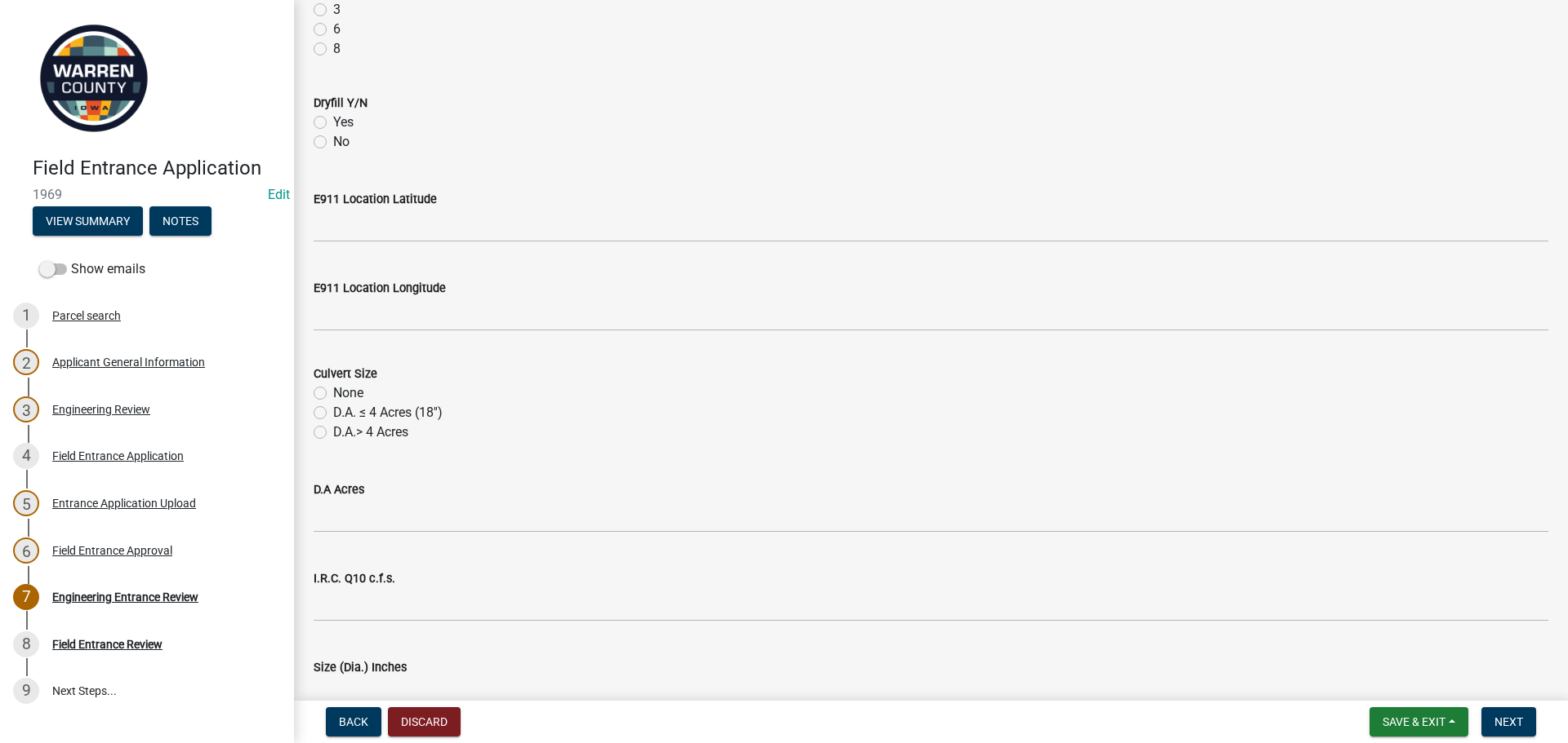
scroll to position [805, 0]
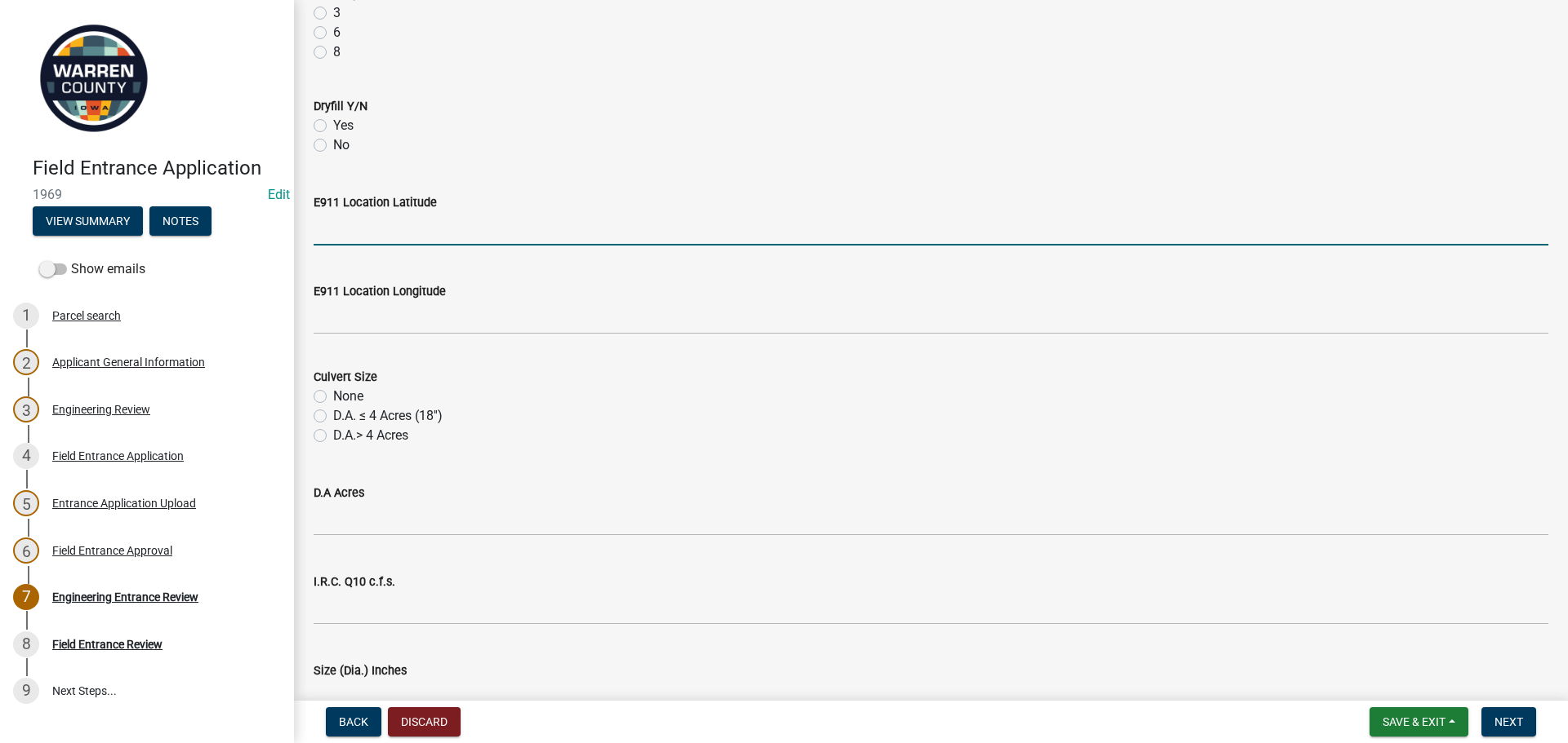
click at [354, 232] on input "E911 Location Latitude" at bounding box center [931, 228] width 1235 height 33
type input "186803"
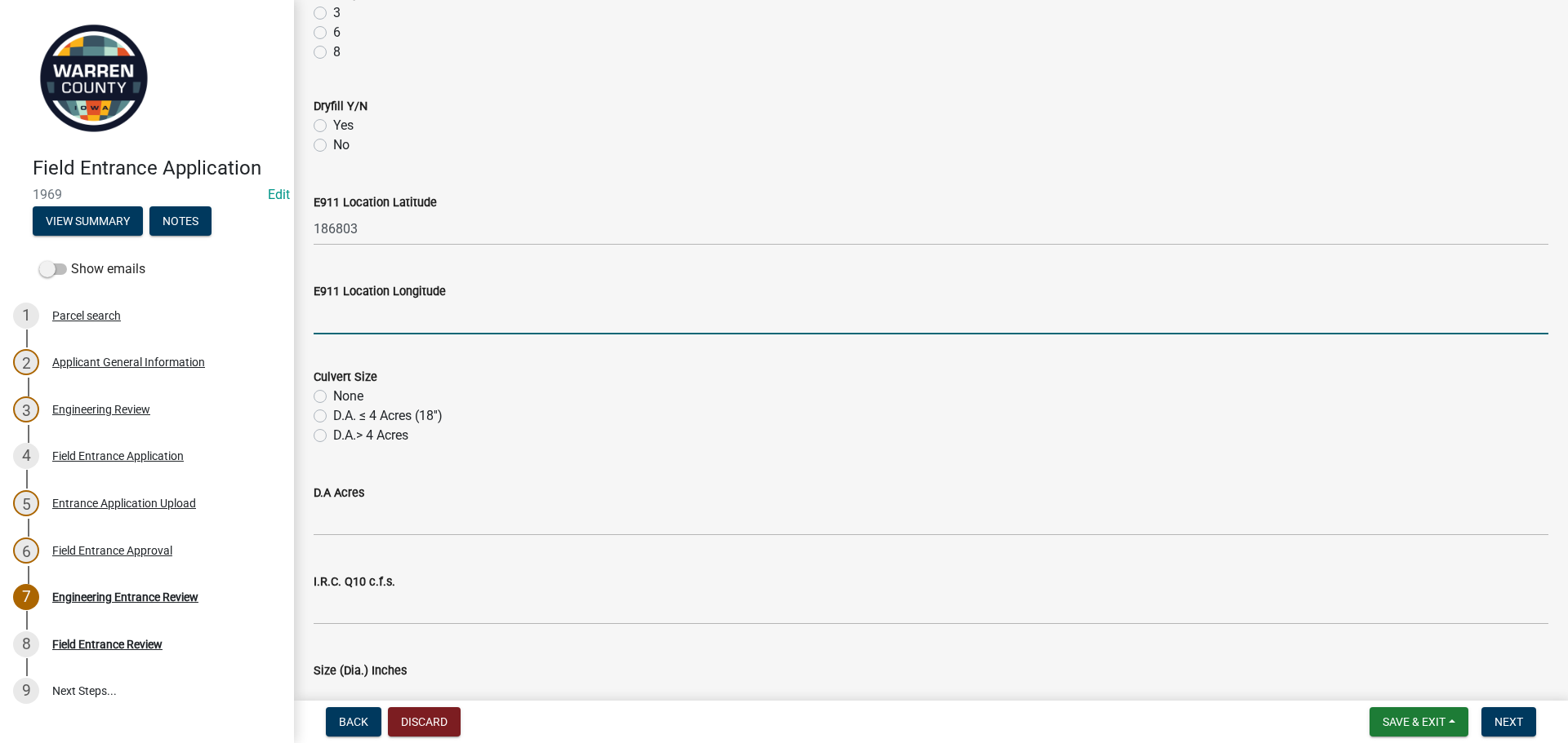
click at [340, 306] on input "E911 Location Longitude" at bounding box center [931, 317] width 1235 height 33
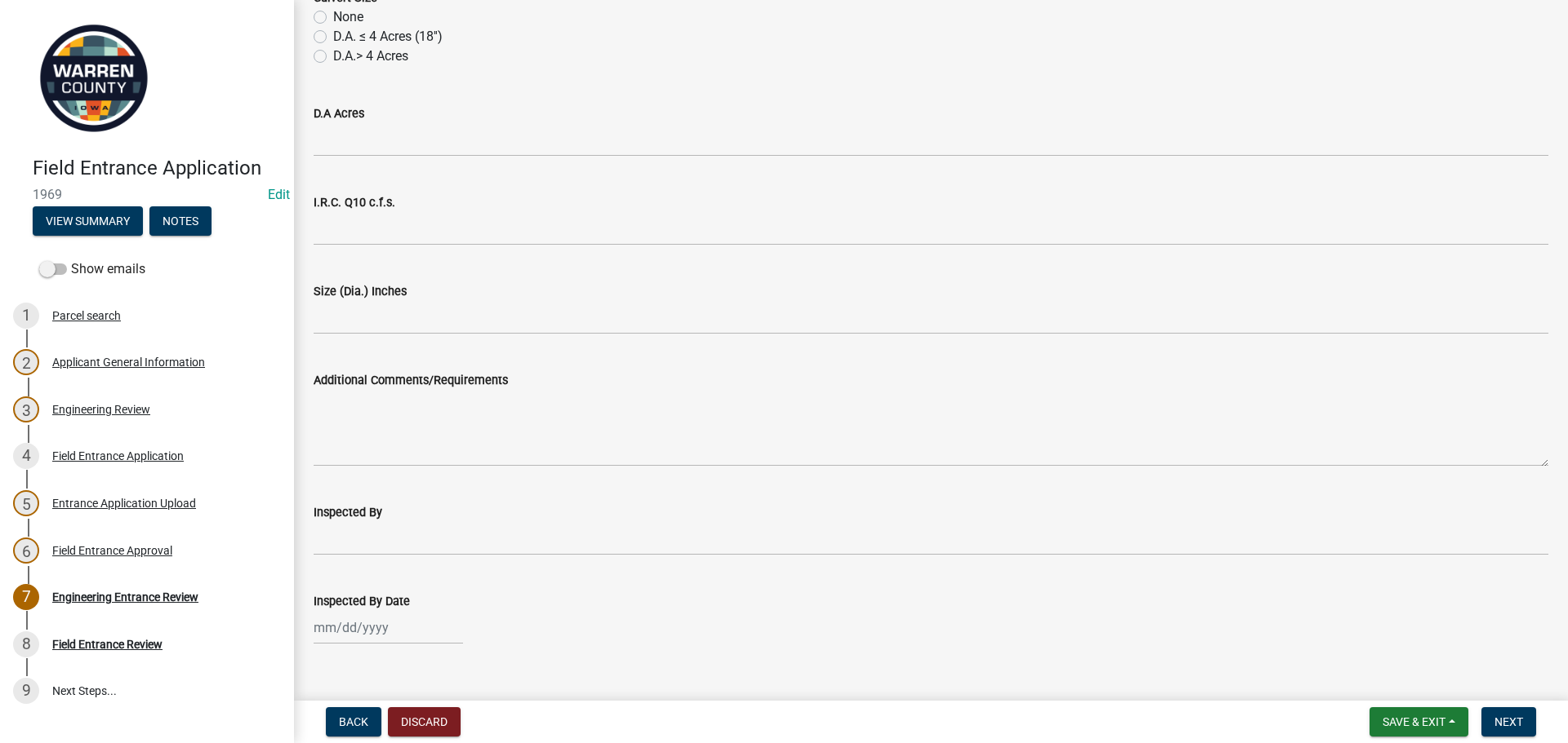
scroll to position [1213, 0]
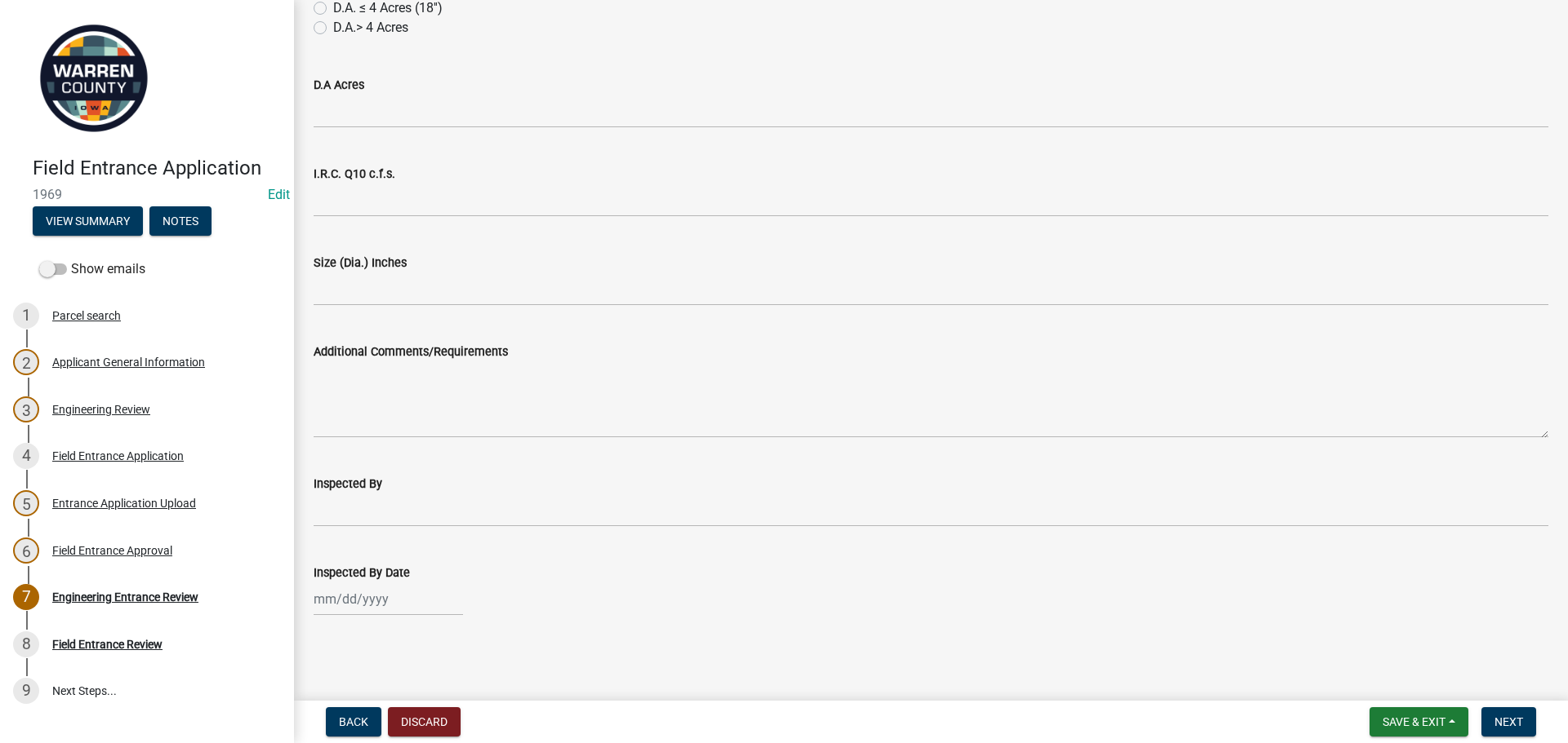
type input "342165"
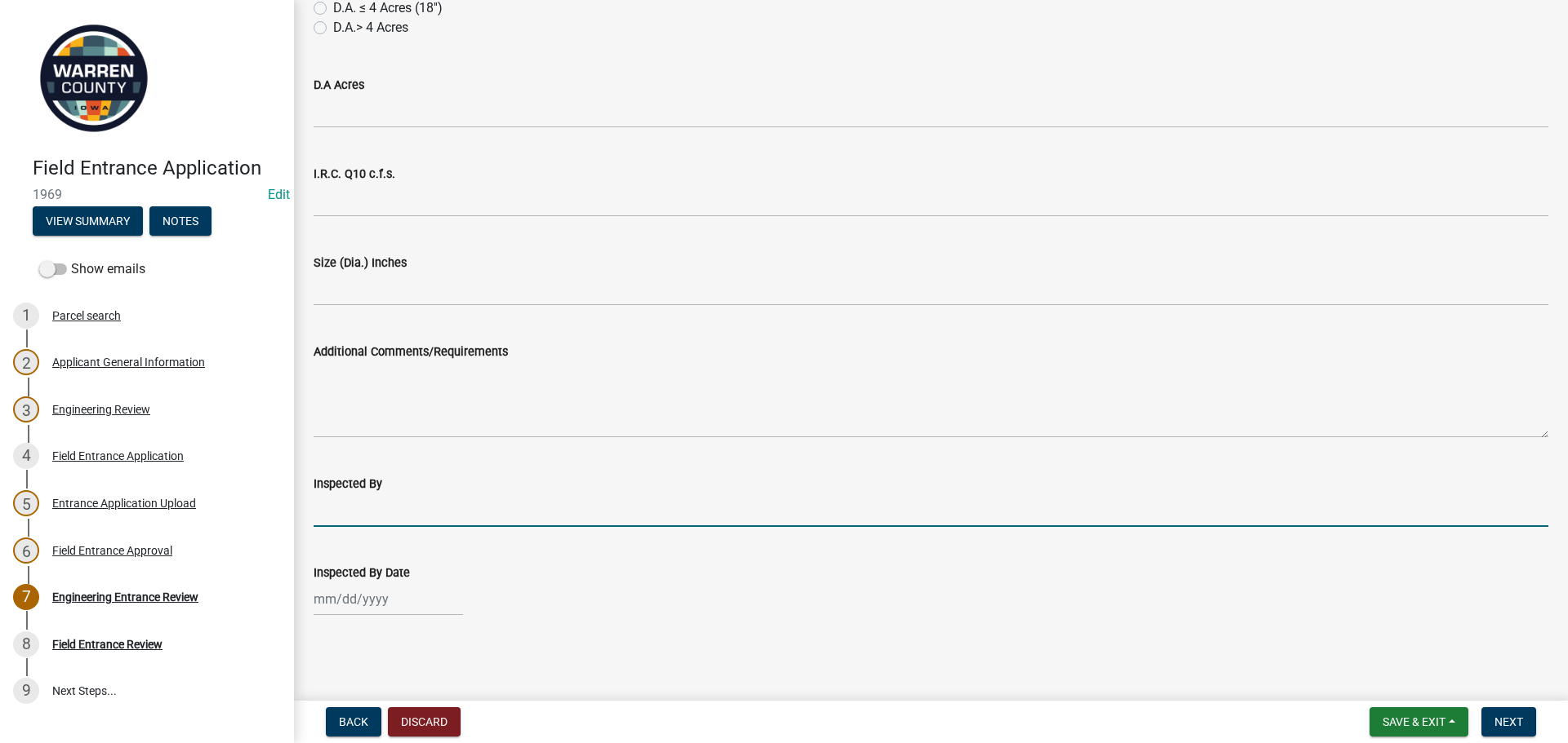
click at [524, 513] on input "Inspected By" at bounding box center [931, 510] width 1235 height 33
type input "BK & JM"
select select "10"
select select "2025"
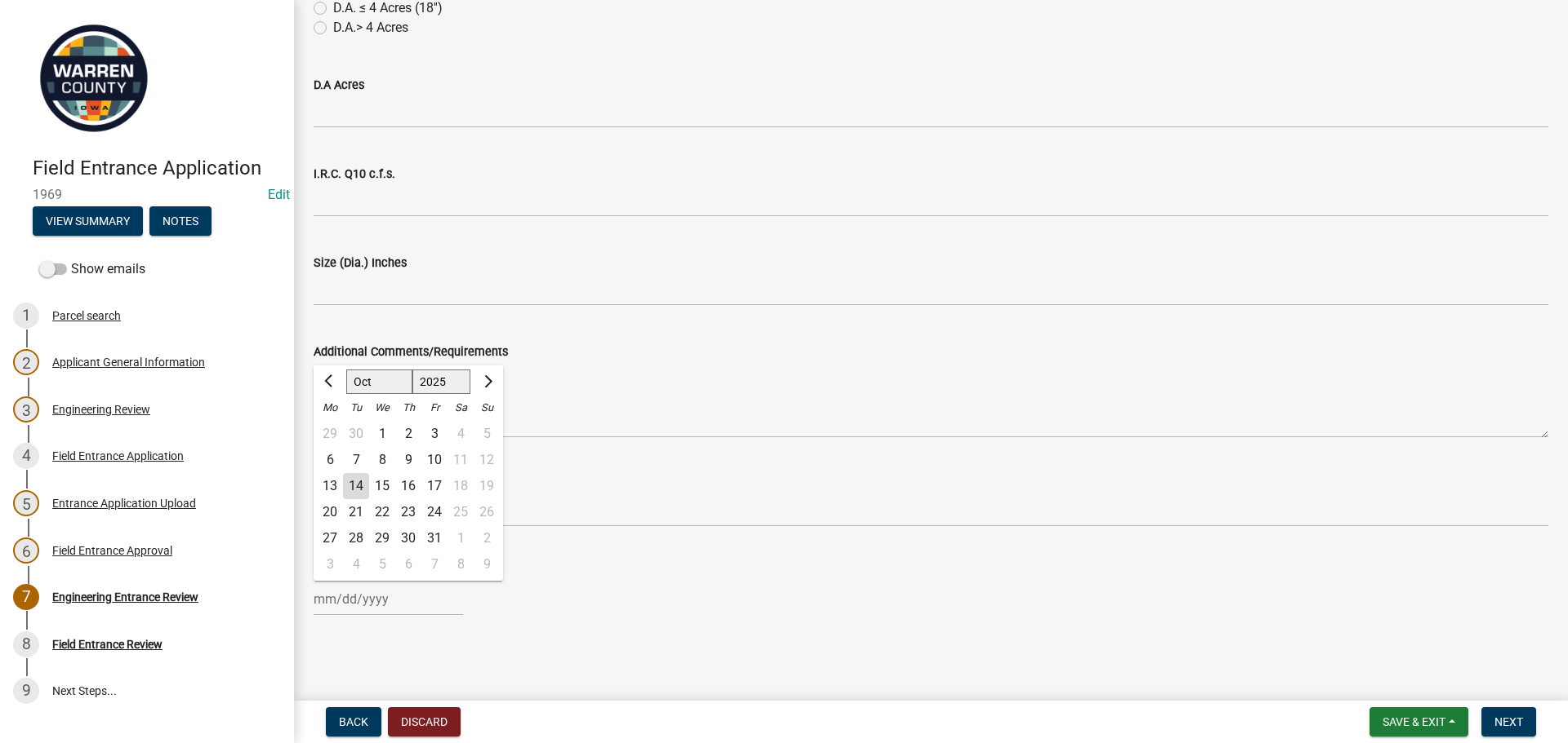
click at [373, 607] on input "Inspected By Date" at bounding box center [388, 599] width 149 height 33
click at [353, 454] on div "7" at bounding box center [356, 460] width 26 height 26
type input "[DATE]"
click at [1359, 711] on button "Next" at bounding box center [1508, 722] width 55 height 29
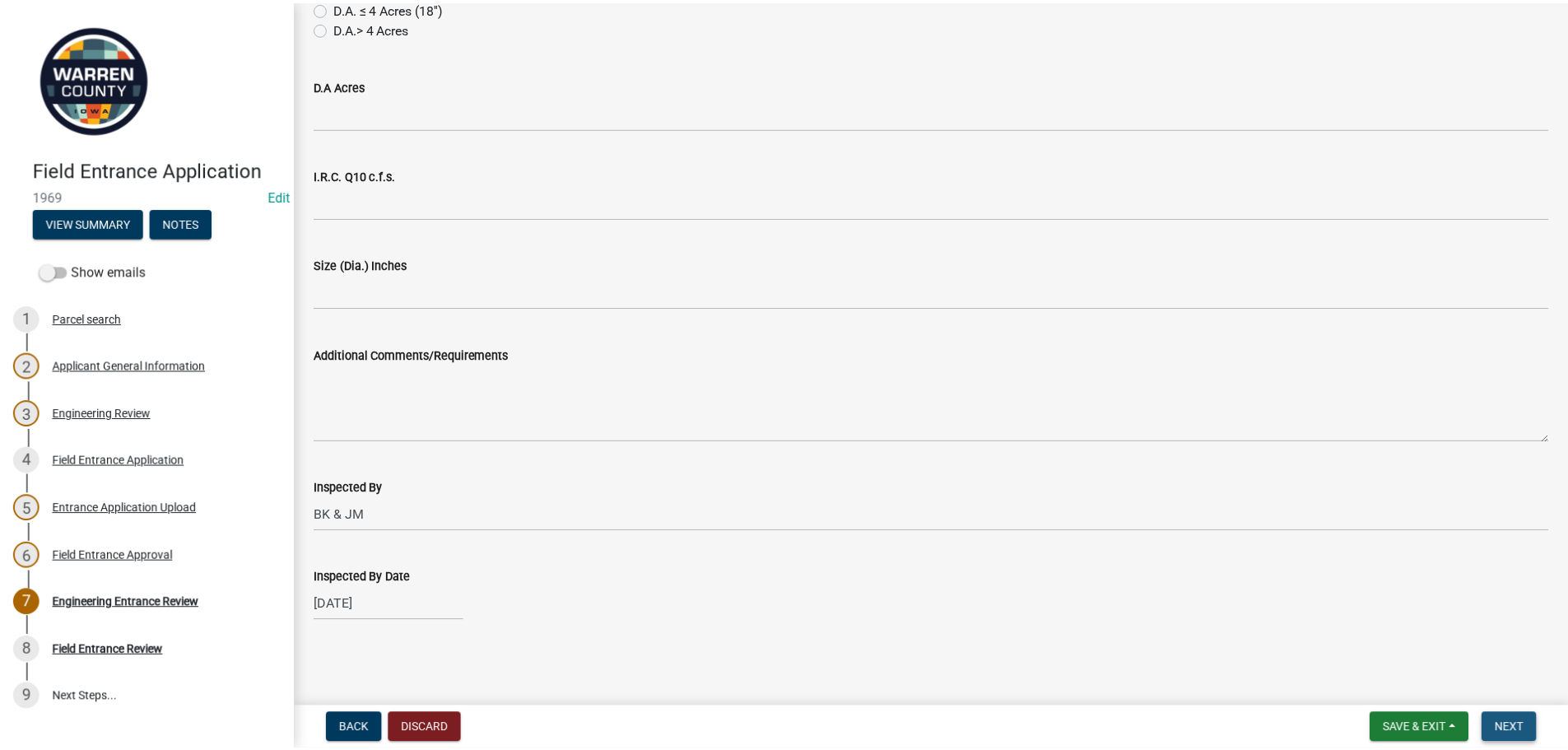
scroll to position [0, 0]
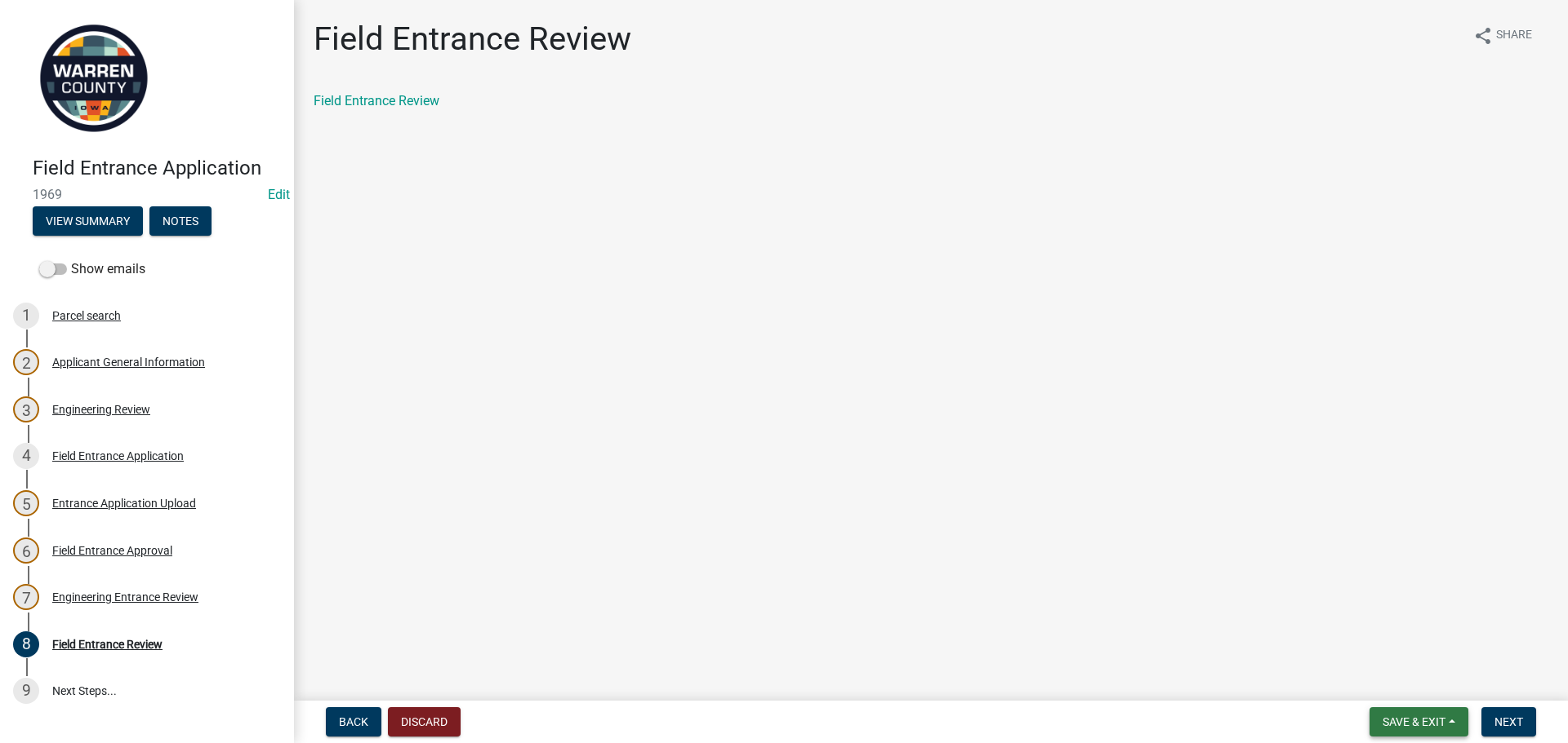
click at [1359, 718] on span "Save & Exit" at bounding box center [1414, 722] width 63 height 13
click at [1359, 673] on button "Save & Exit" at bounding box center [1403, 680] width 130 height 39
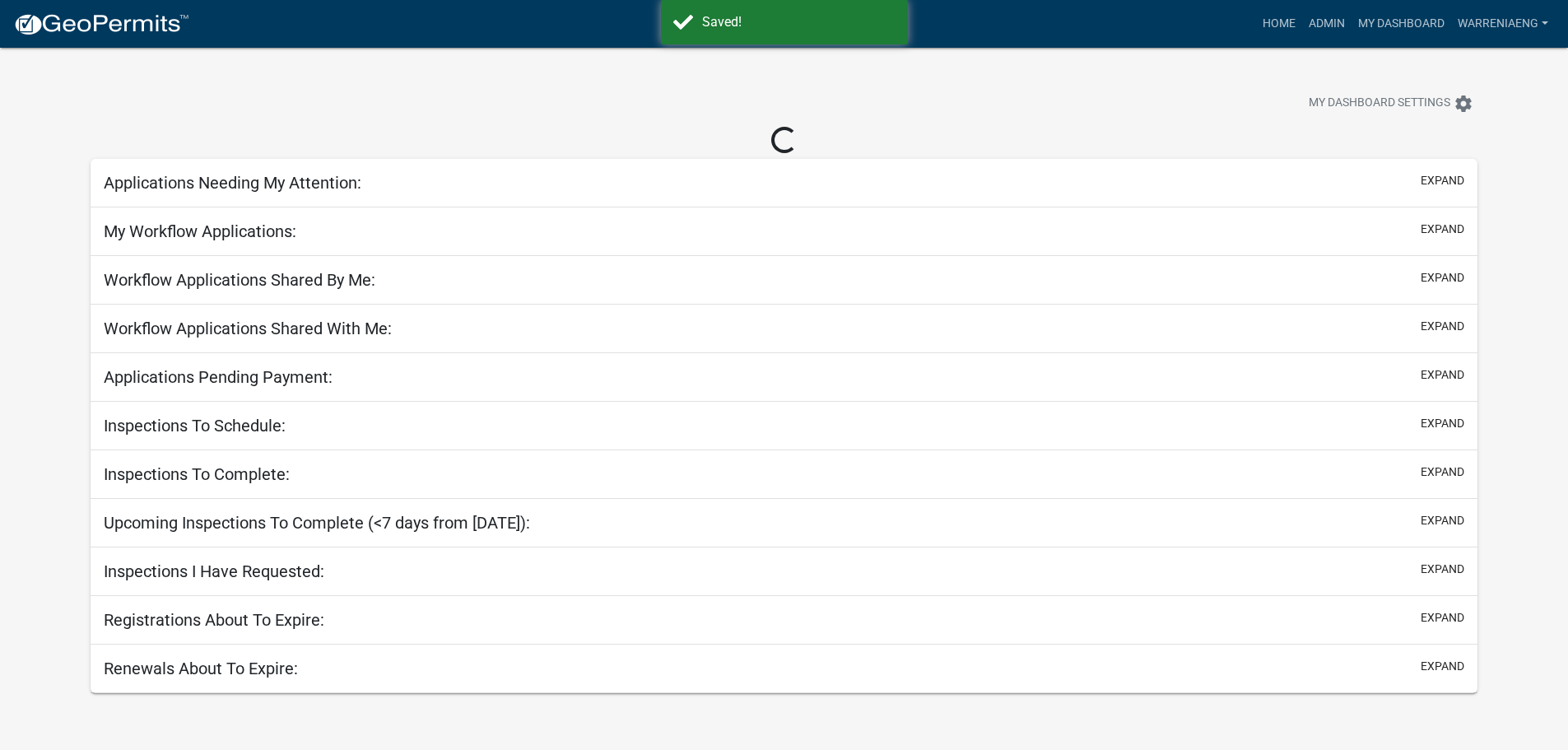
select select "3: 100"
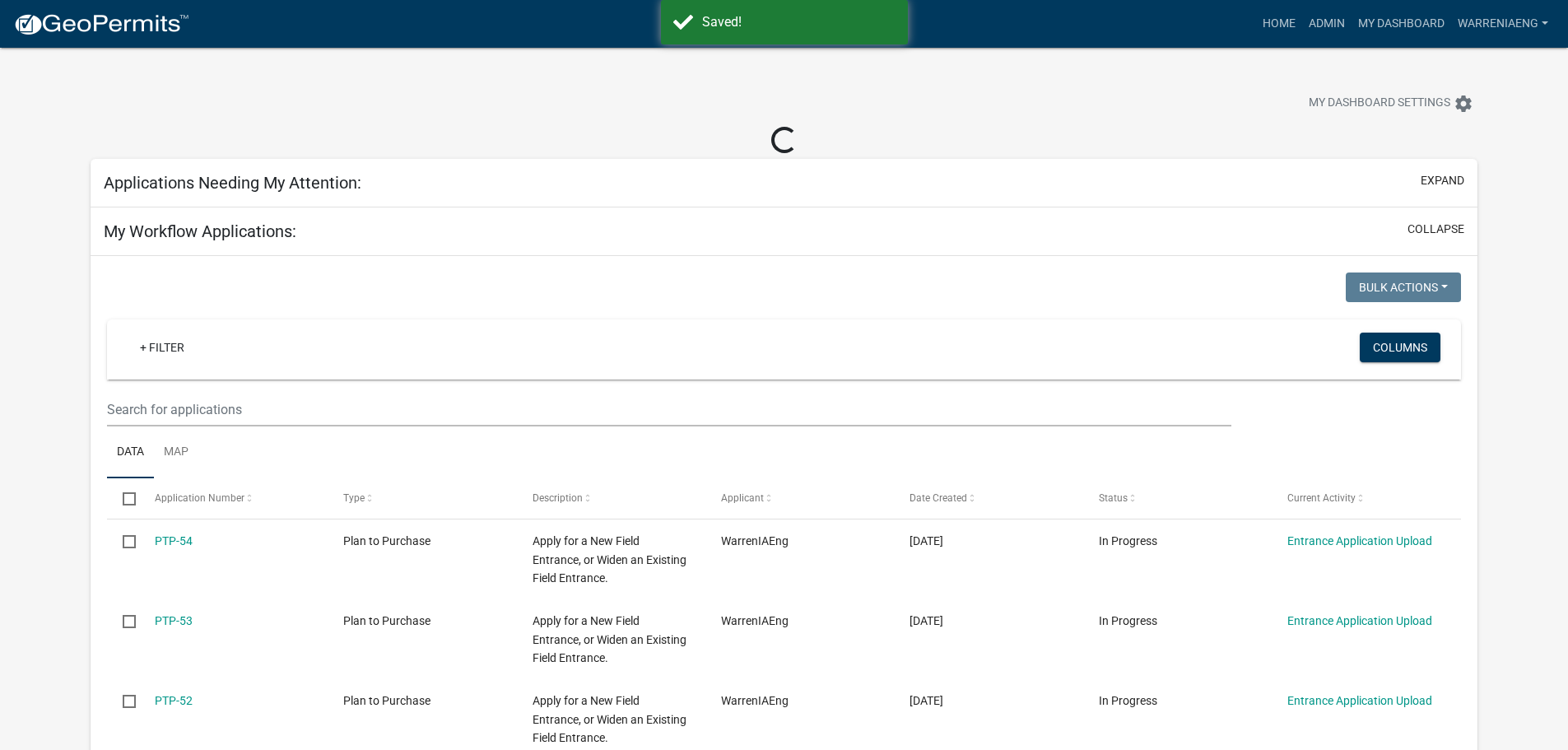
select select "2: 50"
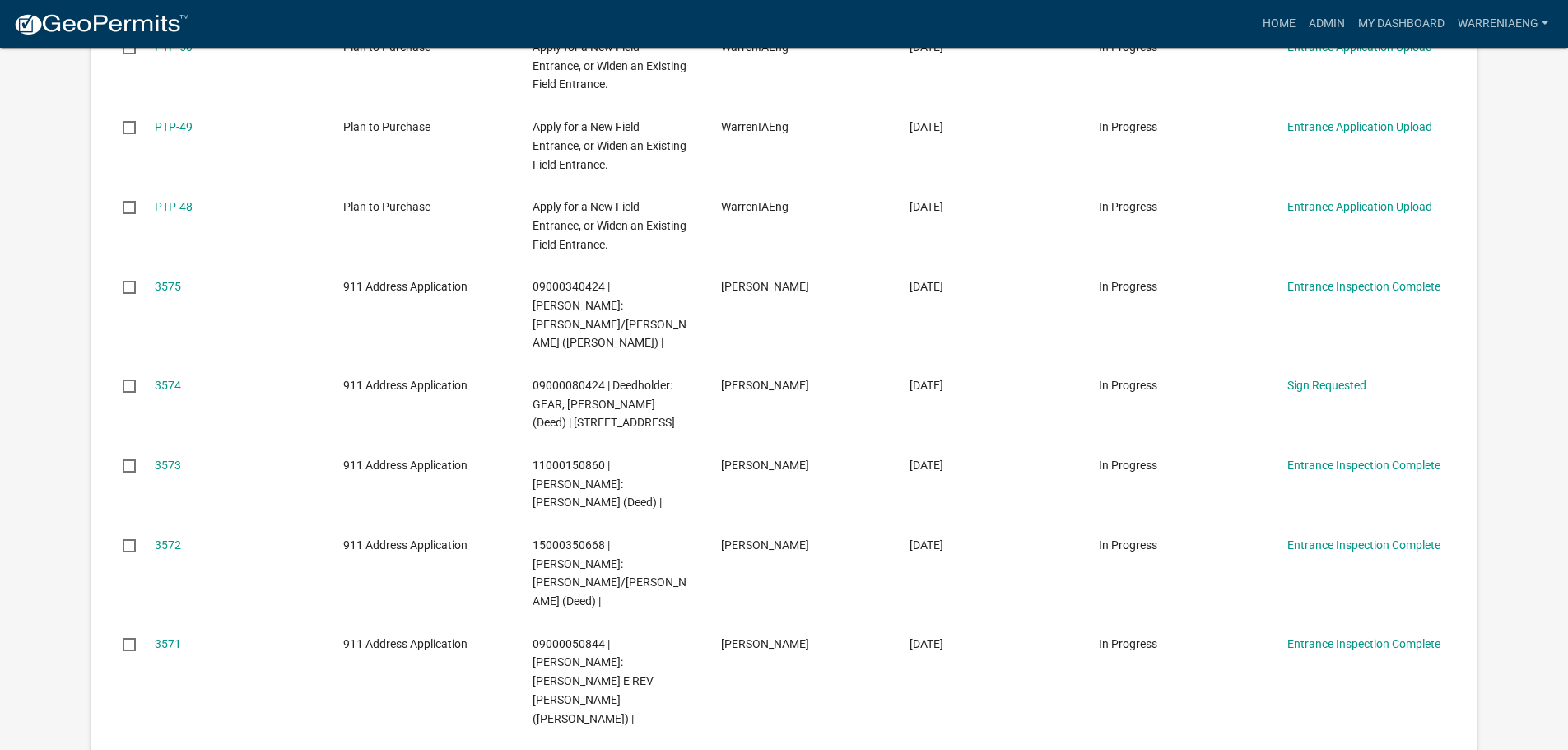
scroll to position [1812, 0]
